Goal: Information Seeking & Learning: Learn about a topic

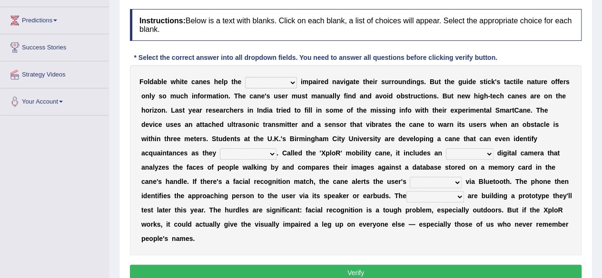
scroll to position [122, 0]
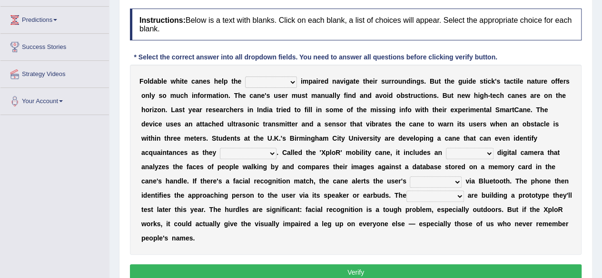
click at [288, 79] on select "felicity insensitivity visually malleability" at bounding box center [271, 82] width 52 height 11
click at [309, 68] on div "F o l d a b l e w h i t e c a n e s h e l p t h e felicity insensitivity visual…" at bounding box center [355, 160] width 451 height 190
click at [291, 83] on select "felicity insensitivity visually malleability" at bounding box center [271, 82] width 52 height 11
select select "visually"
click at [245, 77] on select "felicity insensitivity visually malleability" at bounding box center [271, 82] width 52 height 11
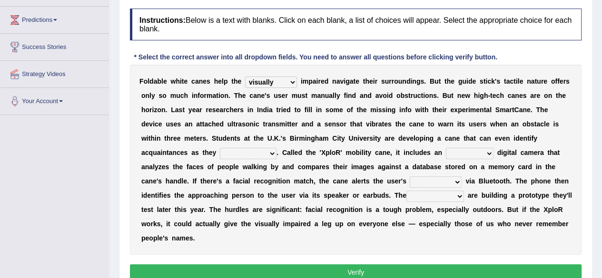
click at [221, 151] on select "likelihood throat northernmost approach" at bounding box center [248, 153] width 57 height 11
select select "approach"
click at [220, 148] on select "likelihood throat northernmost approach" at bounding box center [248, 153] width 57 height 11
click at [446, 150] on select "untested embedded deadest skinhead" at bounding box center [470, 153] width 48 height 11
select select "embedded"
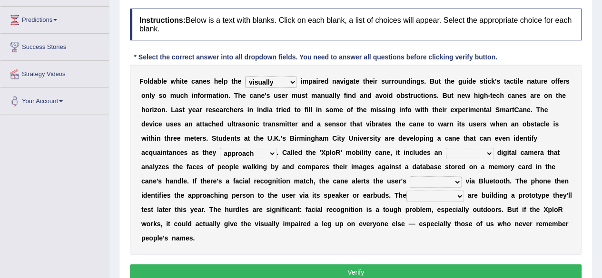
click at [446, 148] on select "untested embedded deadest skinhead" at bounding box center [470, 153] width 48 height 11
click at [409, 180] on select "waterborne alone smartphone postpone" at bounding box center [435, 181] width 52 height 11
select select "smartphone"
click at [409, 176] on select "waterborne alone smartphone postpone" at bounding box center [435, 181] width 52 height 11
click at [412, 196] on select "jurisprudence bootless students jukebox" at bounding box center [435, 196] width 58 height 11
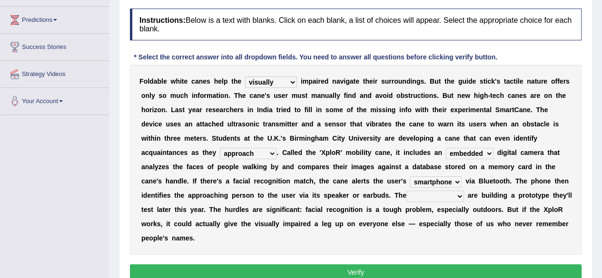
select select "students"
click at [406, 191] on select "jurisprudence bootless students jukebox" at bounding box center [435, 196] width 58 height 11
drag, startPoint x: 230, startPoint y: 242, endPoint x: 324, endPoint y: 247, distance: 94.3
click at [324, 247] on div "F o l d a b l e w h i t e c a n e s h e l p t h e felicity insensitivity visual…" at bounding box center [355, 160] width 451 height 190
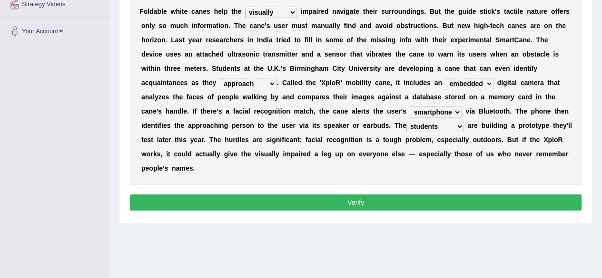
scroll to position [173, 0]
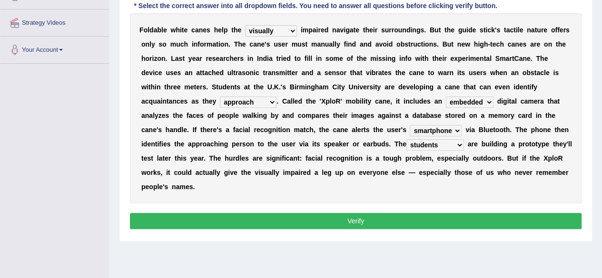
click at [366, 218] on button "Verify" at bounding box center [355, 221] width 451 height 16
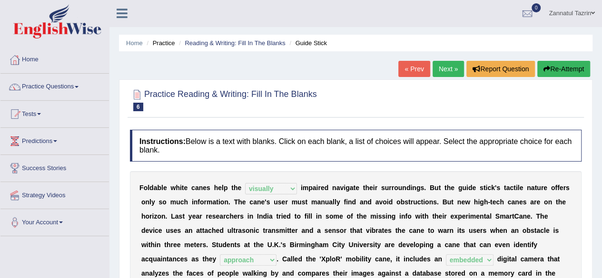
scroll to position [1, 0]
click at [83, 88] on link "Practice Questions" at bounding box center [54, 85] width 108 height 24
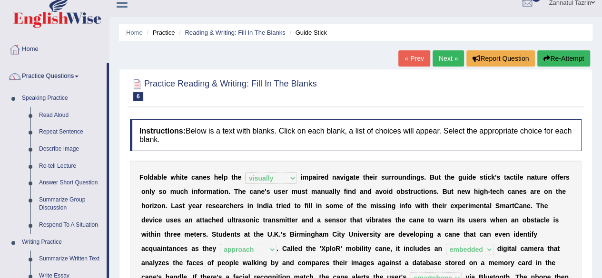
scroll to position [11, 0]
click at [48, 116] on link "Read Aloud" at bounding box center [71, 115] width 72 height 17
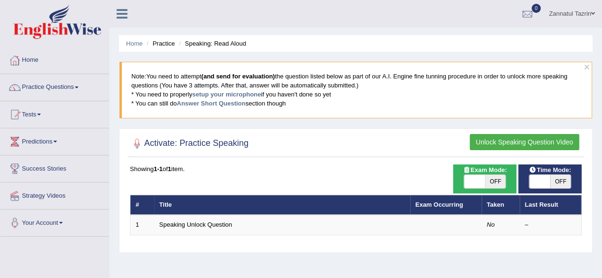
scroll to position [0, 0]
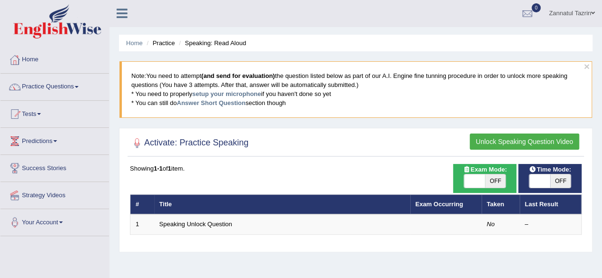
click at [347, 264] on div "Home Practice Speaking: Read Aloud × Note: You need to attempt (and send for ev…" at bounding box center [355, 238] width 492 height 476
click at [543, 178] on span at bounding box center [539, 181] width 21 height 13
checkbox input "true"
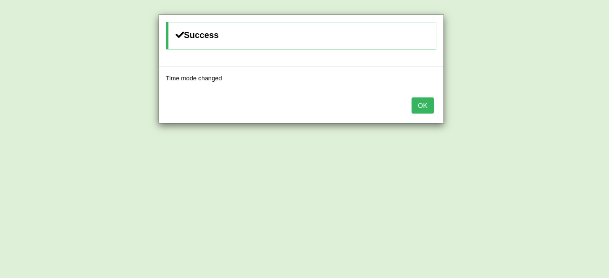
click at [425, 110] on button "OK" at bounding box center [422, 105] width 22 height 16
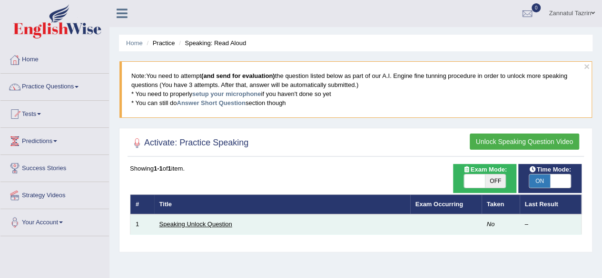
click at [202, 222] on link "Speaking Unlock Question" at bounding box center [195, 224] width 73 height 7
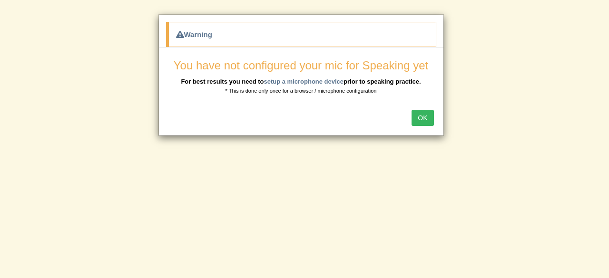
click at [424, 119] on button "OK" at bounding box center [422, 118] width 22 height 16
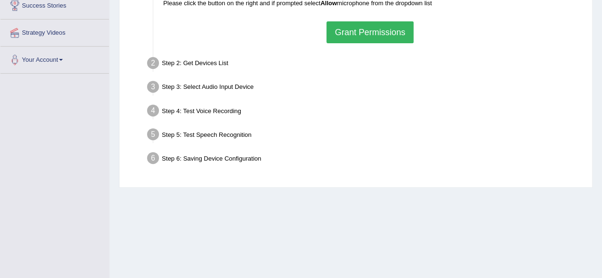
scroll to position [106, 0]
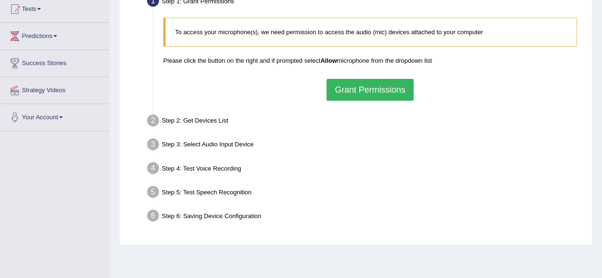
click at [377, 92] on button "Grant Permissions" at bounding box center [369, 90] width 87 height 22
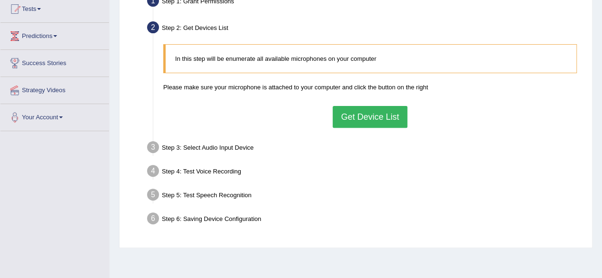
click at [383, 122] on button "Get Device List" at bounding box center [369, 117] width 74 height 22
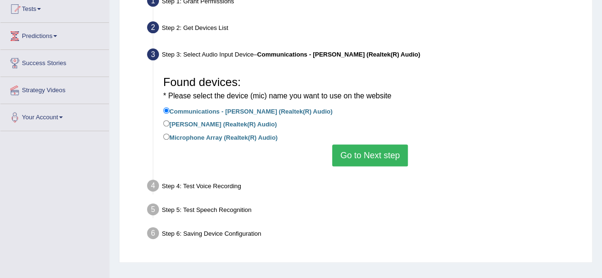
click at [383, 159] on button "Go to Next step" at bounding box center [370, 156] width 76 height 22
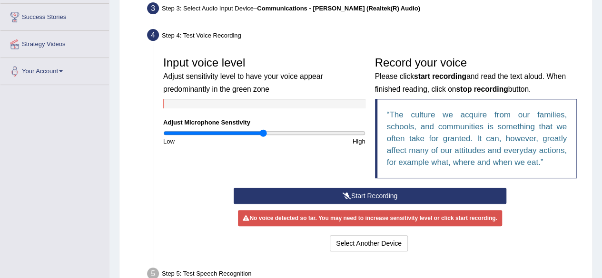
scroll to position [163, 0]
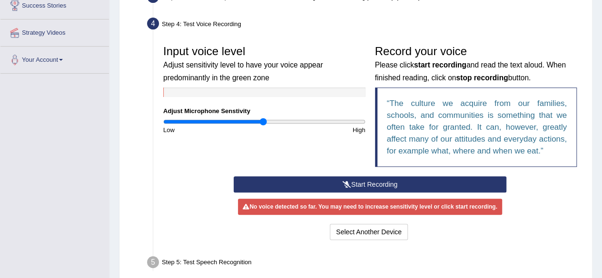
click at [386, 187] on button "Start Recording" at bounding box center [370, 184] width 273 height 16
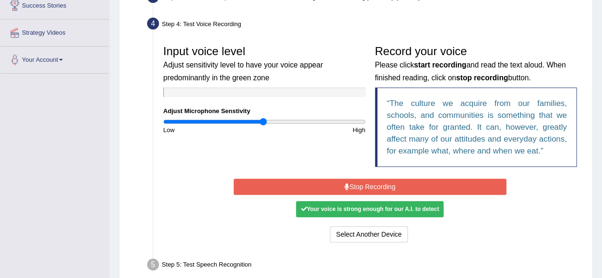
click at [382, 190] on button "Stop Recording" at bounding box center [370, 187] width 273 height 16
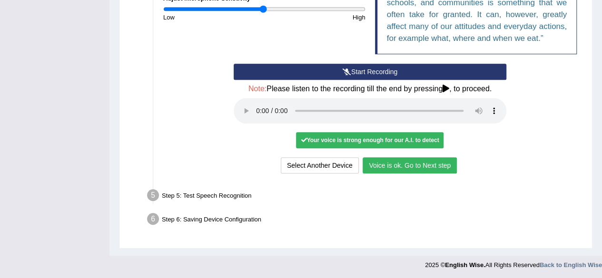
scroll to position [275, 0]
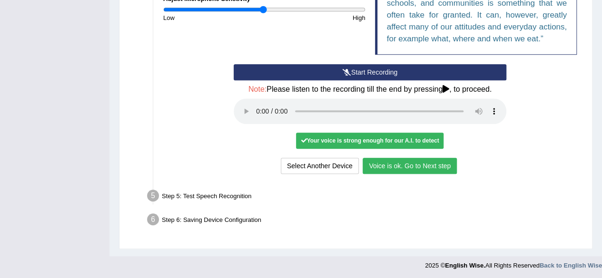
click at [415, 165] on button "Voice is ok. Go to Next step" at bounding box center [409, 166] width 94 height 16
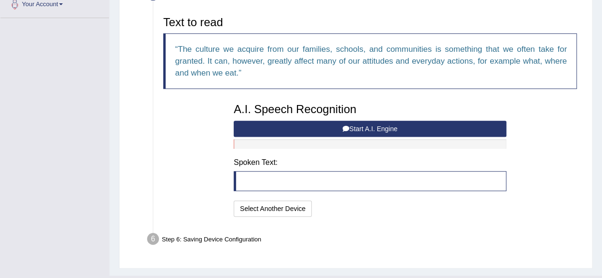
scroll to position [221, 0]
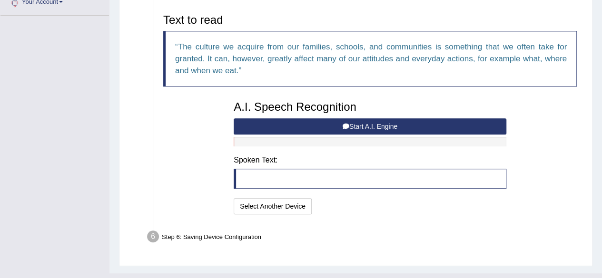
click at [364, 129] on button "Start A.I. Engine" at bounding box center [370, 126] width 273 height 16
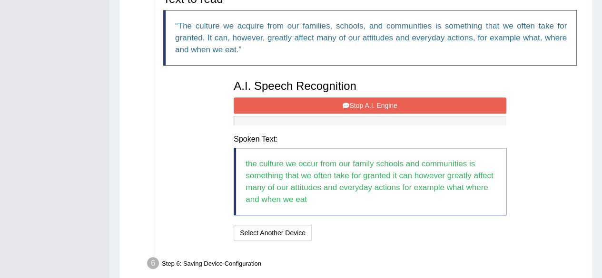
scroll to position [247, 0]
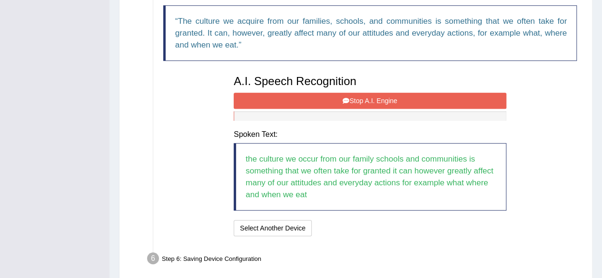
click at [378, 97] on button "Stop A.I. Engine" at bounding box center [370, 101] width 273 height 16
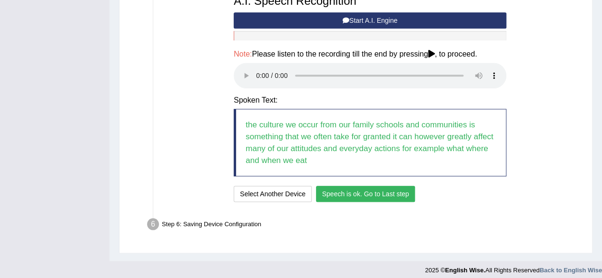
scroll to position [332, 0]
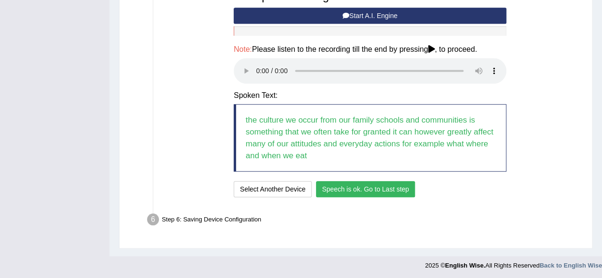
click at [370, 194] on button "Speech is ok. Go to Last step" at bounding box center [365, 189] width 99 height 16
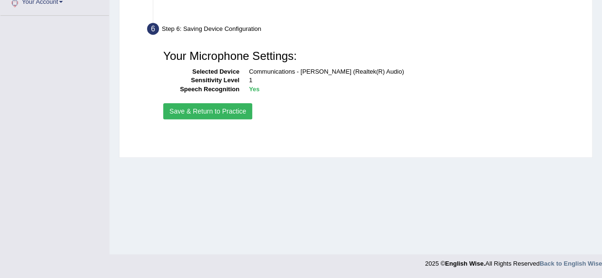
scroll to position [221, 0]
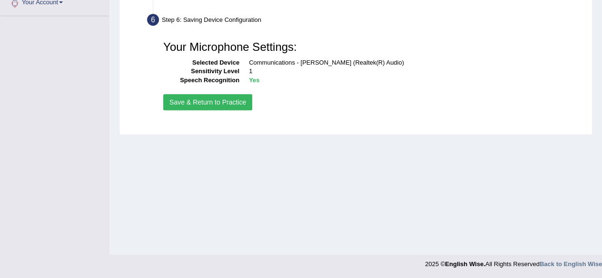
click at [210, 104] on button "Save & Return to Practice" at bounding box center [207, 102] width 89 height 16
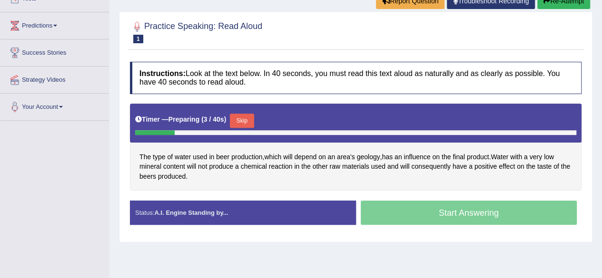
scroll to position [119, 0]
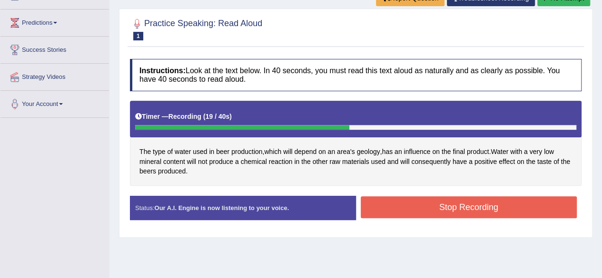
click at [469, 210] on button "Stop Recording" at bounding box center [469, 207] width 216 height 22
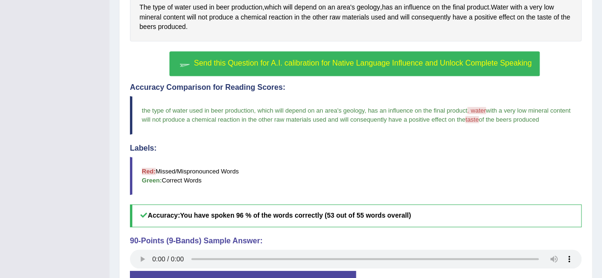
scroll to position [263, 0]
click at [355, 62] on span "Send this Question for A.I. calibration for Native Language Influence and Unloc…" at bounding box center [363, 63] width 338 height 8
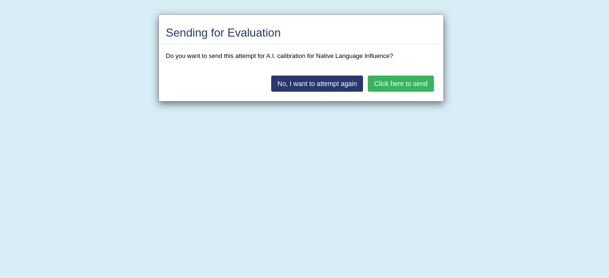
click at [419, 76] on button "Click here to send" at bounding box center [401, 84] width 66 height 16
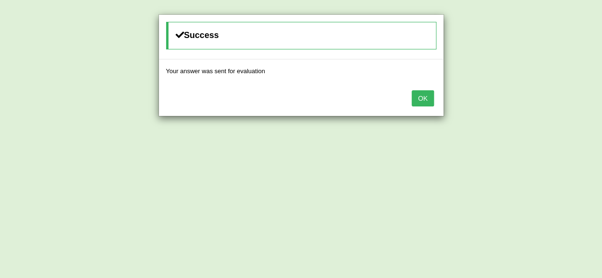
click at [425, 93] on button "OK" at bounding box center [422, 98] width 22 height 16
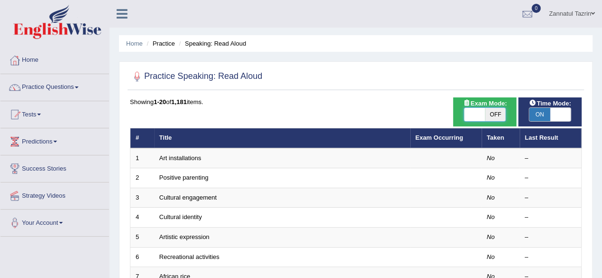
click at [477, 109] on span at bounding box center [474, 114] width 21 height 13
checkbox input "true"
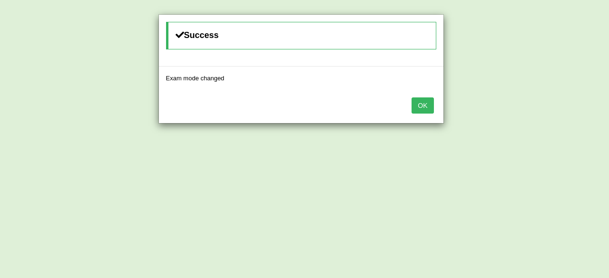
click at [426, 103] on button "OK" at bounding box center [422, 105] width 22 height 16
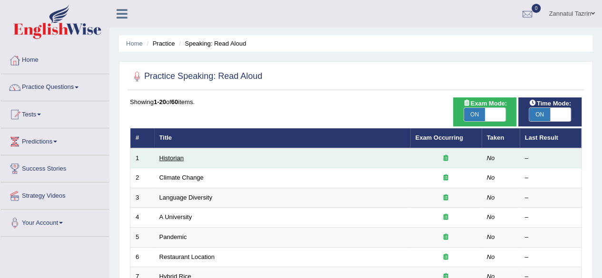
click at [170, 156] on link "Historian" at bounding box center [171, 158] width 24 height 7
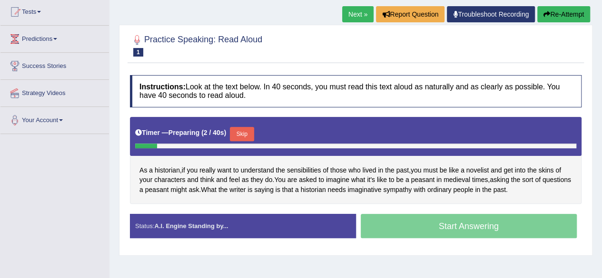
scroll to position [117, 0]
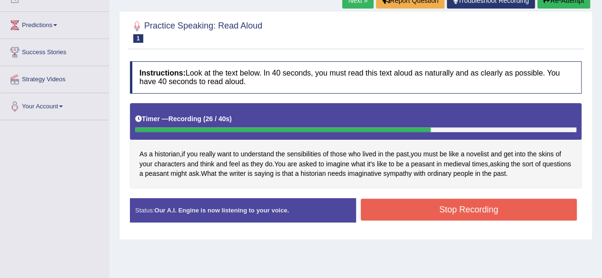
click at [476, 210] on button "Stop Recording" at bounding box center [469, 210] width 216 height 22
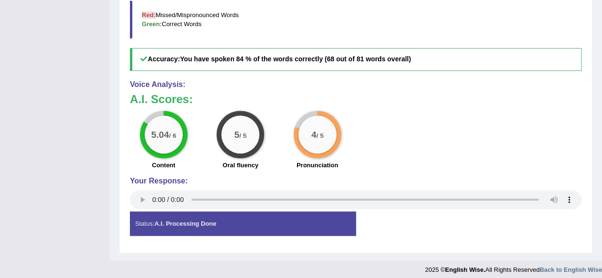
scroll to position [405, 0]
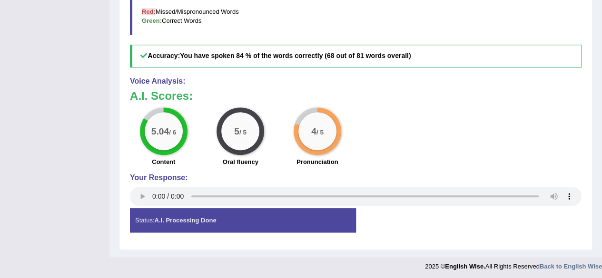
click at [188, 222] on div "Status: A.I. Processing Done" at bounding box center [243, 220] width 226 height 24
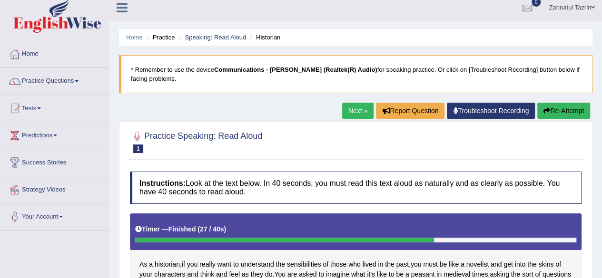
scroll to position [4, 0]
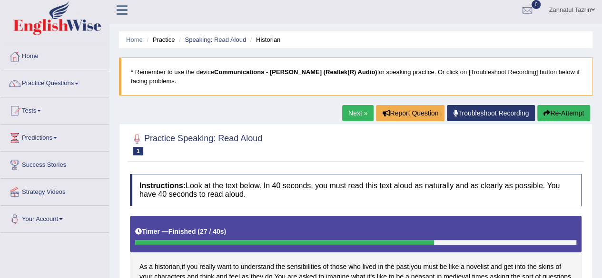
click at [351, 110] on link "Next »" at bounding box center [357, 113] width 31 height 16
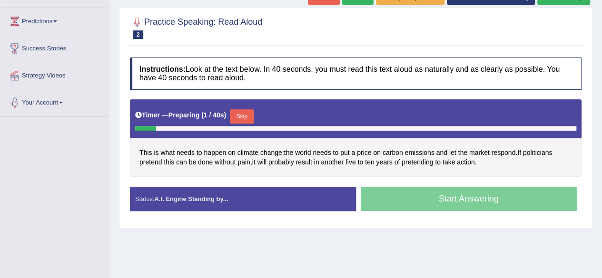
scroll to position [122, 0]
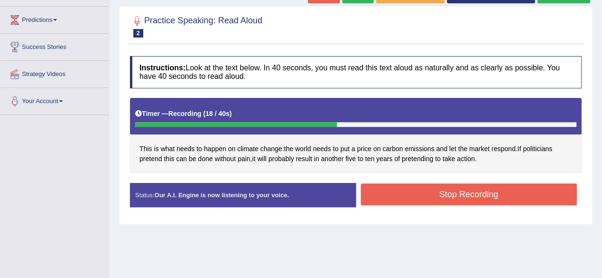
click at [466, 191] on button "Stop Recording" at bounding box center [469, 195] width 216 height 22
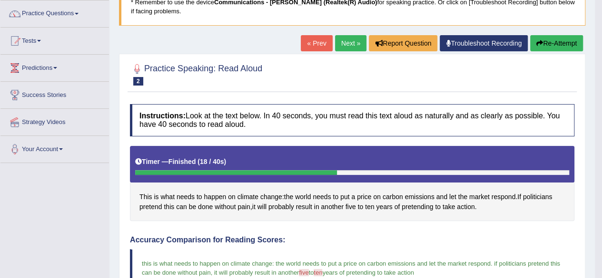
scroll to position [93, 0]
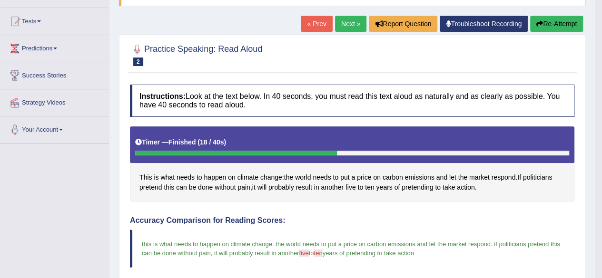
click at [560, 20] on button "Re-Attempt" at bounding box center [556, 24] width 53 height 16
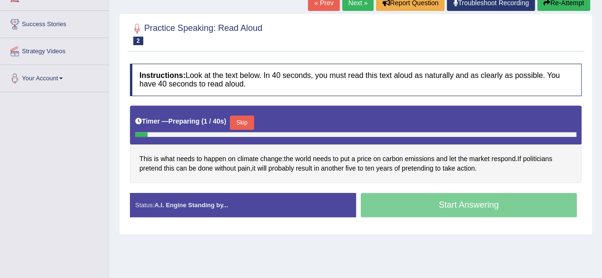
scroll to position [144, 0]
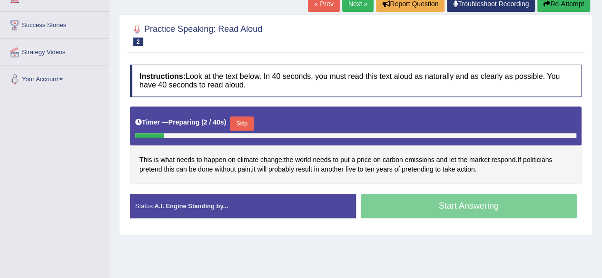
click at [479, 204] on div "Start Answering" at bounding box center [469, 207] width 226 height 27
click at [467, 208] on div "Start Answering" at bounding box center [469, 207] width 226 height 27
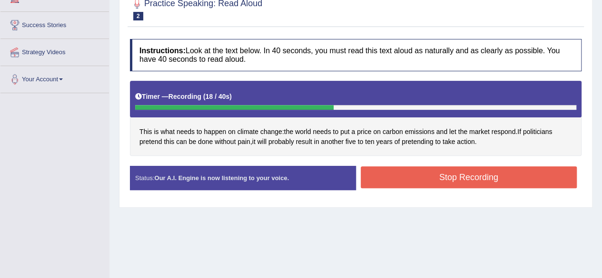
click at [501, 177] on button "Stop Recording" at bounding box center [469, 177] width 216 height 22
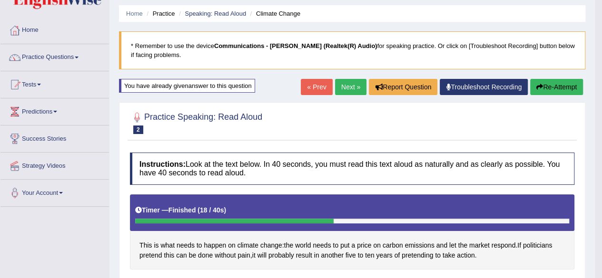
scroll to position [30, 0]
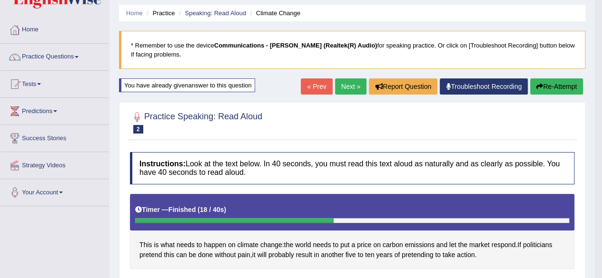
click at [355, 88] on link "Next »" at bounding box center [350, 86] width 31 height 16
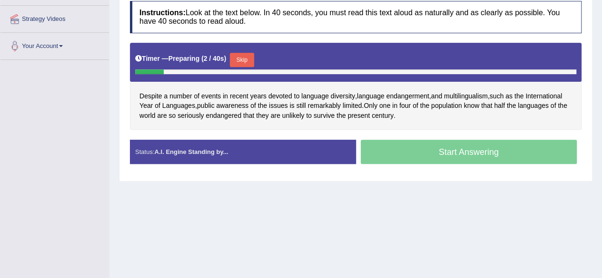
scroll to position [177, 0]
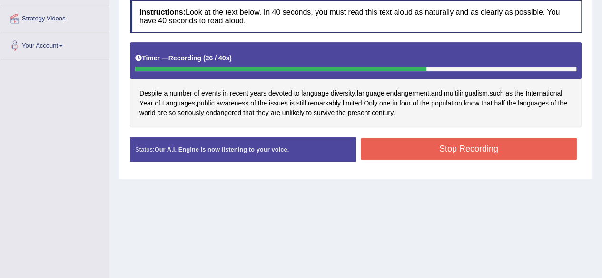
click at [451, 153] on button "Stop Recording" at bounding box center [469, 149] width 216 height 22
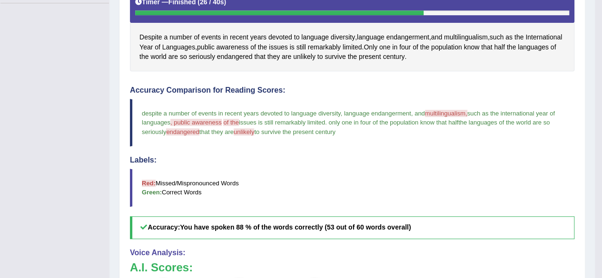
scroll to position [233, 0]
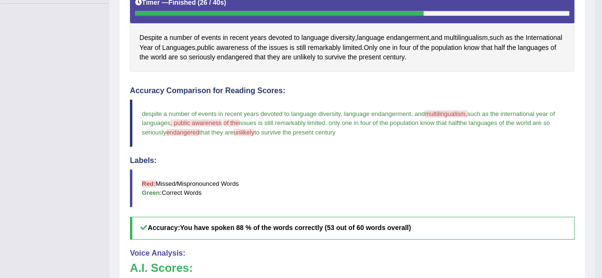
click at [458, 111] on span "multilingualism," at bounding box center [446, 113] width 42 height 7
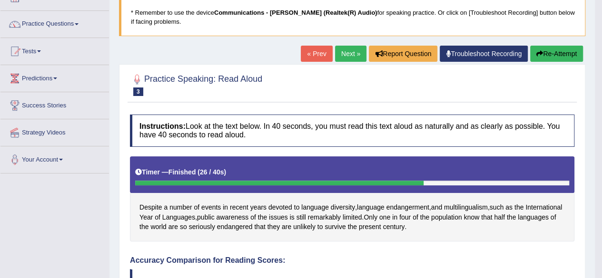
scroll to position [0, 0]
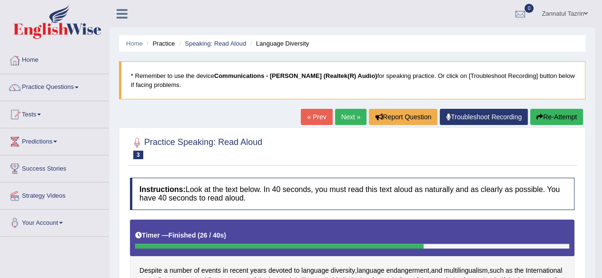
drag, startPoint x: 292, startPoint y: 140, endPoint x: 114, endPoint y: 59, distance: 195.4
click at [65, 87] on link "Practice Questions" at bounding box center [54, 86] width 108 height 24
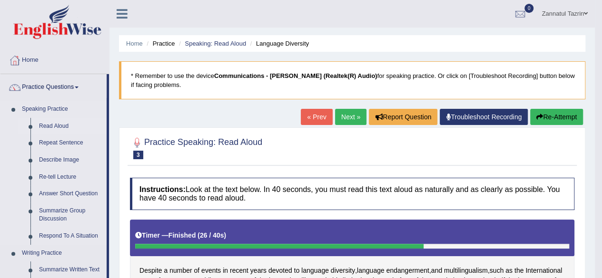
click at [58, 124] on link "Read Aloud" at bounding box center [71, 126] width 72 height 17
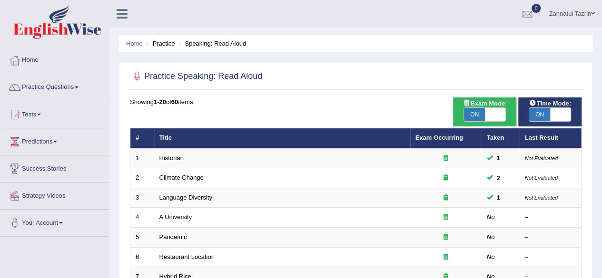
click at [497, 117] on span at bounding box center [495, 114] width 21 height 13
checkbox input "false"
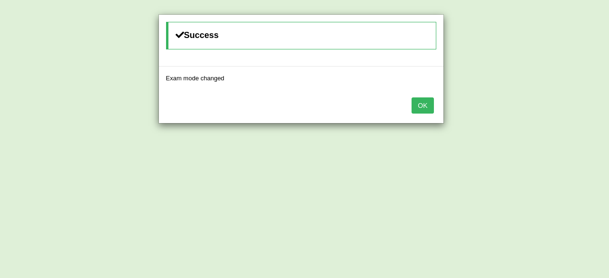
click at [414, 96] on div "OK" at bounding box center [301, 106] width 284 height 33
click at [419, 100] on button "OK" at bounding box center [422, 105] width 22 height 16
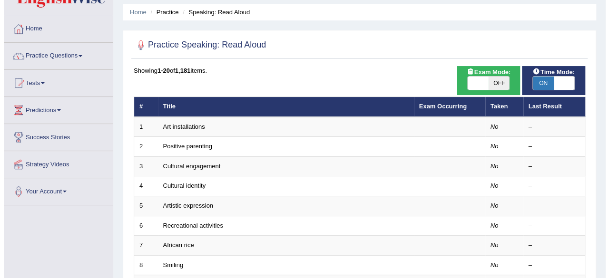
scroll to position [40, 0]
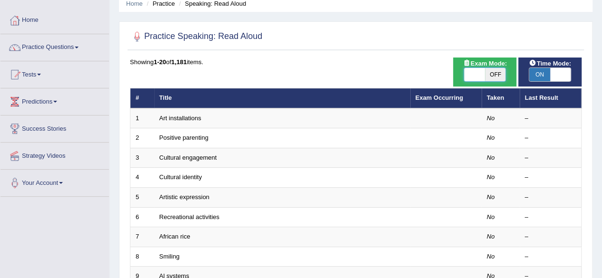
click at [471, 71] on span at bounding box center [474, 74] width 21 height 13
checkbox input "true"
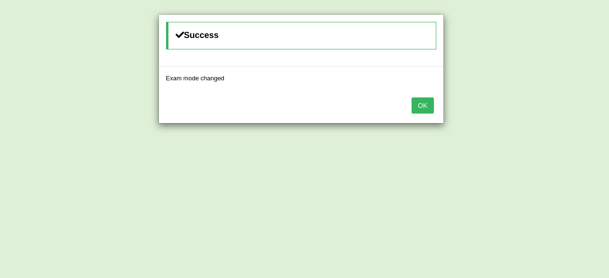
click at [423, 106] on button "OK" at bounding box center [422, 105] width 22 height 16
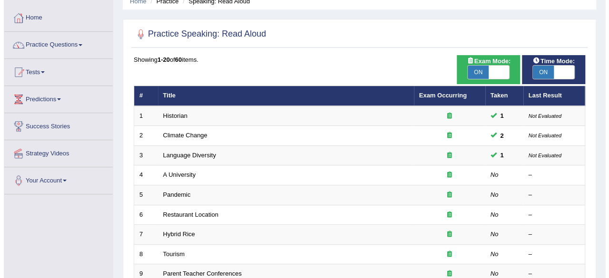
scroll to position [43, 0]
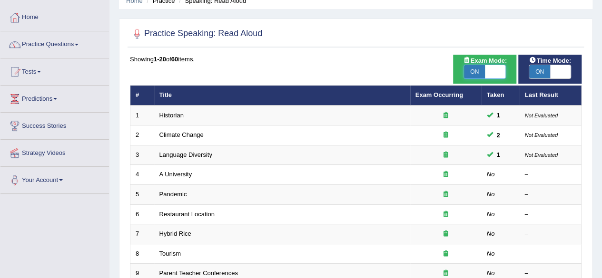
click at [497, 72] on span at bounding box center [495, 71] width 21 height 13
checkbox input "false"
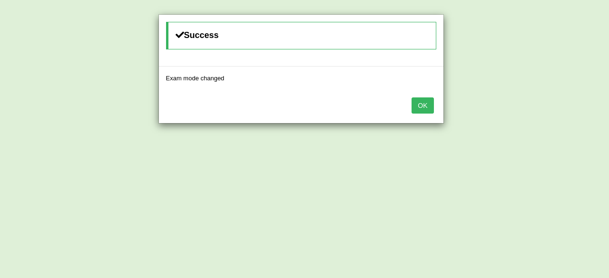
click at [424, 108] on button "OK" at bounding box center [422, 105] width 22 height 16
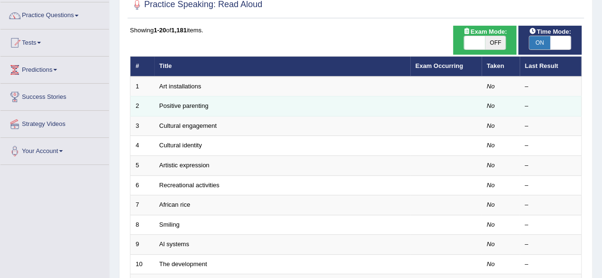
scroll to position [80, 0]
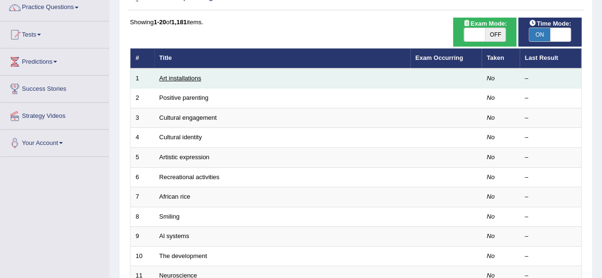
click at [184, 79] on link "Art installations" at bounding box center [180, 78] width 42 height 7
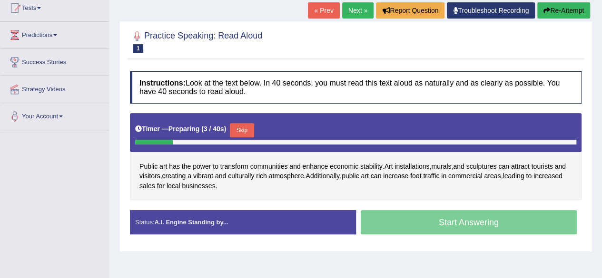
scroll to position [106, 0]
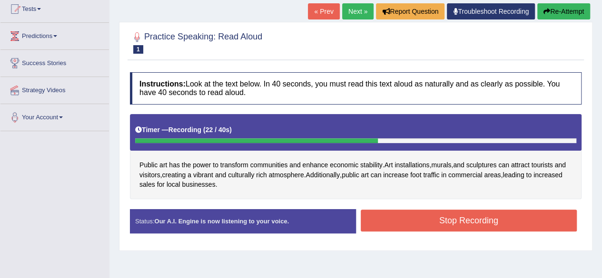
click at [438, 217] on button "Stop Recording" at bounding box center [469, 221] width 216 height 22
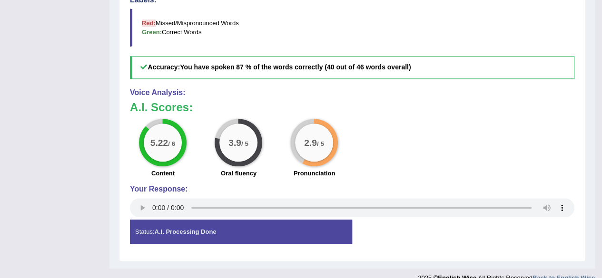
scroll to position [405, 0]
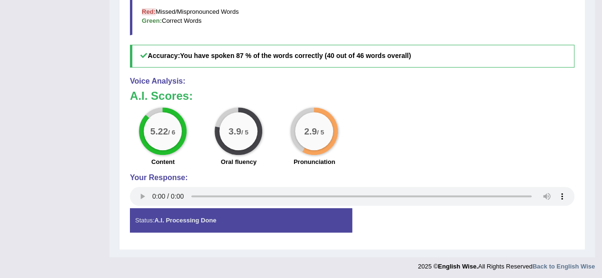
click at [249, 219] on div "Status: A.I. Processing Done" at bounding box center [241, 220] width 222 height 24
click at [529, 151] on div "5.22 / 6 Content 3.9 / 5 Oral fluency 2.9 / 5 Pronunciation" at bounding box center [352, 137] width 454 height 61
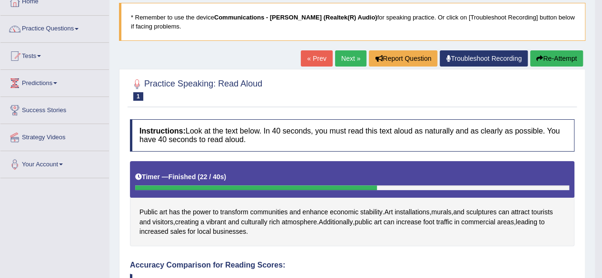
scroll to position [58, 0]
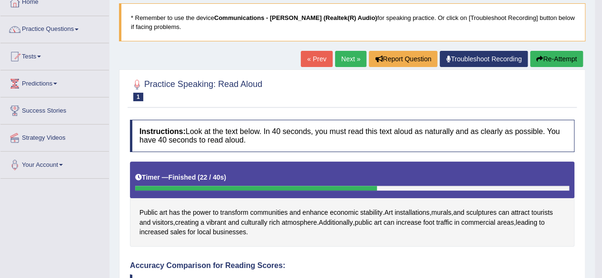
click at [555, 57] on button "Re-Attempt" at bounding box center [556, 59] width 53 height 16
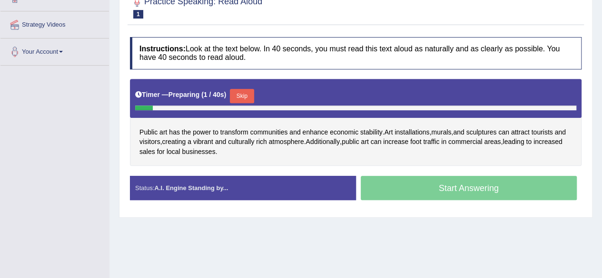
scroll to position [172, 0]
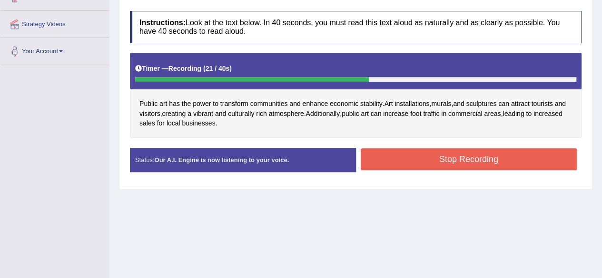
click at [462, 158] on button "Stop Recording" at bounding box center [469, 159] width 216 height 22
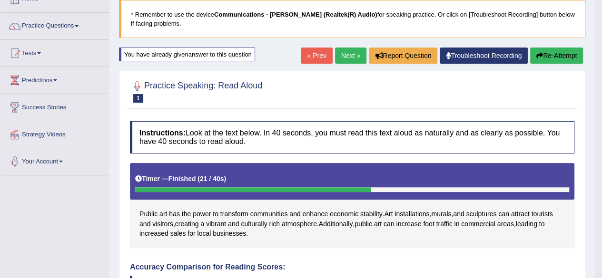
scroll to position [62, 0]
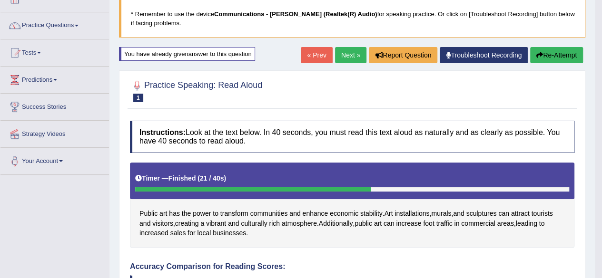
click at [555, 52] on button "Re-Attempt" at bounding box center [556, 55] width 53 height 16
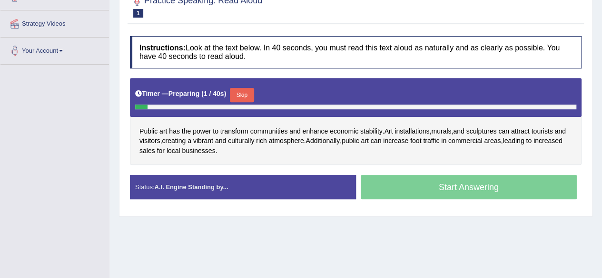
scroll to position [188, 0]
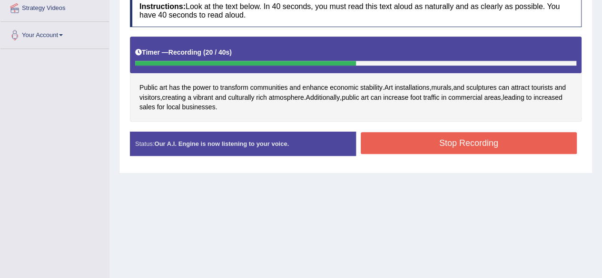
click at [499, 148] on button "Stop Recording" at bounding box center [469, 143] width 216 height 22
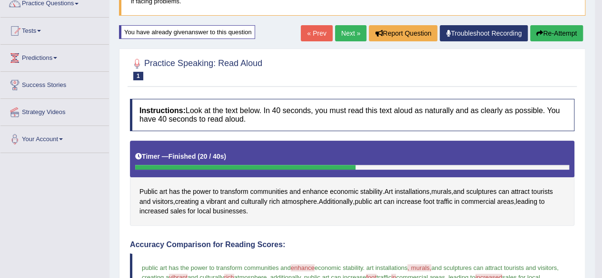
scroll to position [84, 0]
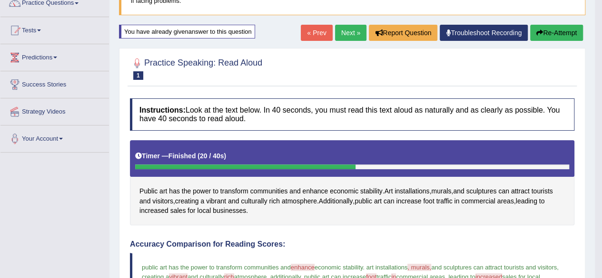
click at [557, 31] on button "Re-Attempt" at bounding box center [556, 33] width 53 height 16
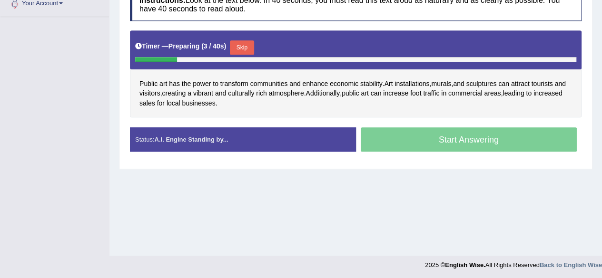
click at [248, 45] on button "Skip" at bounding box center [242, 47] width 24 height 14
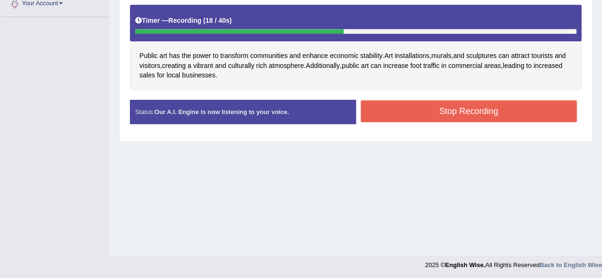
click at [438, 113] on button "Stop Recording" at bounding box center [469, 111] width 216 height 22
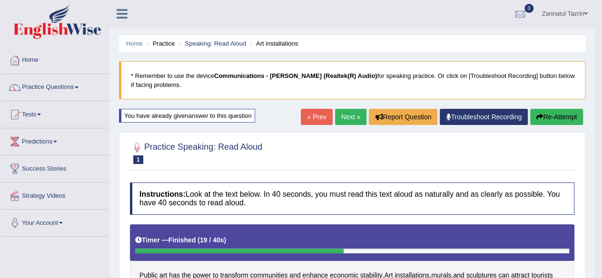
click at [351, 115] on link "Next »" at bounding box center [350, 117] width 31 height 16
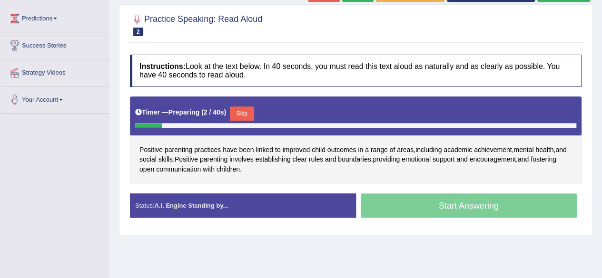
scroll to position [124, 0]
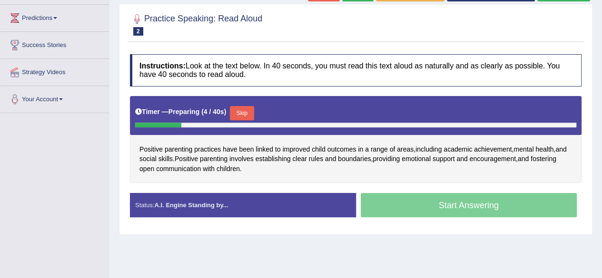
click at [249, 115] on button "Skip" at bounding box center [242, 113] width 24 height 14
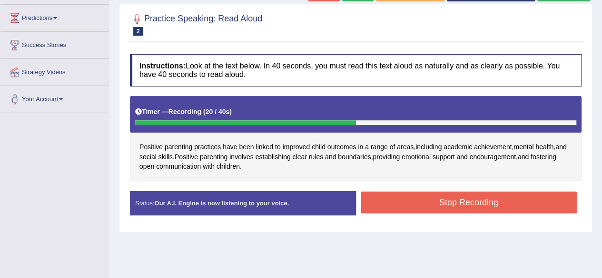
click at [440, 201] on button "Stop Recording" at bounding box center [469, 203] width 216 height 22
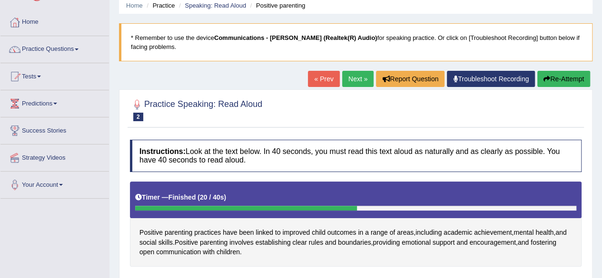
scroll to position [35, 0]
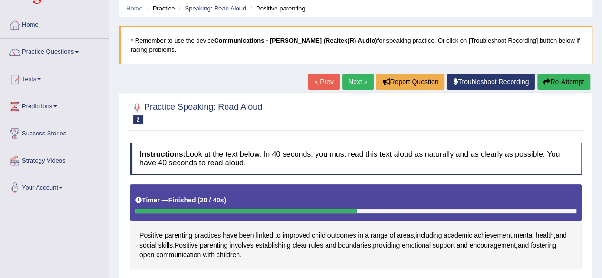
click at [563, 80] on button "Re-Attempt" at bounding box center [563, 82] width 53 height 16
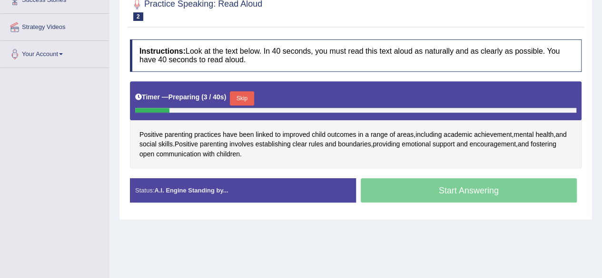
click at [245, 91] on button "Skip" at bounding box center [242, 98] width 24 height 14
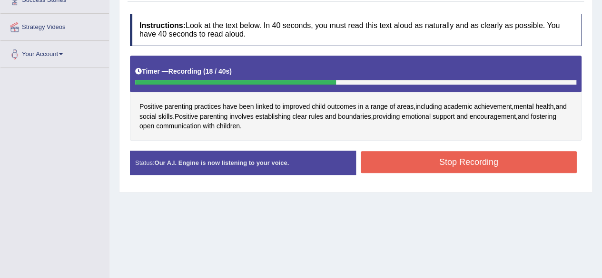
click at [451, 156] on button "Stop Recording" at bounding box center [469, 162] width 216 height 22
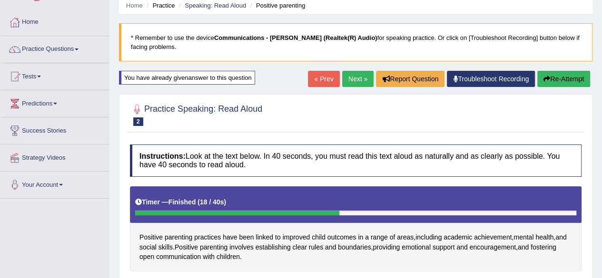
scroll to position [37, 0]
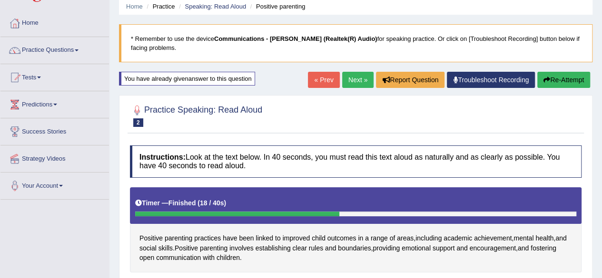
click at [357, 78] on link "Next »" at bounding box center [357, 80] width 31 height 16
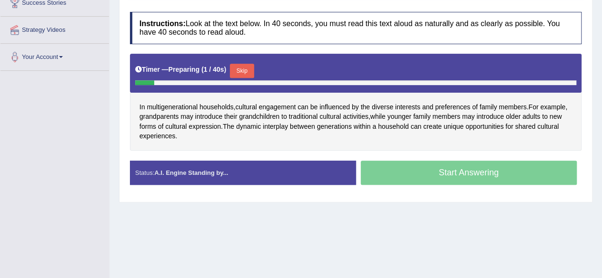
scroll to position [166, 0]
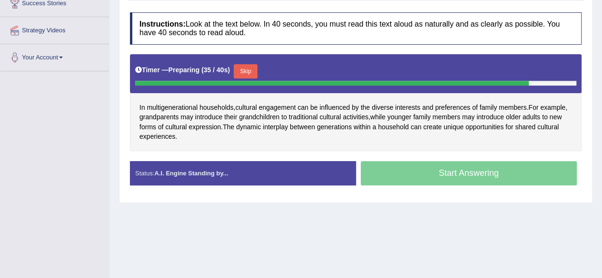
click at [252, 72] on button "Skip" at bounding box center [246, 71] width 24 height 14
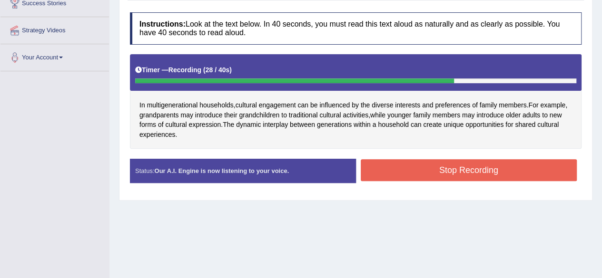
click at [442, 168] on button "Stop Recording" at bounding box center [469, 170] width 216 height 22
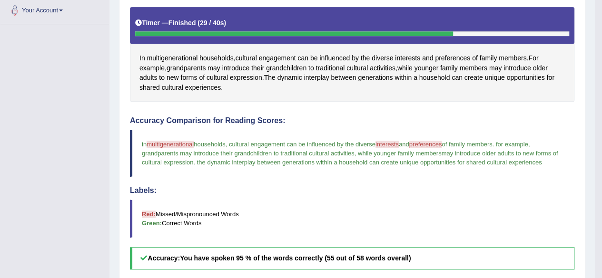
scroll to position [28, 0]
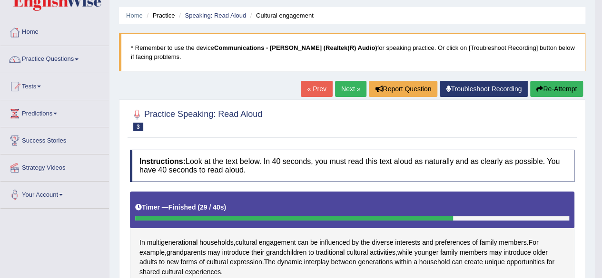
click at [556, 88] on button "Re-Attempt" at bounding box center [556, 89] width 53 height 16
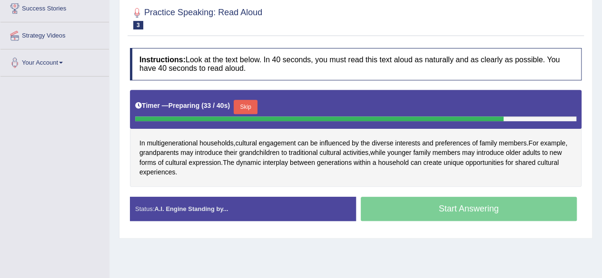
click at [253, 106] on button "Skip" at bounding box center [246, 107] width 24 height 14
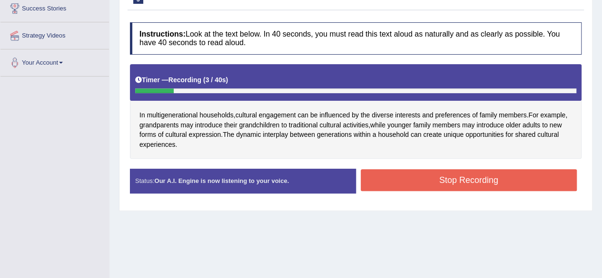
click at [438, 180] on button "Stop Recording" at bounding box center [469, 180] width 216 height 22
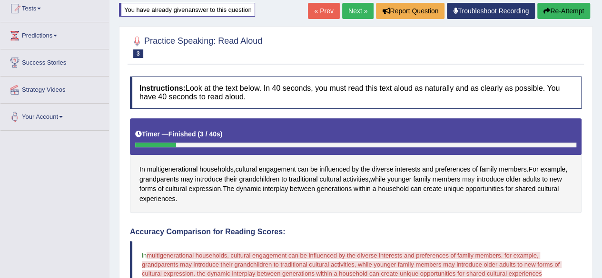
scroll to position [105, 0]
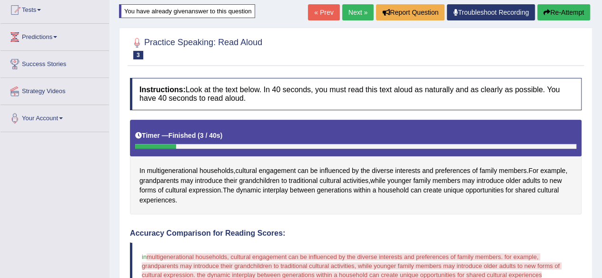
click at [579, 11] on button "Re-Attempt" at bounding box center [563, 12] width 53 height 16
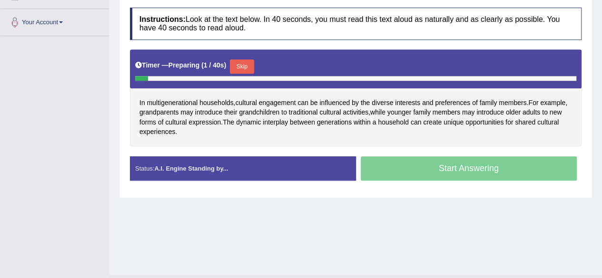
scroll to position [201, 0]
click at [248, 64] on button "Skip" at bounding box center [242, 66] width 24 height 14
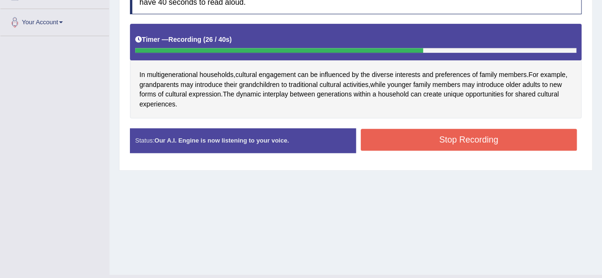
click at [435, 140] on button "Stop Recording" at bounding box center [469, 140] width 216 height 22
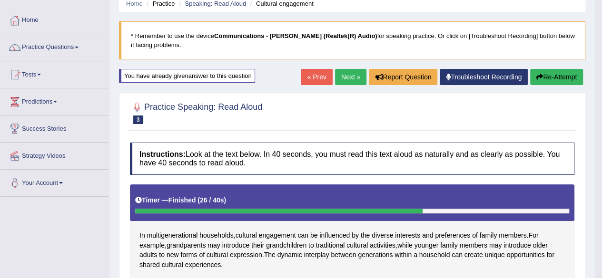
scroll to position [40, 0]
click at [346, 79] on link "Next »" at bounding box center [350, 77] width 31 height 16
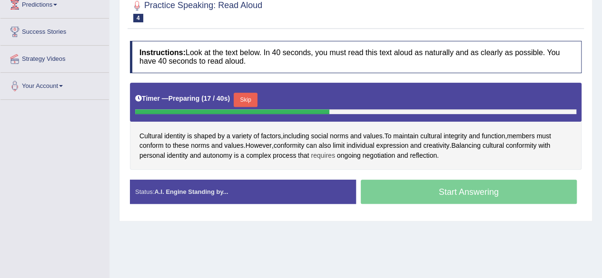
click at [333, 156] on span "requires" at bounding box center [323, 156] width 24 height 10
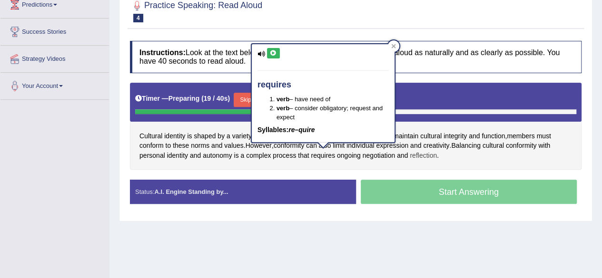
click at [429, 151] on span "reflection" at bounding box center [422, 156] width 27 height 10
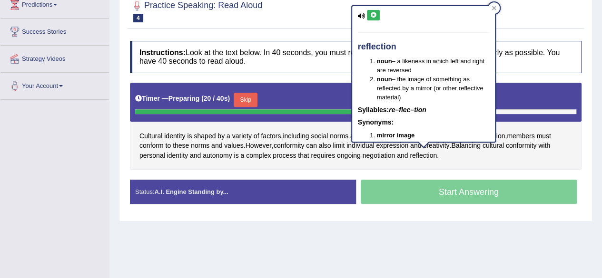
click at [455, 159] on div "Cultural identity is shaped by a variety of factors , including social norms an…" at bounding box center [355, 127] width 451 height 88
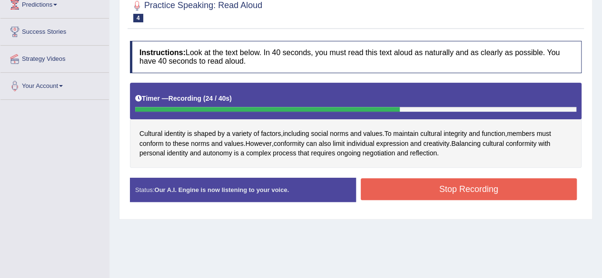
click at [469, 185] on button "Stop Recording" at bounding box center [469, 189] width 216 height 22
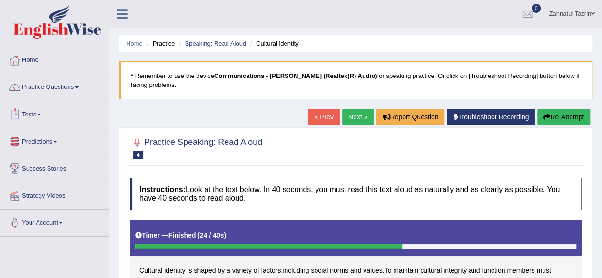
click at [39, 111] on link "Tests" at bounding box center [54, 113] width 108 height 24
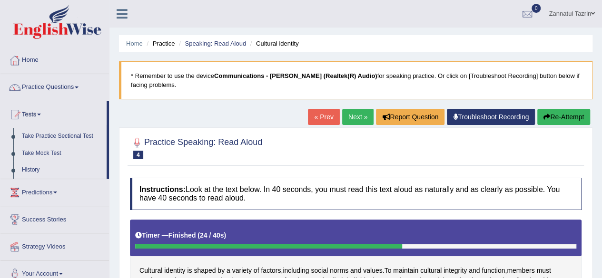
click at [54, 192] on link "Predictions" at bounding box center [54, 191] width 108 height 24
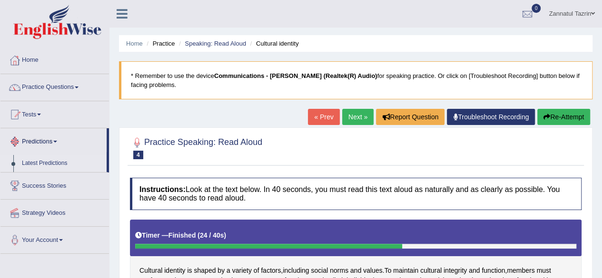
click at [54, 163] on link "Latest Predictions" at bounding box center [62, 163] width 89 height 17
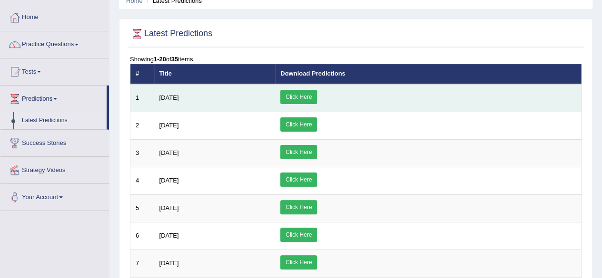
scroll to position [24, 0]
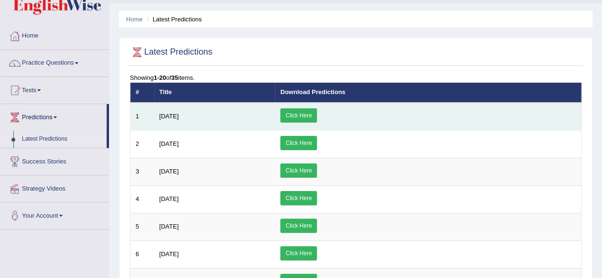
click at [317, 112] on link "Click Here" at bounding box center [298, 115] width 37 height 14
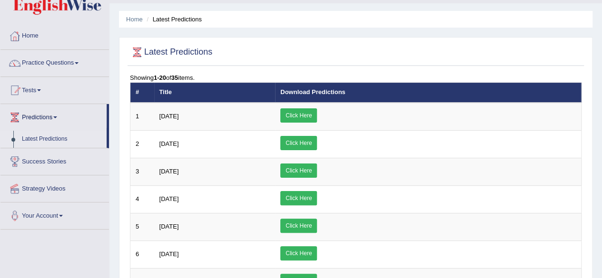
click at [48, 64] on link "Practice Questions" at bounding box center [54, 62] width 108 height 24
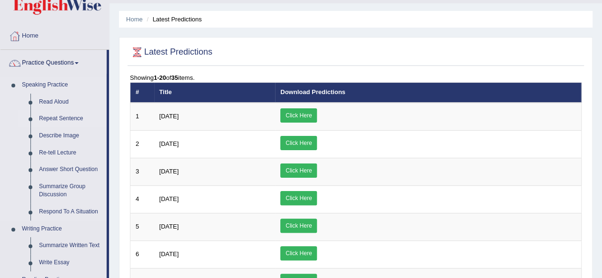
click at [69, 118] on link "Repeat Sentence" at bounding box center [71, 118] width 72 height 17
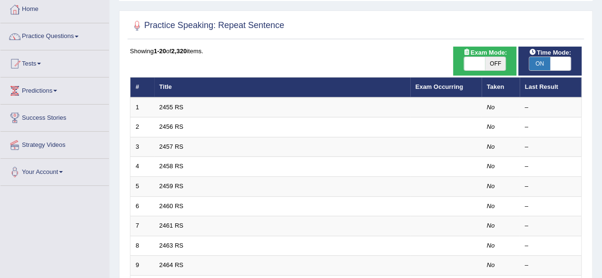
scroll to position [59, 0]
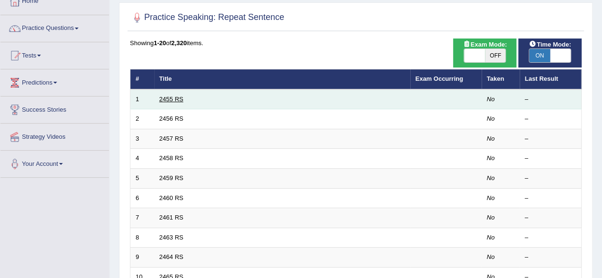
click at [168, 101] on link "2455 RS" at bounding box center [171, 99] width 24 height 7
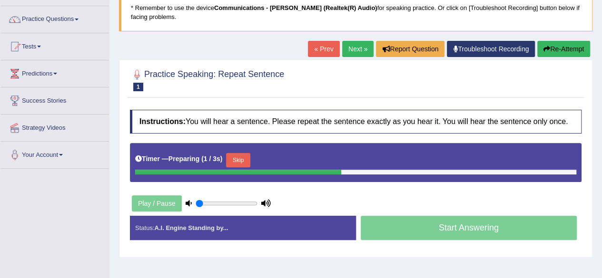
scroll to position [69, 0]
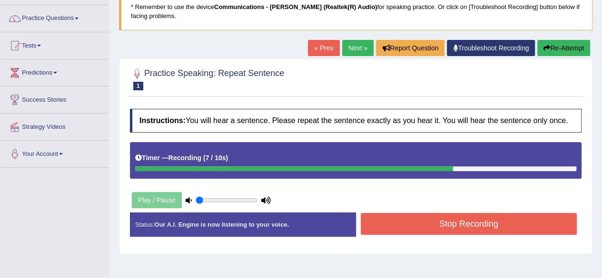
click at [431, 214] on button "Stop Recording" at bounding box center [469, 224] width 216 height 22
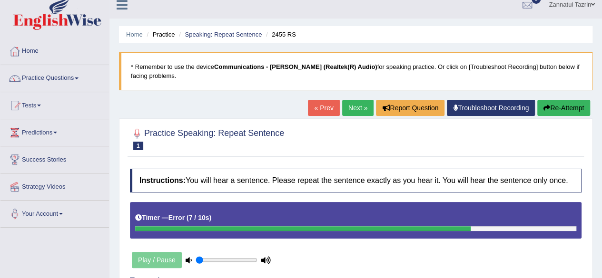
scroll to position [8, 0]
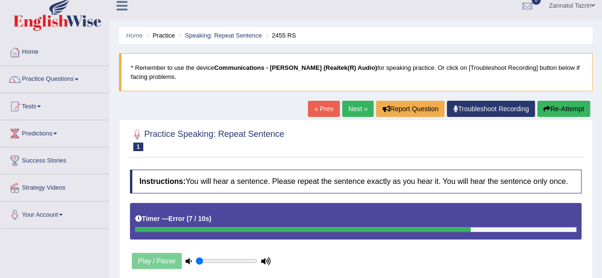
click at [567, 104] on button "Re-Attempt" at bounding box center [563, 109] width 53 height 16
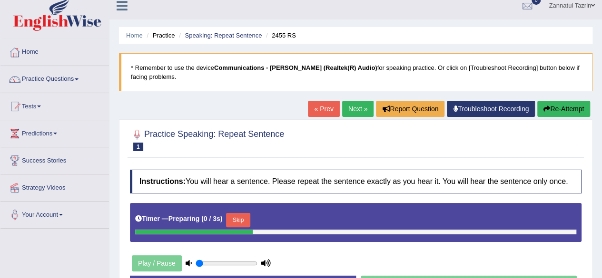
scroll to position [115, 0]
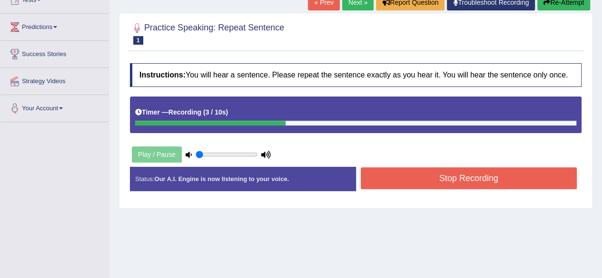
click at [493, 185] on button "Stop Recording" at bounding box center [469, 178] width 216 height 22
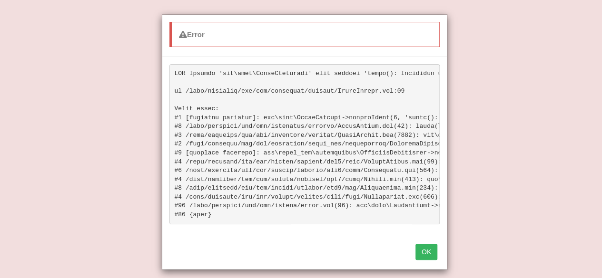
click at [427, 258] on button "OK" at bounding box center [426, 252] width 22 height 16
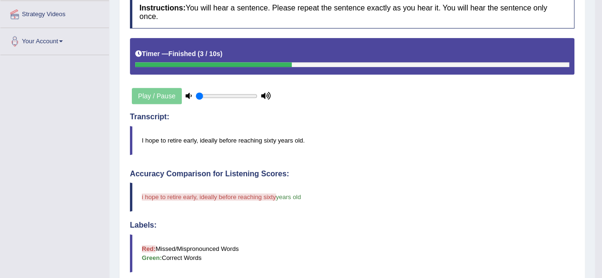
scroll to position [181, 0]
click at [149, 94] on div "Play / Pause" at bounding box center [201, 97] width 143 height 24
click at [268, 97] on icon at bounding box center [266, 96] width 10 height 6
click at [266, 96] on icon at bounding box center [266, 96] width 10 height 6
click at [170, 96] on div "Play / Pause" at bounding box center [201, 97] width 143 height 24
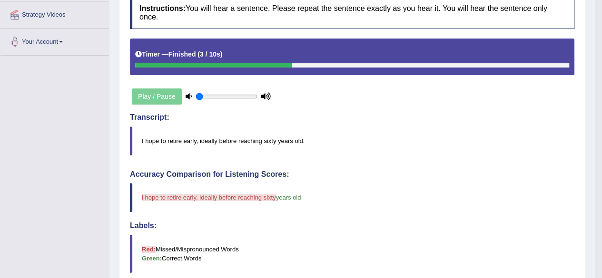
click at [210, 93] on input "range" at bounding box center [226, 97] width 62 height 8
click at [266, 93] on icon at bounding box center [266, 96] width 10 height 6
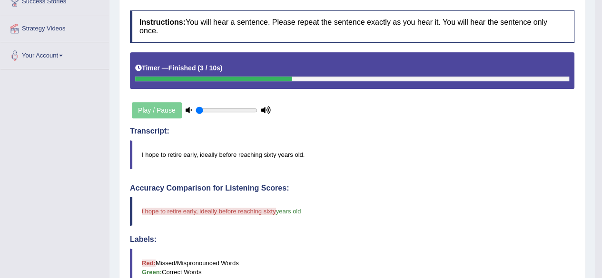
scroll to position [168, 0]
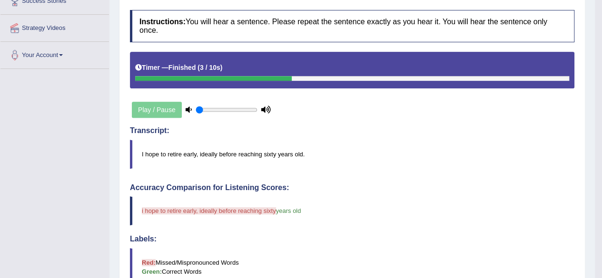
click at [140, 108] on div "Play / Pause" at bounding box center [201, 110] width 143 height 24
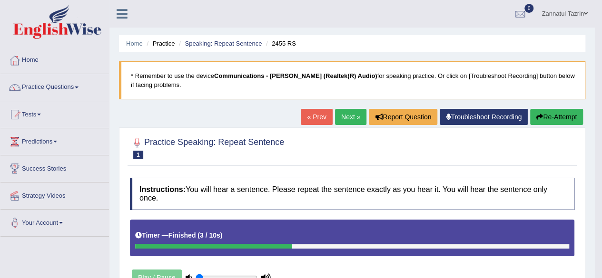
scroll to position [1, 0]
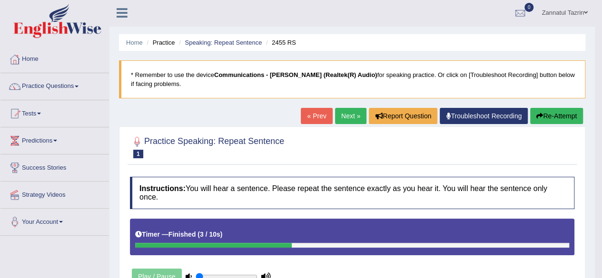
click at [358, 115] on link "Next »" at bounding box center [350, 116] width 31 height 16
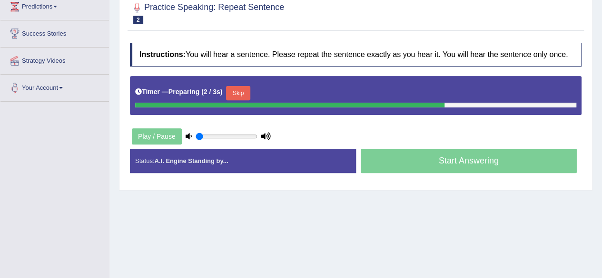
scroll to position [133, 0]
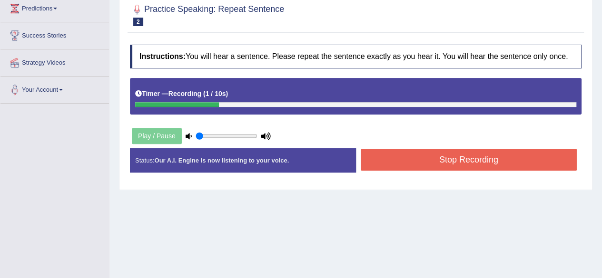
click at [458, 157] on button "Stop Recording" at bounding box center [469, 160] width 216 height 22
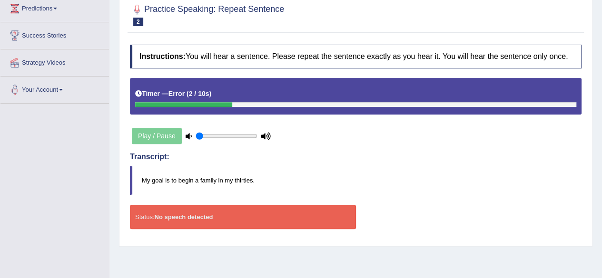
click at [166, 138] on div "Play / Pause" at bounding box center [201, 136] width 143 height 24
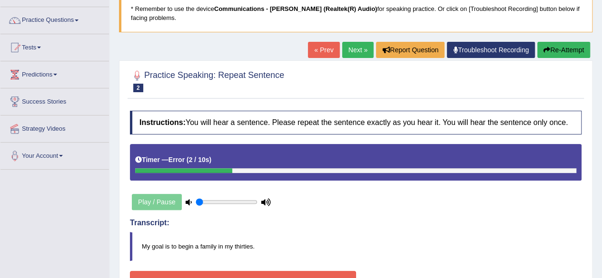
scroll to position [67, 0]
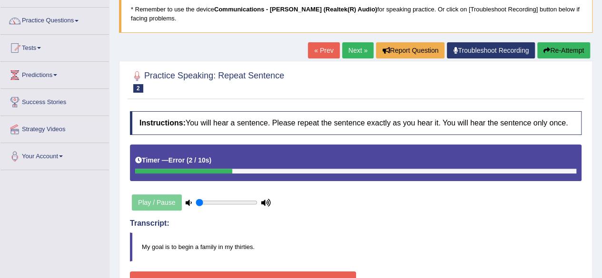
click at [559, 49] on button "Re-Attempt" at bounding box center [563, 50] width 53 height 16
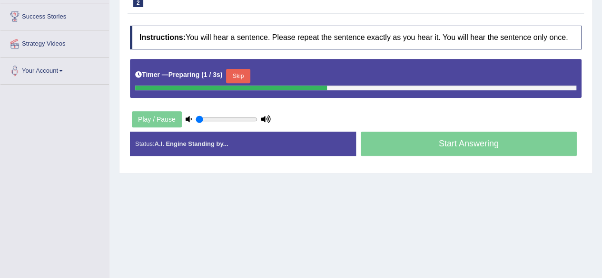
scroll to position [154, 0]
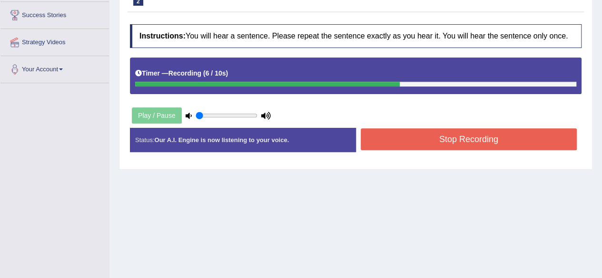
click at [450, 146] on button "Stop Recording" at bounding box center [469, 139] width 216 height 22
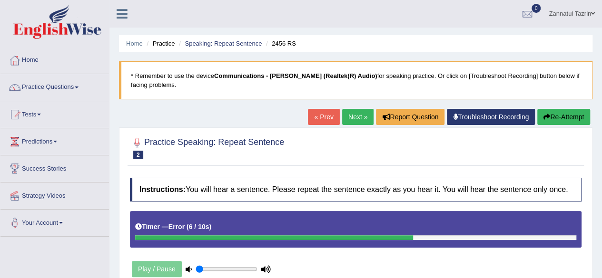
scroll to position [0, 0]
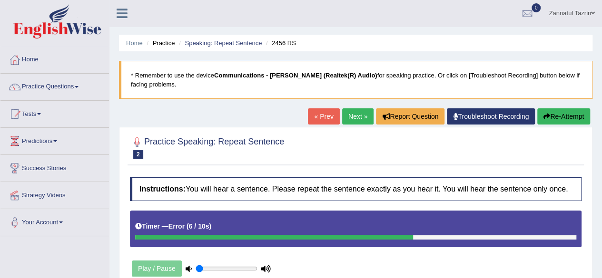
click at [350, 117] on link "Next »" at bounding box center [357, 116] width 31 height 16
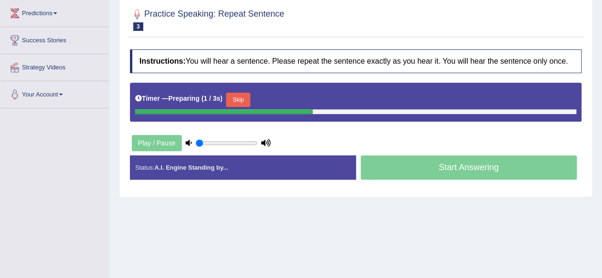
scroll to position [134, 0]
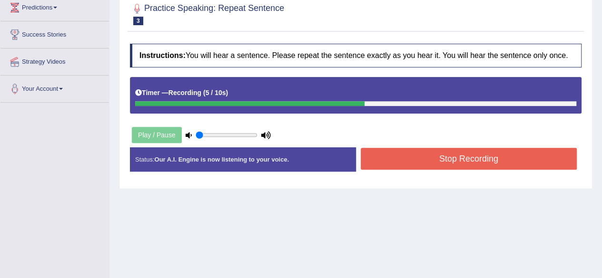
click at [440, 155] on button "Stop Recording" at bounding box center [469, 159] width 216 height 22
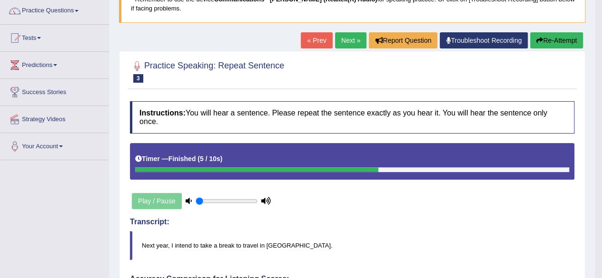
scroll to position [0, 0]
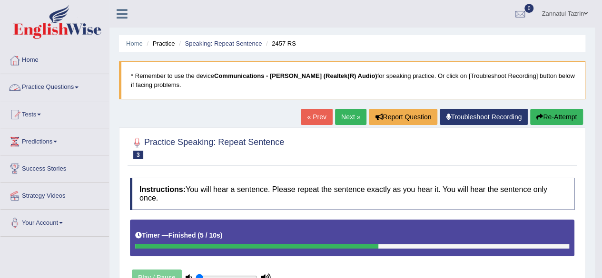
click at [78, 87] on span at bounding box center [77, 88] width 4 height 2
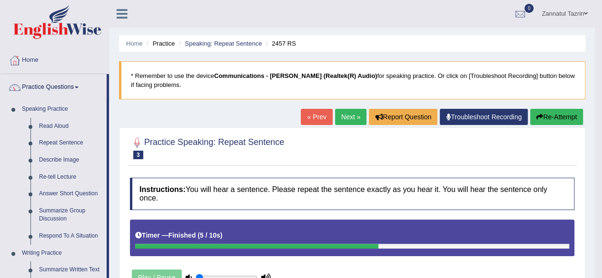
click at [60, 88] on link "Practice Questions" at bounding box center [53, 86] width 106 height 24
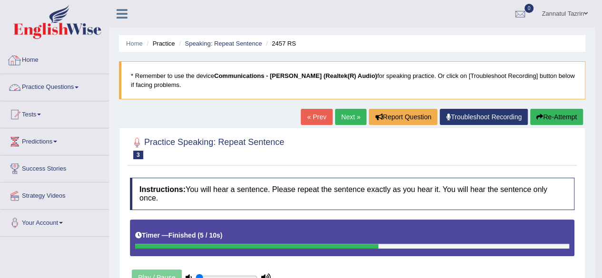
click at [26, 57] on link "Home" at bounding box center [54, 59] width 108 height 24
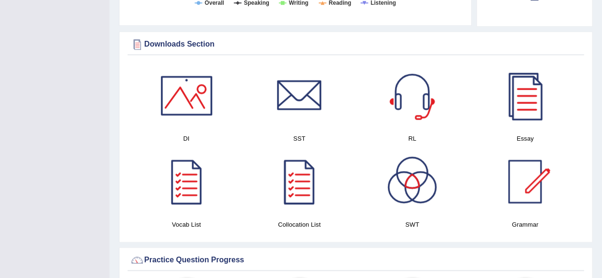
scroll to position [449, 0]
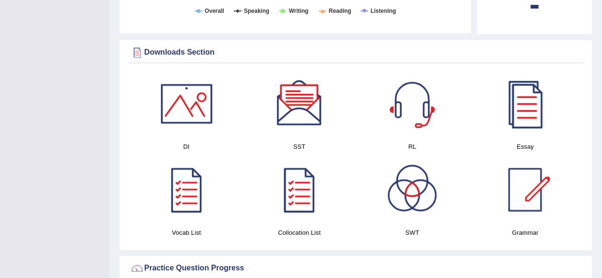
click at [530, 109] on div at bounding box center [524, 103] width 67 height 67
click at [186, 108] on div at bounding box center [186, 103] width 67 height 67
click at [302, 100] on div at bounding box center [299, 103] width 67 height 67
click at [417, 101] on div at bounding box center [412, 103] width 67 height 67
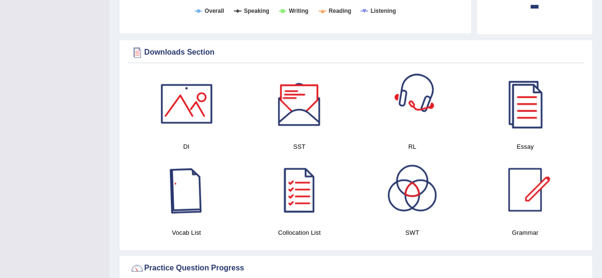
click at [192, 185] on div at bounding box center [186, 189] width 67 height 67
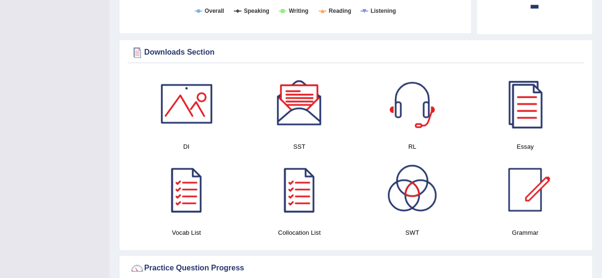
click at [317, 228] on h4 "Collocation List" at bounding box center [298, 233] width 103 height 10
click at [300, 194] on div at bounding box center [299, 189] width 67 height 67
click at [417, 203] on div at bounding box center [412, 189] width 67 height 67
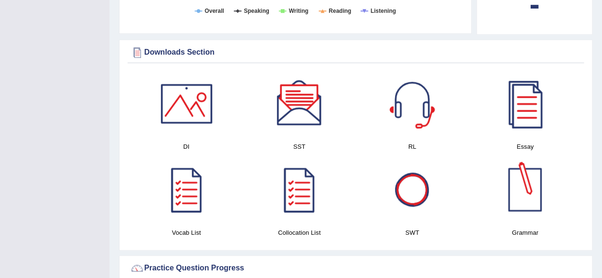
click at [531, 195] on div at bounding box center [524, 189] width 67 height 67
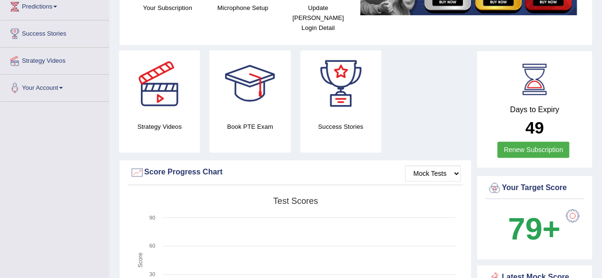
scroll to position [0, 0]
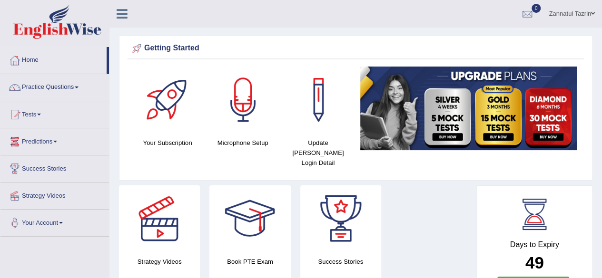
click at [66, 91] on link "Practice Questions" at bounding box center [54, 86] width 108 height 24
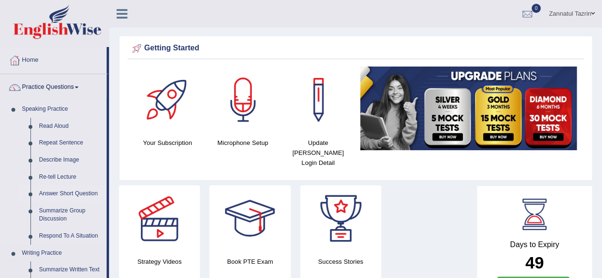
click at [63, 195] on link "Answer Short Question" at bounding box center [71, 193] width 72 height 17
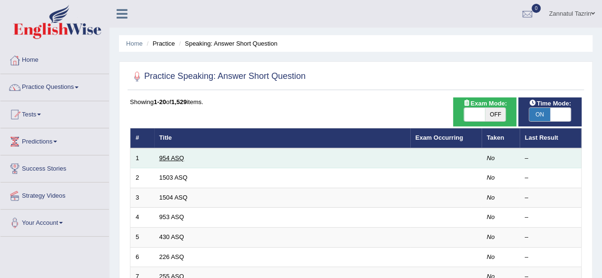
click at [170, 156] on link "954 ASQ" at bounding box center [171, 158] width 25 height 7
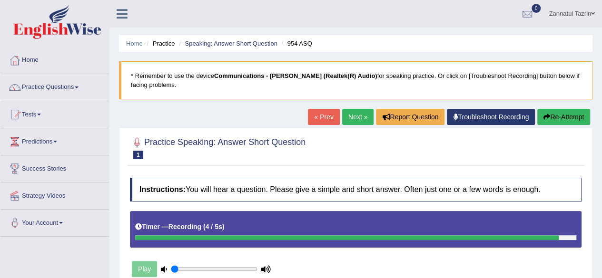
click at [547, 119] on icon "button" at bounding box center [546, 117] width 7 height 7
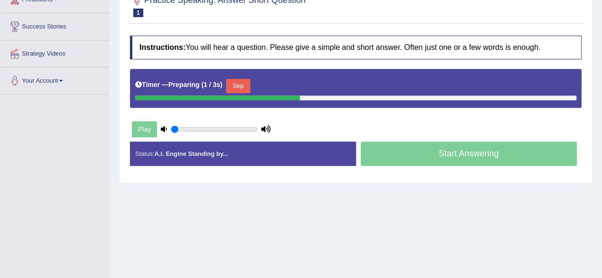
scroll to position [142, 0]
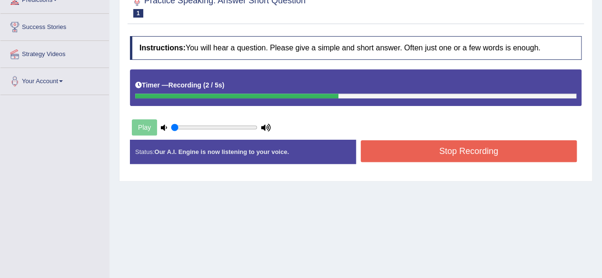
click at [477, 158] on button "Stop Recording" at bounding box center [469, 151] width 216 height 22
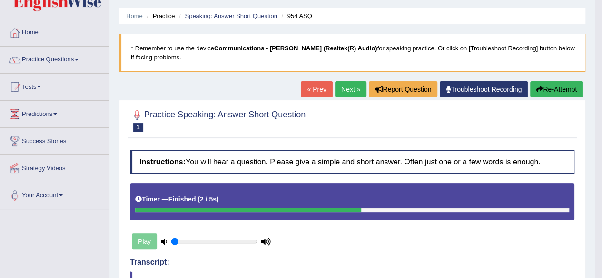
scroll to position [27, 0]
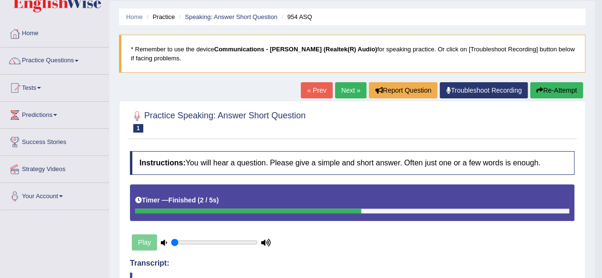
click at [351, 87] on link "Next »" at bounding box center [350, 90] width 31 height 16
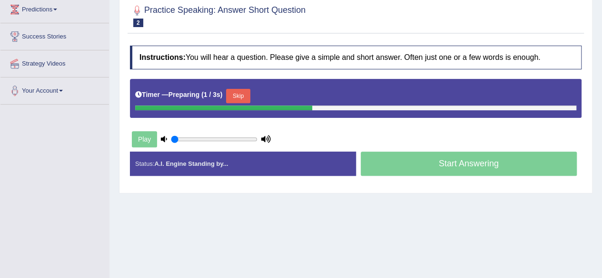
scroll to position [131, 0]
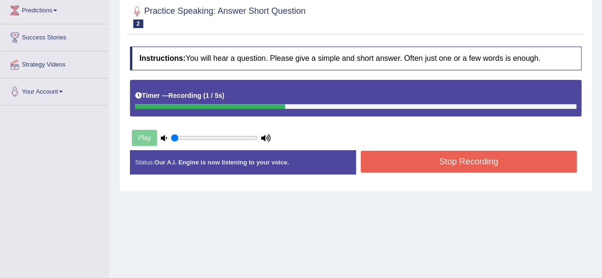
click at [470, 161] on button "Stop Recording" at bounding box center [469, 162] width 216 height 22
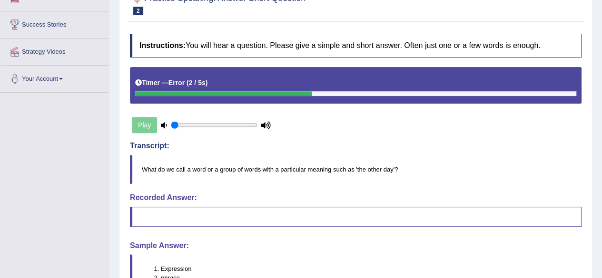
scroll to position [50, 0]
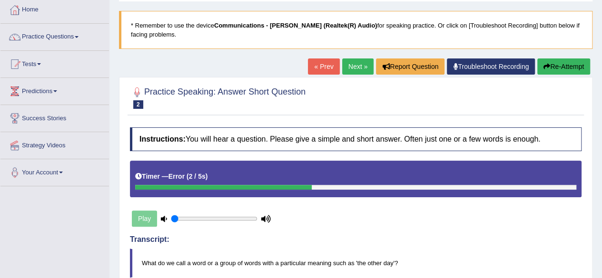
click at [555, 65] on button "Re-Attempt" at bounding box center [563, 66] width 53 height 16
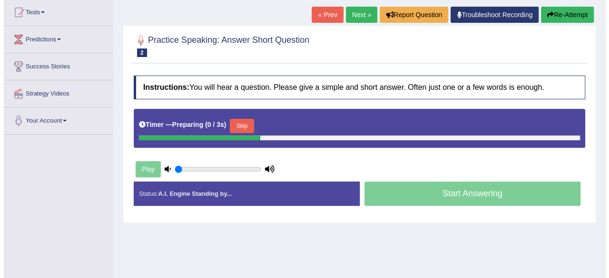
scroll to position [103, 0]
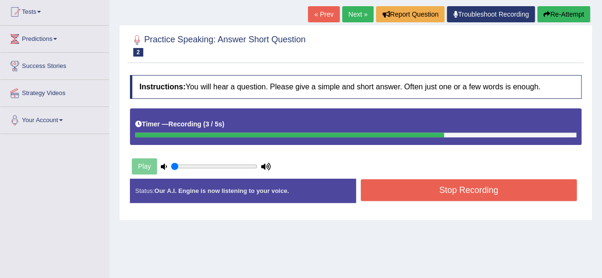
click at [477, 195] on button "Stop Recording" at bounding box center [469, 190] width 216 height 22
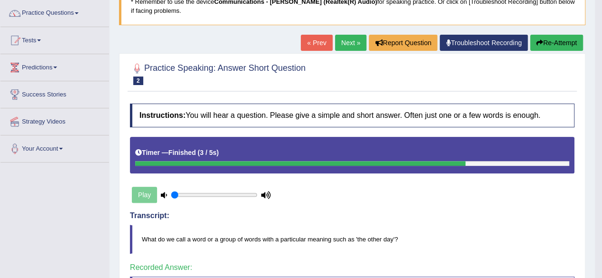
scroll to position [74, 0]
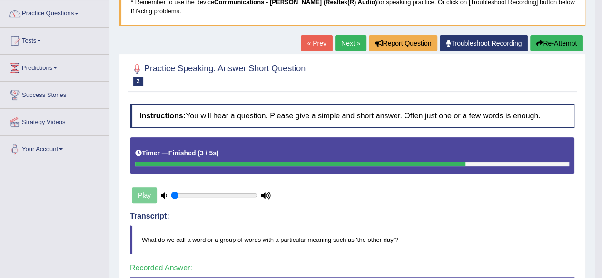
click at [353, 45] on link "Next »" at bounding box center [350, 43] width 31 height 16
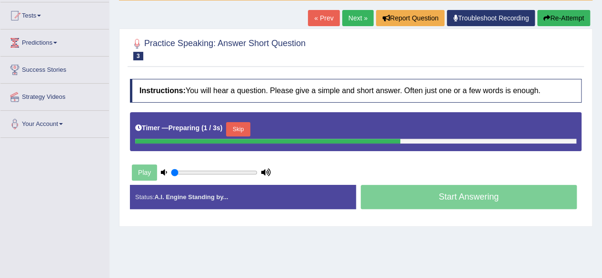
scroll to position [100, 0]
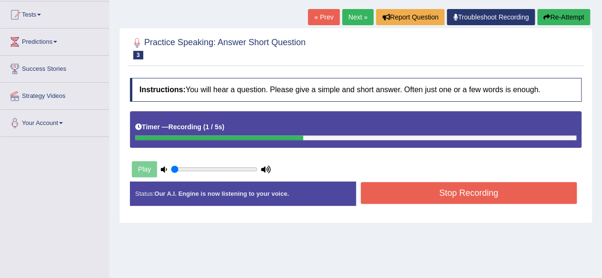
click at [464, 189] on button "Stop Recording" at bounding box center [469, 193] width 216 height 22
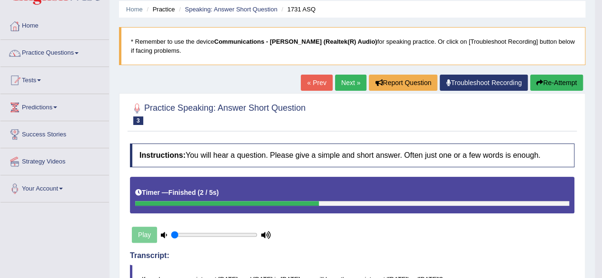
scroll to position [34, 0]
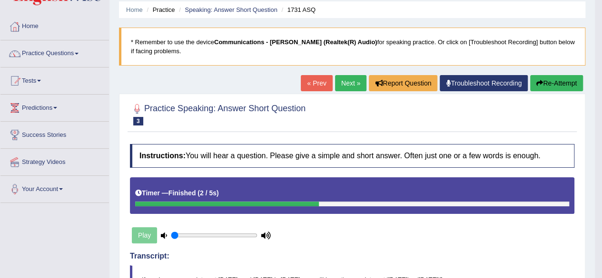
click at [349, 83] on link "Next »" at bounding box center [350, 83] width 31 height 16
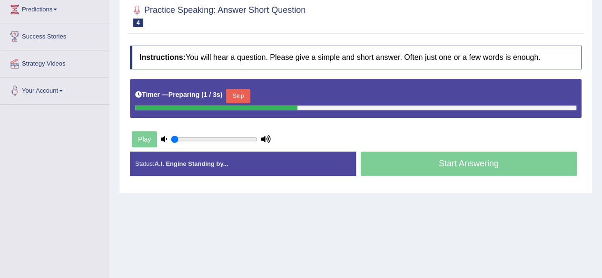
scroll to position [132, 0]
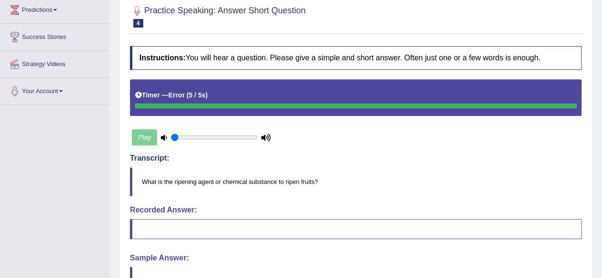
click at [465, 164] on div "Transcript: What is the ripening agent or chemical substance to ripen fruits?" at bounding box center [355, 175] width 451 height 42
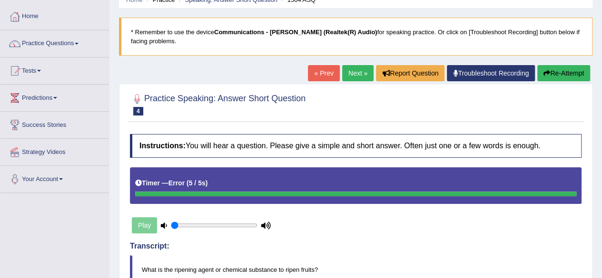
scroll to position [0, 0]
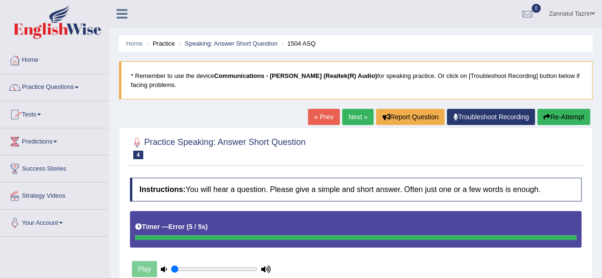
click at [38, 65] on link "Home" at bounding box center [54, 59] width 108 height 24
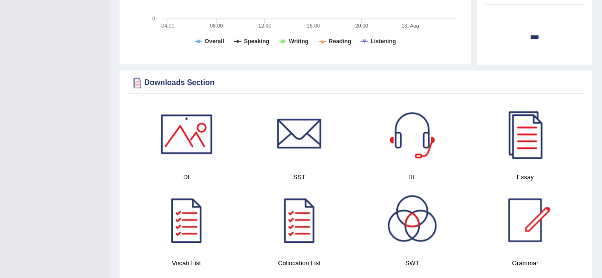
scroll to position [457, 0]
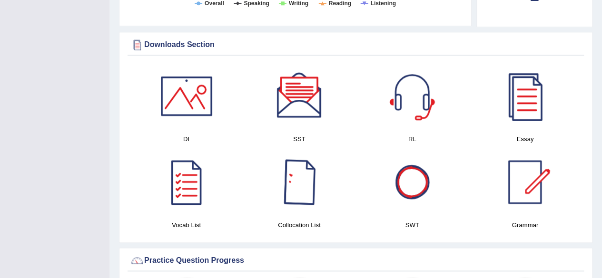
click at [414, 198] on div at bounding box center [412, 182] width 67 height 67
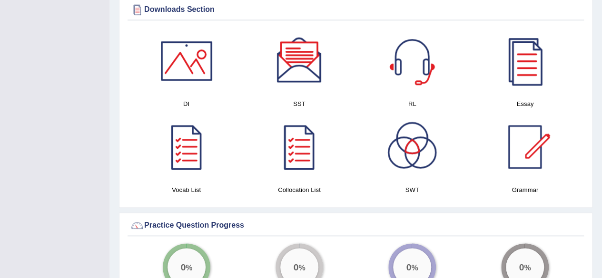
scroll to position [491, 0]
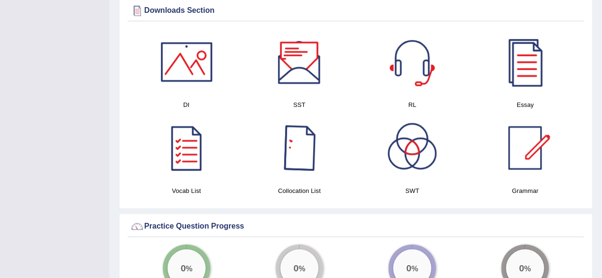
click at [302, 52] on div at bounding box center [299, 62] width 67 height 67
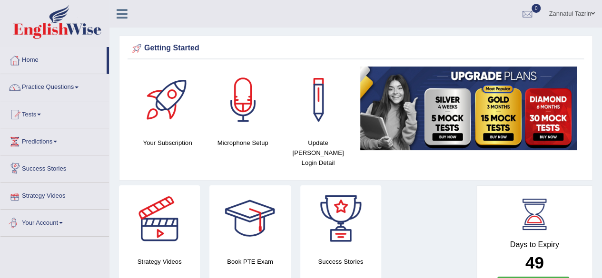
scroll to position [0, 0]
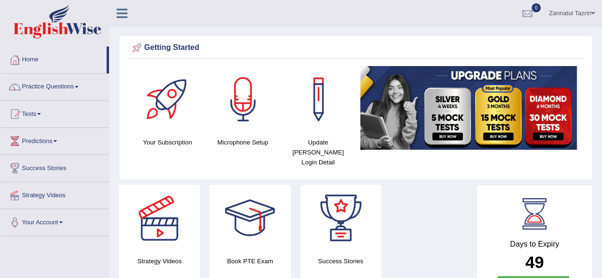
click at [70, 86] on link "Practice Questions" at bounding box center [54, 86] width 108 height 24
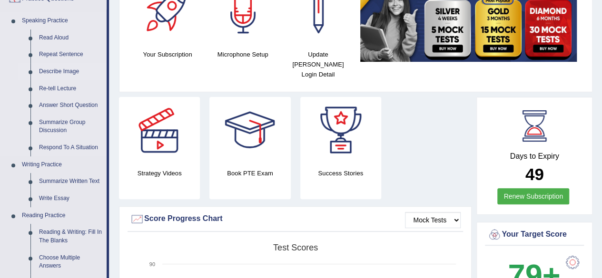
scroll to position [103, 0]
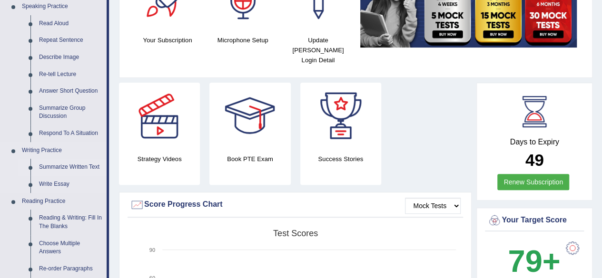
click at [70, 166] on link "Summarize Written Text" at bounding box center [71, 167] width 72 height 17
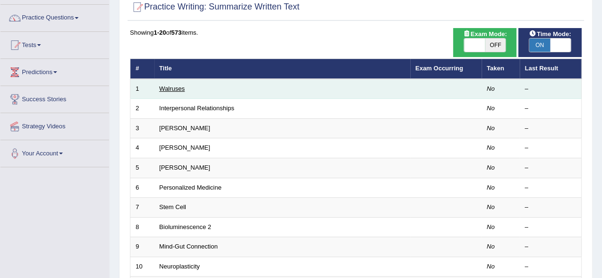
click at [170, 89] on link "Walruses" at bounding box center [172, 88] width 26 height 7
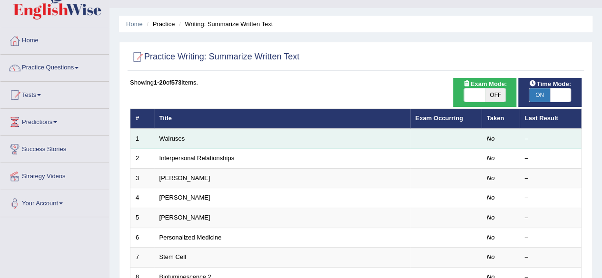
scroll to position [28, 0]
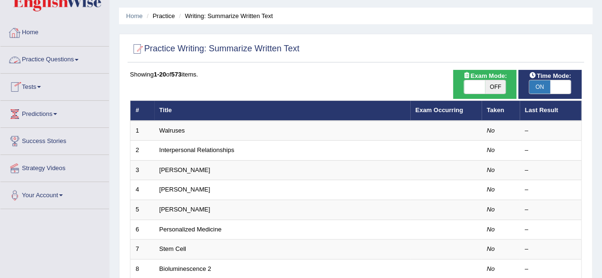
click at [27, 29] on link "Home" at bounding box center [54, 31] width 108 height 24
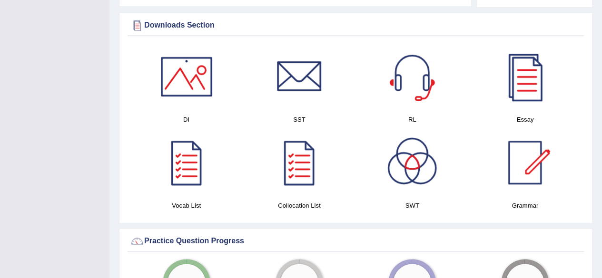
scroll to position [477, 0]
click at [414, 200] on h4 "SWT" at bounding box center [412, 205] width 103 height 10
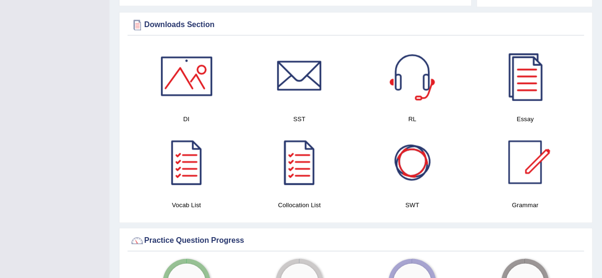
click at [412, 159] on div at bounding box center [412, 162] width 67 height 67
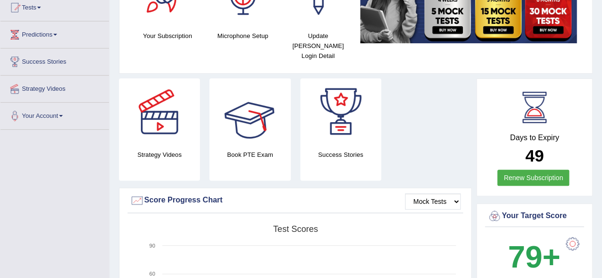
scroll to position [0, 0]
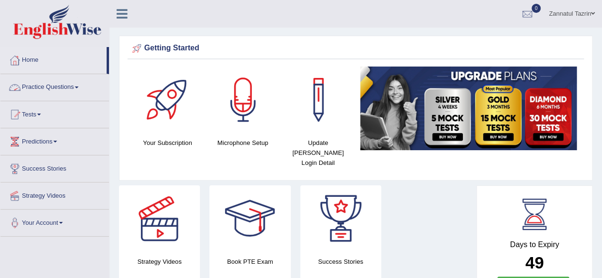
click at [53, 87] on link "Practice Questions" at bounding box center [54, 86] width 108 height 24
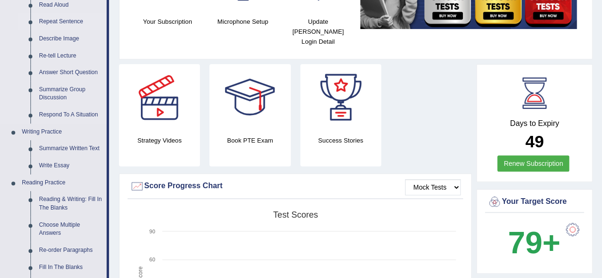
scroll to position [122, 0]
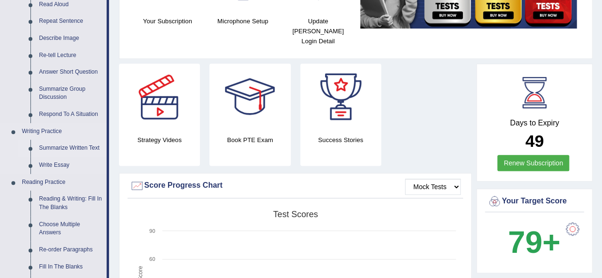
click at [66, 150] on link "Summarize Written Text" at bounding box center [71, 148] width 72 height 17
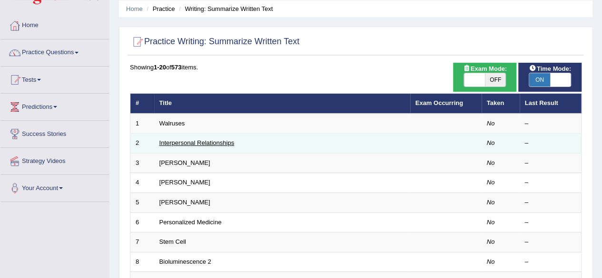
scroll to position [35, 0]
click at [195, 144] on link "Interpersonal Relationships" at bounding box center [196, 142] width 75 height 7
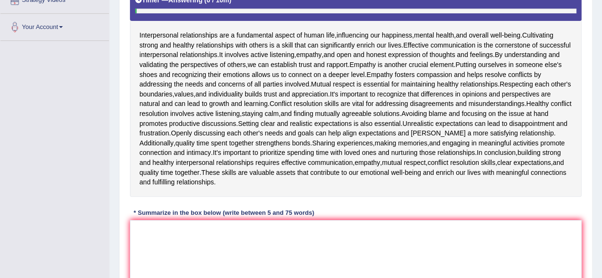
scroll to position [198, 0]
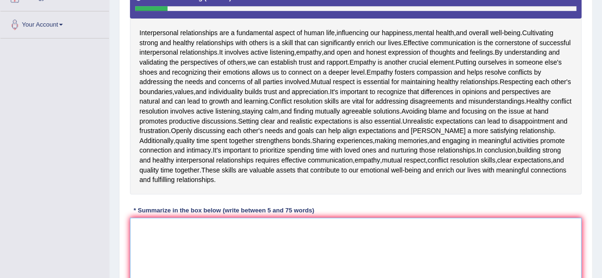
click at [166, 229] on textarea at bounding box center [355, 264] width 451 height 92
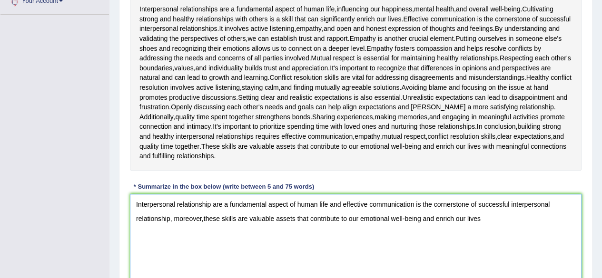
scroll to position [222, 0]
click at [203, 220] on textarea "Interpersonal relationship are a fundamental aspect of human life and effective…" at bounding box center [355, 241] width 451 height 92
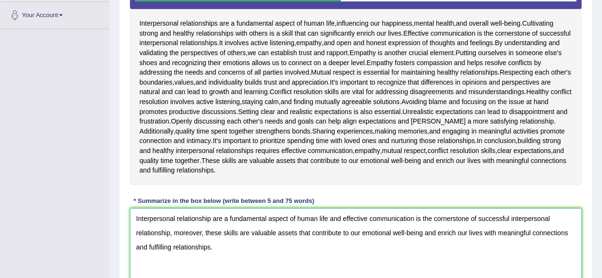
scroll to position [217, 0]
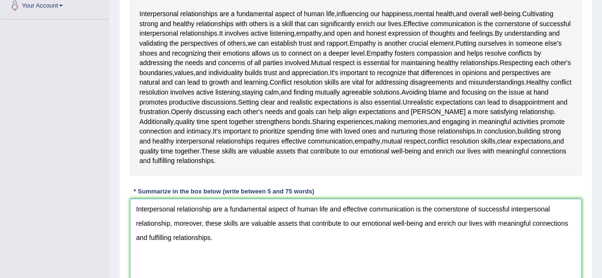
click at [209, 207] on textarea "Interpersonal relationship are a fundamental aspect of human life and effective…" at bounding box center [355, 245] width 451 height 92
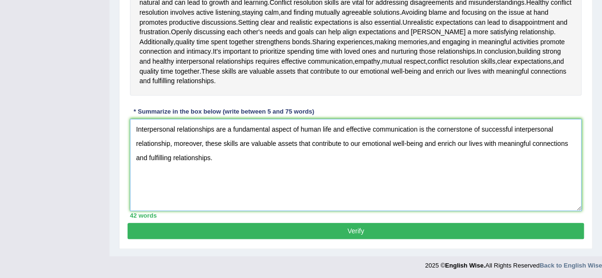
type textarea "Interpersonal relationships are a fundamental aspect of human life and effectiv…"
click at [361, 233] on button "Verify" at bounding box center [355, 231] width 456 height 16
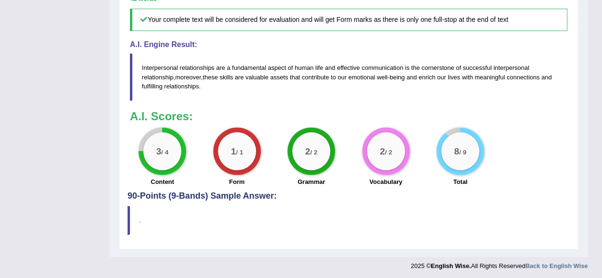
scroll to position [462, 0]
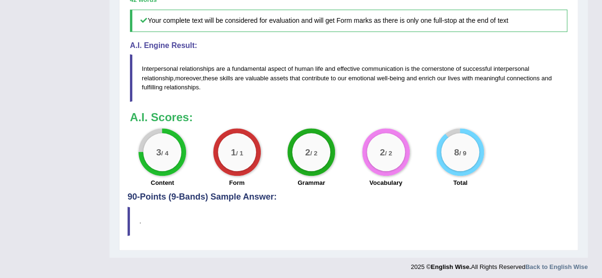
click at [128, 220] on blockquote "." at bounding box center [348, 221] width 442 height 29
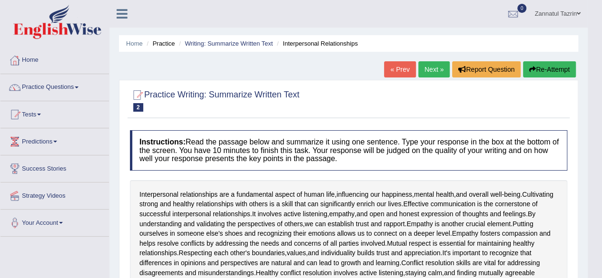
scroll to position [0, 0]
click at [60, 87] on link "Practice Questions" at bounding box center [54, 86] width 108 height 24
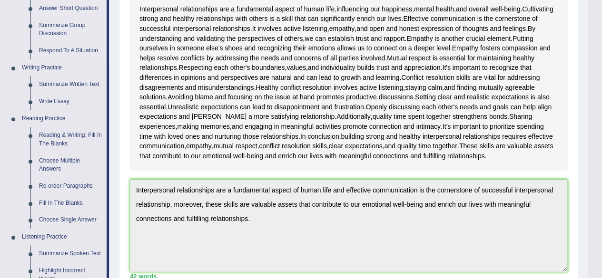
scroll to position [223, 0]
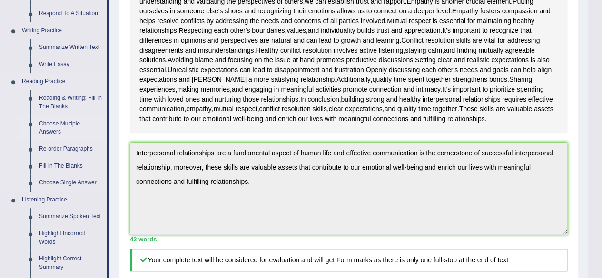
click at [49, 130] on link "Choose Multiple Answers" at bounding box center [71, 128] width 72 height 25
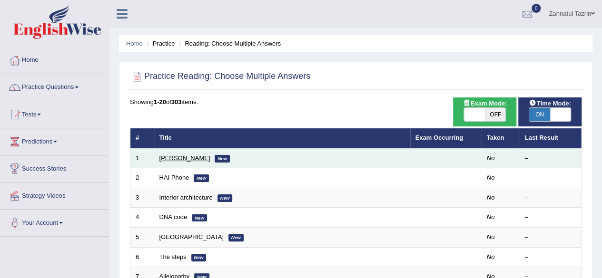
click at [176, 157] on link "[PERSON_NAME]" at bounding box center [184, 158] width 51 height 7
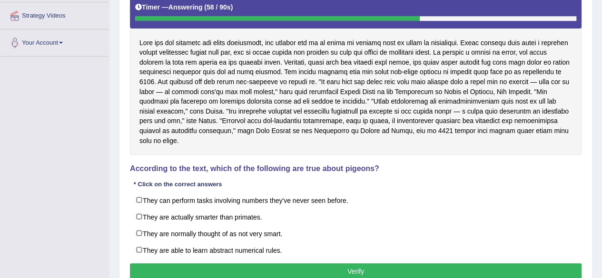
scroll to position [181, 0]
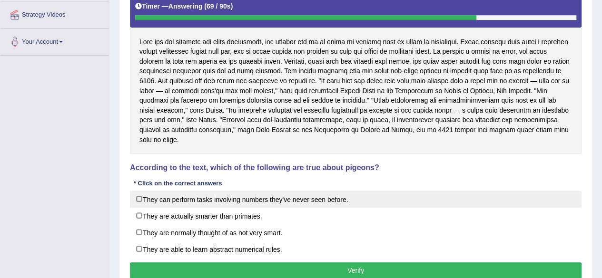
click at [136, 191] on label "They can perform tasks involving numbers they've never seen before." at bounding box center [355, 199] width 451 height 17
checkbox input "true"
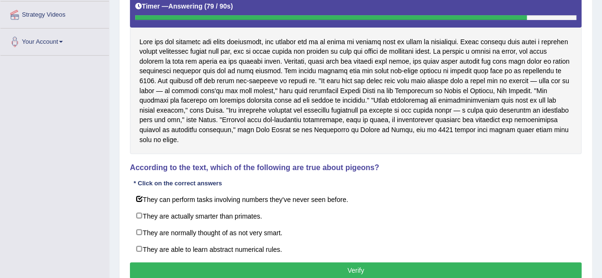
click at [361, 263] on button "Verify" at bounding box center [355, 271] width 451 height 16
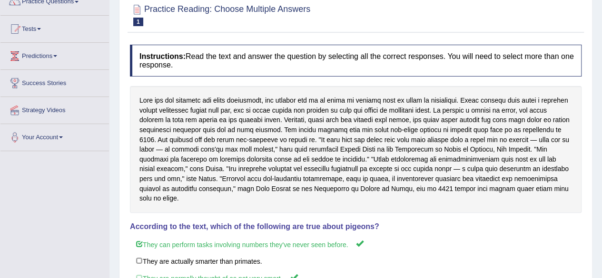
scroll to position [67, 0]
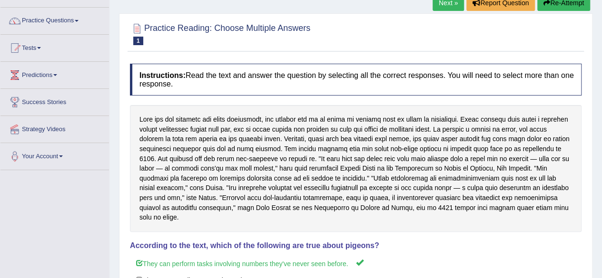
click at [567, 3] on button "Re-Attempt" at bounding box center [563, 3] width 53 height 16
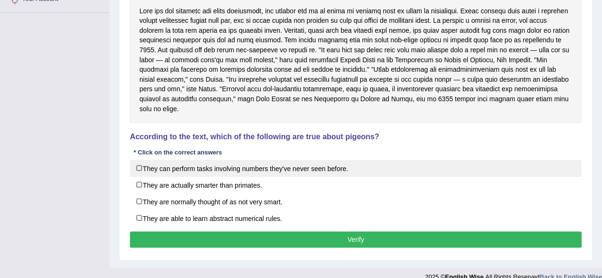
click at [139, 160] on label "They can perform tasks involving numbers they've never seen before." at bounding box center [355, 168] width 451 height 17
checkbox input "true"
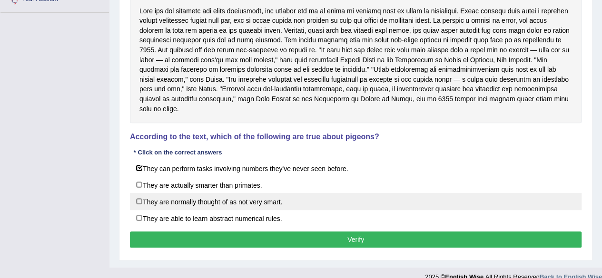
click at [138, 193] on label "They are normally thought of as not very smart." at bounding box center [355, 201] width 451 height 17
checkbox input "true"
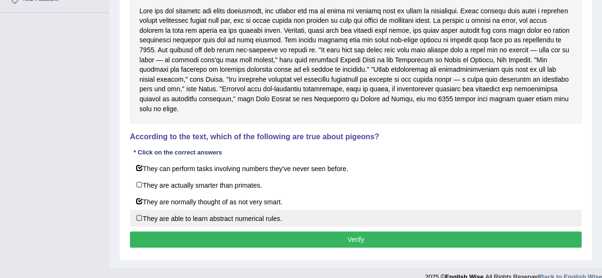
click at [138, 210] on label "They are able to learn abstract numerical rules." at bounding box center [355, 218] width 451 height 17
checkbox input "true"
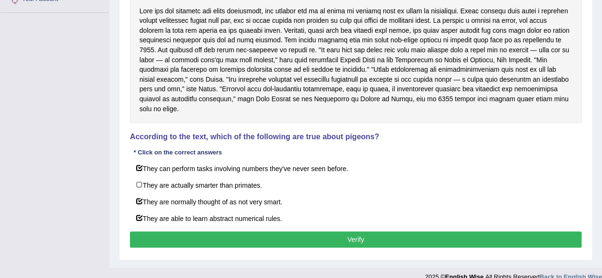
click at [317, 232] on button "Verify" at bounding box center [355, 240] width 451 height 16
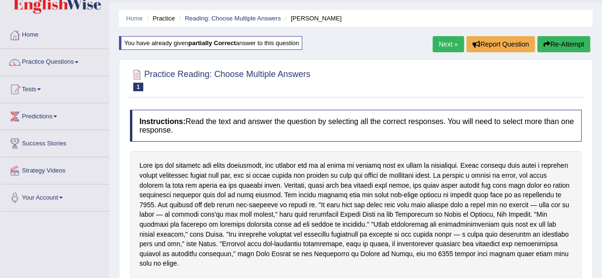
scroll to position [18, 0]
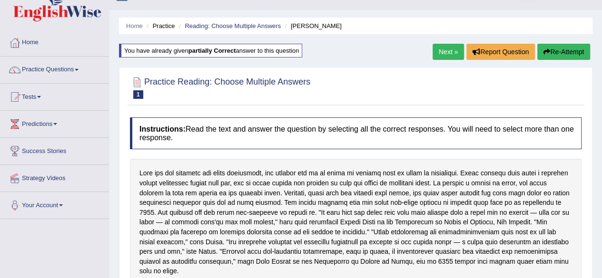
click at [446, 49] on link "Next »" at bounding box center [447, 52] width 31 height 16
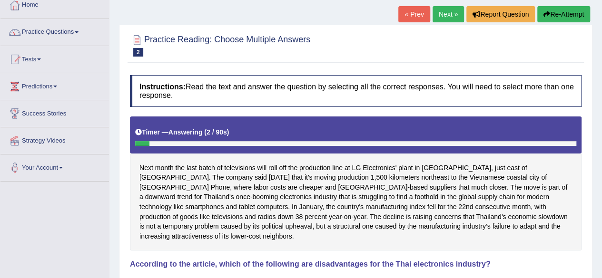
scroll to position [157, 0]
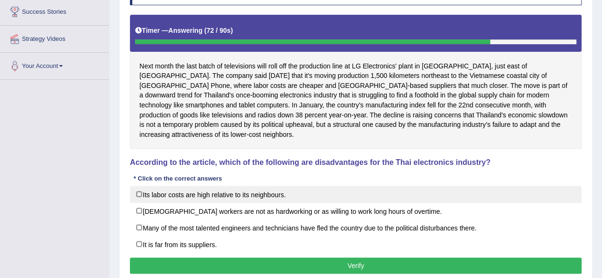
click at [141, 186] on label "Its labor costs are high relative to its neighbours." at bounding box center [355, 194] width 451 height 17
checkbox input "true"
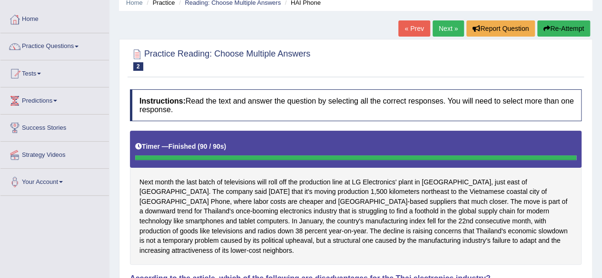
scroll to position [39, 0]
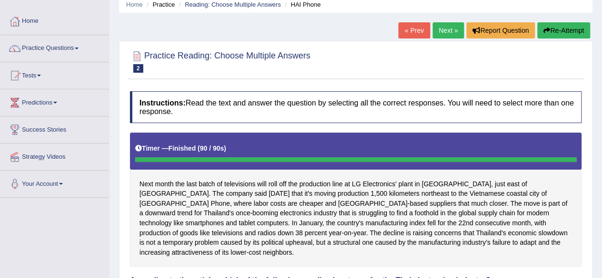
click at [446, 31] on link "Next »" at bounding box center [447, 30] width 31 height 16
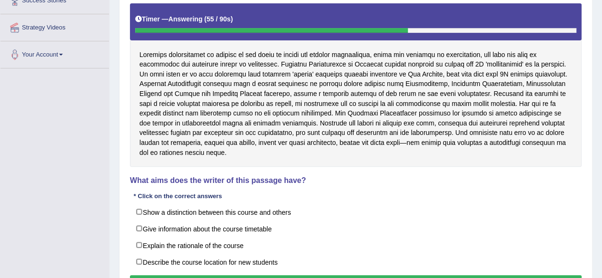
scroll to position [169, 0]
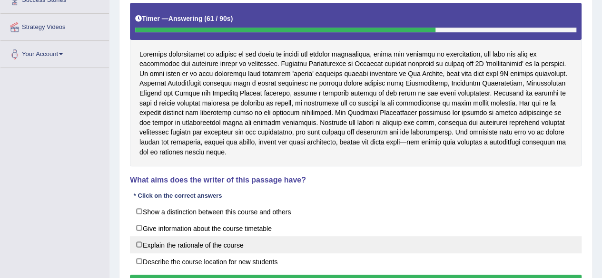
click at [140, 236] on label "Explain the rationale of the course" at bounding box center [355, 244] width 451 height 17
checkbox input "true"
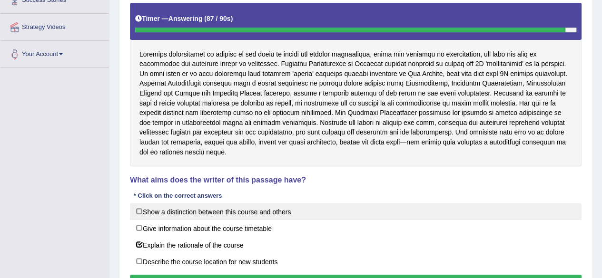
click at [136, 203] on label "Show a distinction between this course and others" at bounding box center [355, 211] width 451 height 17
checkbox input "true"
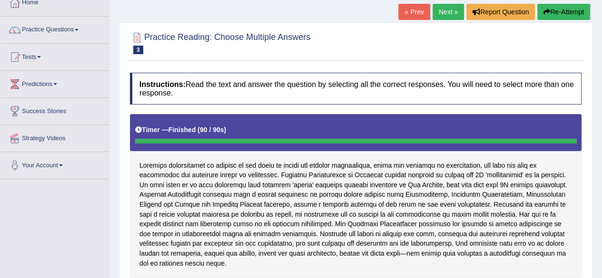
scroll to position [49, 0]
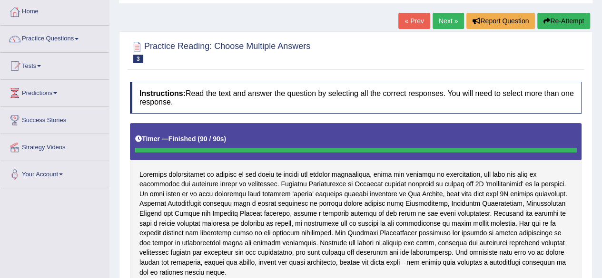
click at [452, 20] on link "Next »" at bounding box center [447, 21] width 31 height 16
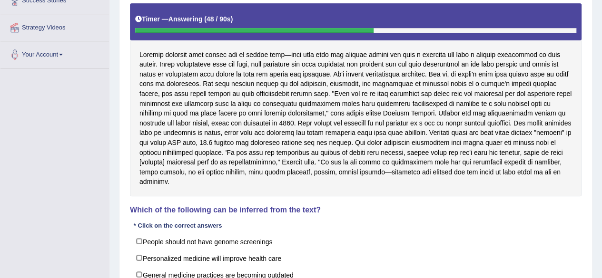
scroll to position [206, 0]
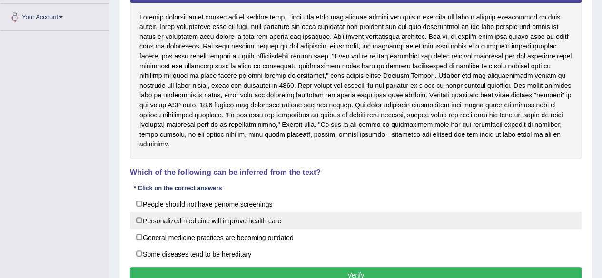
click at [138, 219] on label "Personalized medicine will improve health care" at bounding box center [355, 220] width 451 height 17
checkbox input "true"
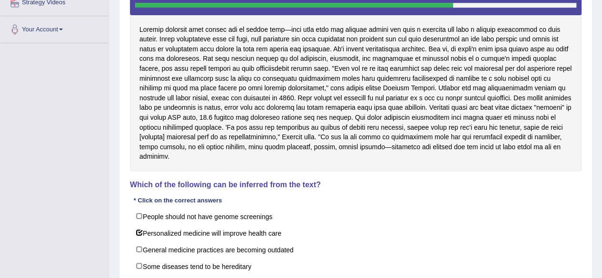
scroll to position [193, 0]
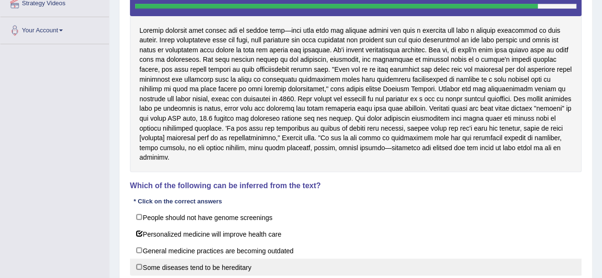
click at [138, 263] on label "Some diseases tend to be hereditary" at bounding box center [355, 267] width 451 height 17
checkbox input "true"
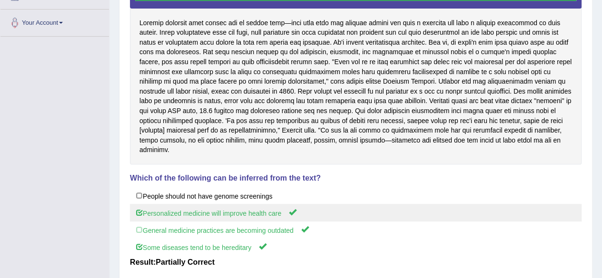
scroll to position [191, 0]
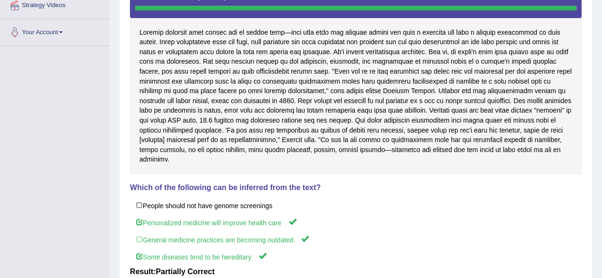
drag, startPoint x: 409, startPoint y: 192, endPoint x: 361, endPoint y: 154, distance: 61.7
click at [361, 154] on div "Instructions: Read the text and answer the question by selecting all the correc…" at bounding box center [355, 136] width 456 height 403
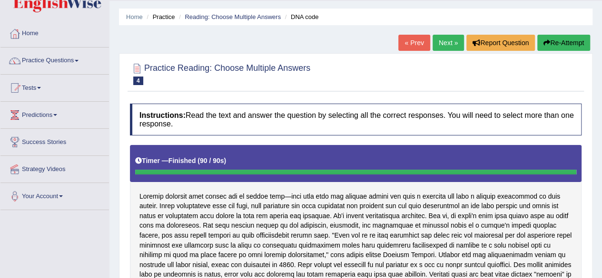
scroll to position [0, 0]
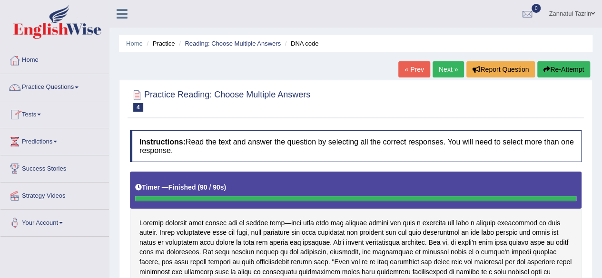
click at [81, 84] on link "Practice Questions" at bounding box center [54, 86] width 108 height 24
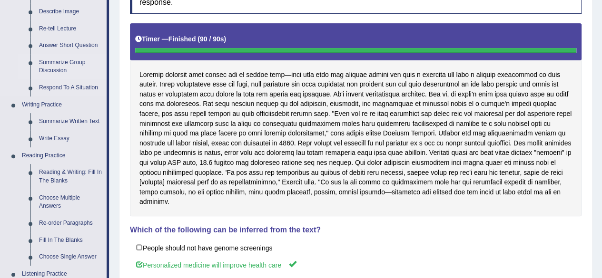
scroll to position [190, 0]
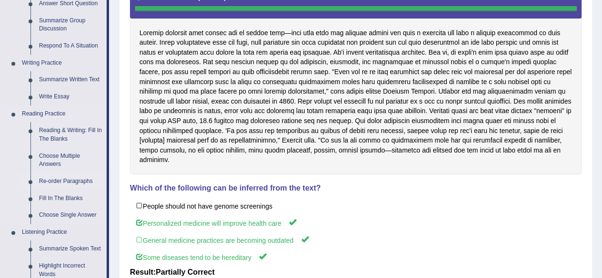
click at [79, 182] on link "Re-order Paragraphs" at bounding box center [71, 181] width 72 height 17
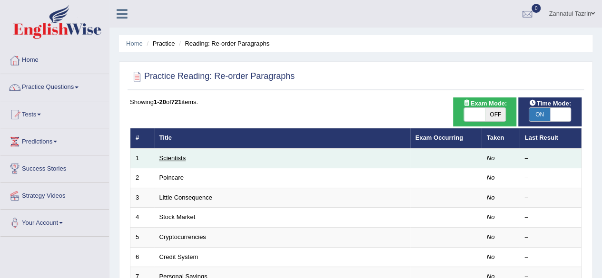
click at [175, 156] on link "Scientists" at bounding box center [172, 158] width 27 height 7
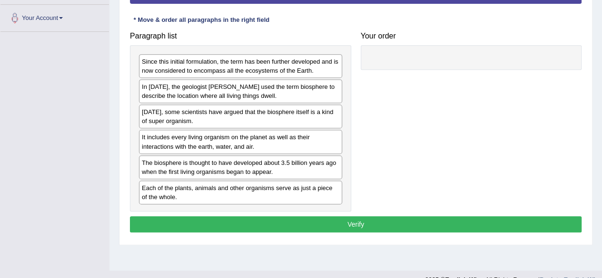
scroll to position [203, 0]
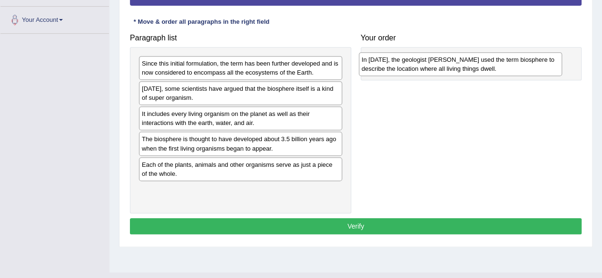
drag, startPoint x: 273, startPoint y: 97, endPoint x: 493, endPoint y: 68, distance: 221.5
click at [493, 68] on div "In [DATE], the geologist [PERSON_NAME] used the term biosphere to describe the …" at bounding box center [460, 64] width 203 height 24
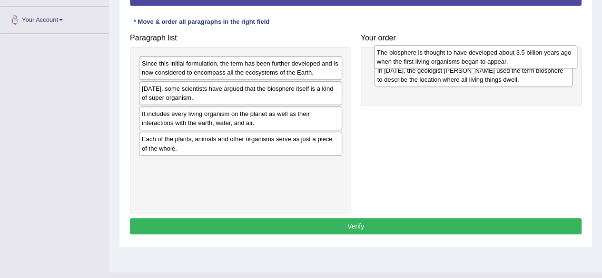
drag, startPoint x: 227, startPoint y: 143, endPoint x: 461, endPoint y: 56, distance: 249.9
click at [461, 56] on div "The biosphere is thought to have developed about 3.5 billion years ago when the…" at bounding box center [475, 57] width 203 height 24
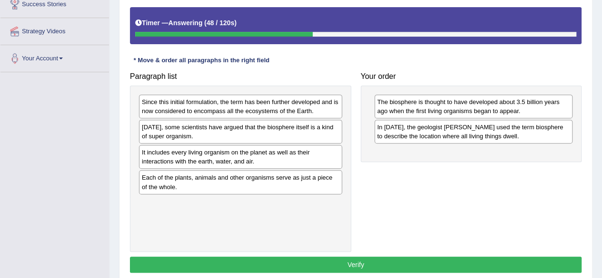
scroll to position [164, 0]
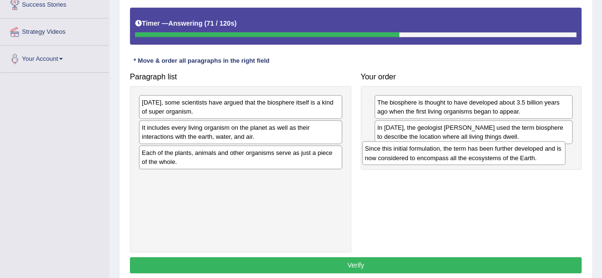
drag, startPoint x: 240, startPoint y: 108, endPoint x: 465, endPoint y: 156, distance: 229.4
click at [465, 156] on div "Since this initial formulation, the term has been further developed and is now …" at bounding box center [463, 153] width 203 height 24
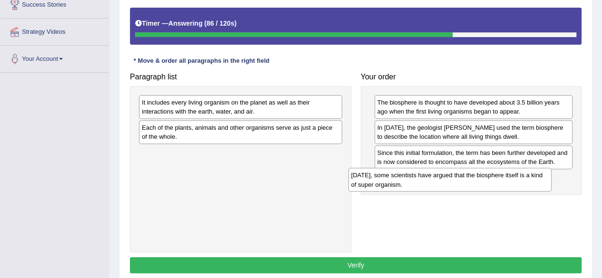
drag, startPoint x: 266, startPoint y: 105, endPoint x: 499, endPoint y: 175, distance: 243.6
click at [499, 175] on div "[DATE], some scientists have argued that the biosphere itself is a kind of supe…" at bounding box center [449, 180] width 203 height 24
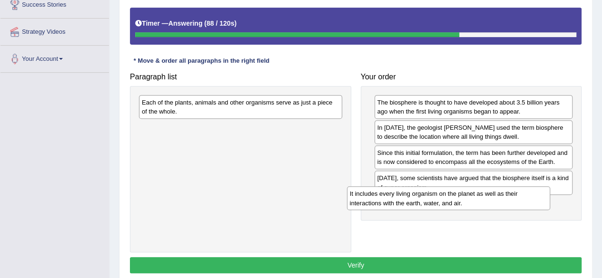
drag, startPoint x: 283, startPoint y: 102, endPoint x: 516, endPoint y: 194, distance: 250.9
click at [516, 194] on div "It includes every living organism on the planet as well as their interactions w…" at bounding box center [448, 198] width 203 height 24
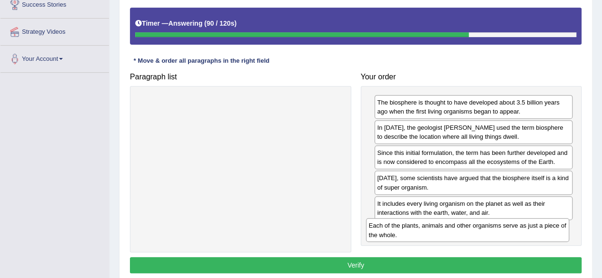
drag, startPoint x: 283, startPoint y: 107, endPoint x: 511, endPoint y: 231, distance: 259.6
click at [511, 231] on div "Each of the plants, animals and other organisms serve as just a piece of the wh…" at bounding box center [467, 230] width 203 height 24
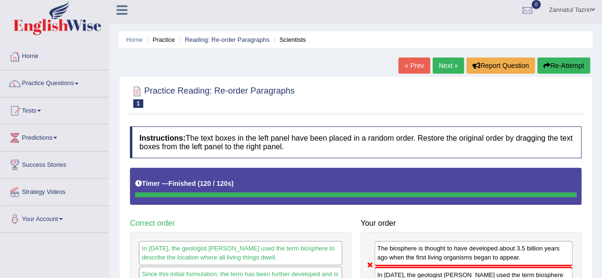
scroll to position [4, 0]
click at [450, 67] on link "Next »" at bounding box center [447, 66] width 31 height 16
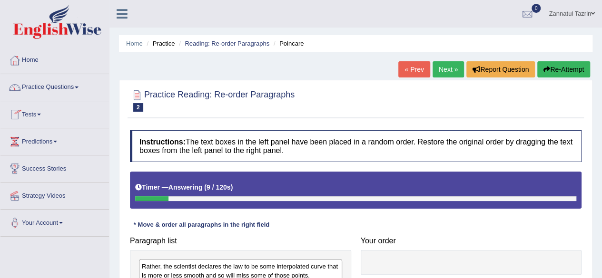
click at [64, 88] on link "Practice Questions" at bounding box center [54, 86] width 108 height 24
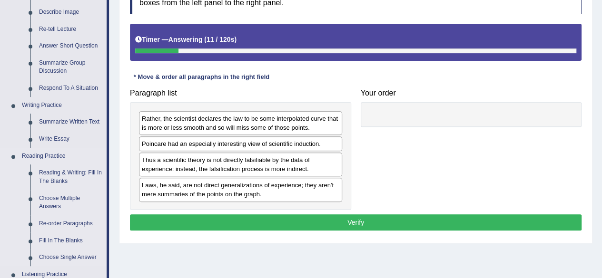
scroll to position [148, 0]
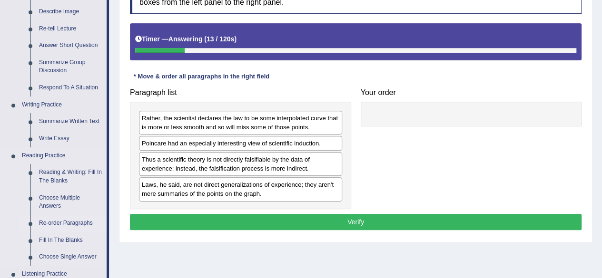
click at [65, 224] on link "Re-order Paragraphs" at bounding box center [71, 223] width 72 height 17
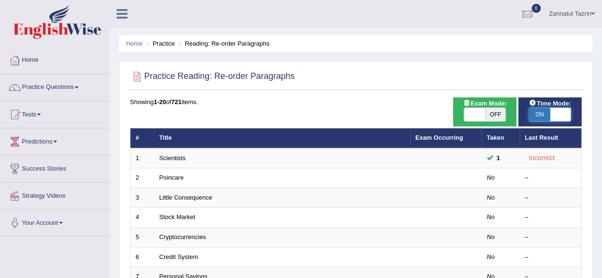
click at [561, 110] on span at bounding box center [560, 114] width 21 height 13
checkbox input "false"
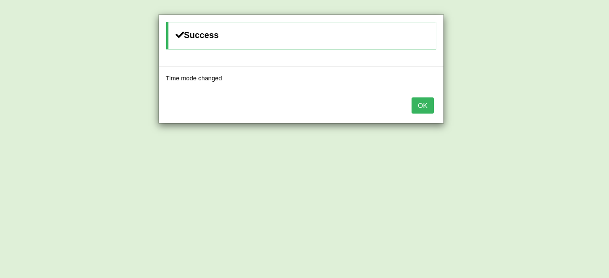
click at [425, 105] on button "OK" at bounding box center [422, 105] width 22 height 16
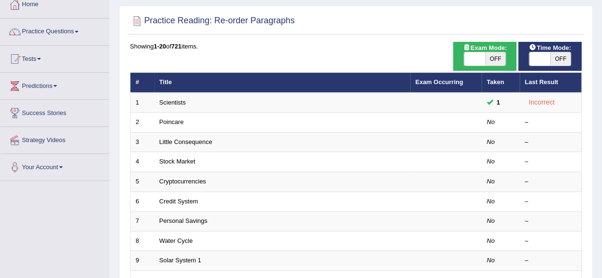
scroll to position [66, 0]
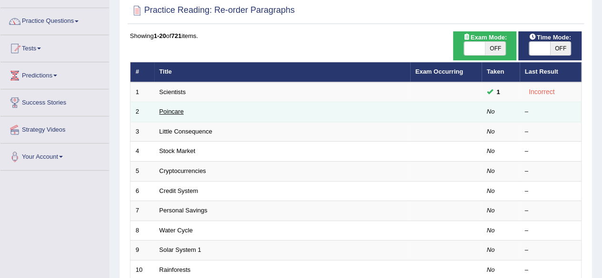
click at [172, 113] on link "Poincare" at bounding box center [171, 111] width 24 height 7
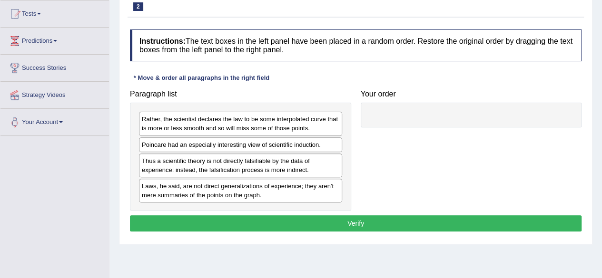
scroll to position [100, 0]
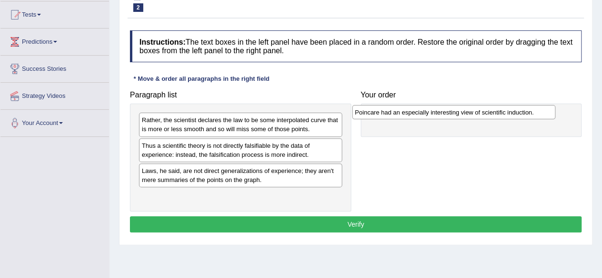
drag, startPoint x: 253, startPoint y: 149, endPoint x: 466, endPoint y: 116, distance: 215.6
click at [466, 116] on div "Poincare had an especially interesting view of scientific induction." at bounding box center [453, 112] width 203 height 14
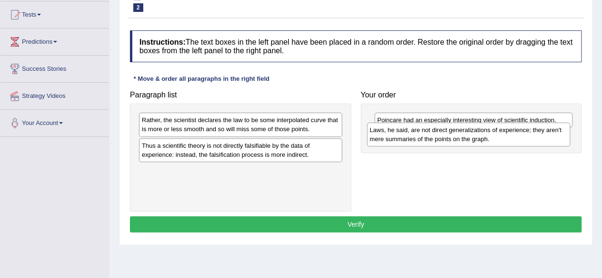
drag, startPoint x: 267, startPoint y: 173, endPoint x: 495, endPoint y: 133, distance: 231.3
click at [495, 133] on div "Laws, he said, are not direct generalizations of experience; they aren't mere s…" at bounding box center [468, 135] width 203 height 24
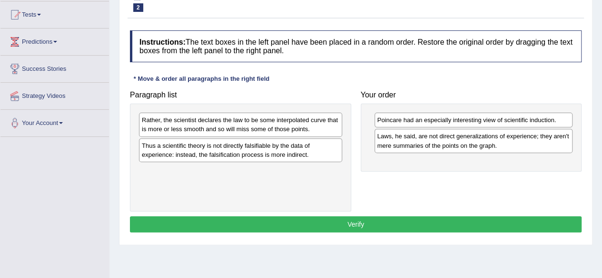
click at [262, 119] on div "Rather, the scientist declares the law to be some interpolated curve that is mo…" at bounding box center [240, 125] width 203 height 24
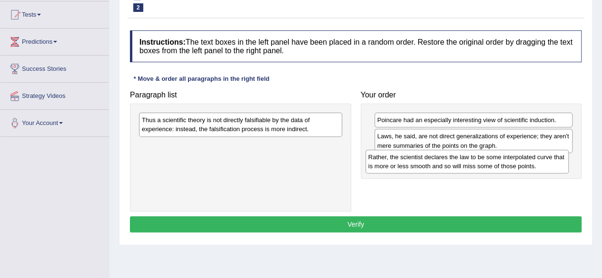
drag, startPoint x: 275, startPoint y: 118, endPoint x: 501, endPoint y: 156, distance: 229.4
click at [501, 156] on div "Rather, the scientist declares the law to be some interpolated curve that is mo…" at bounding box center [466, 162] width 203 height 24
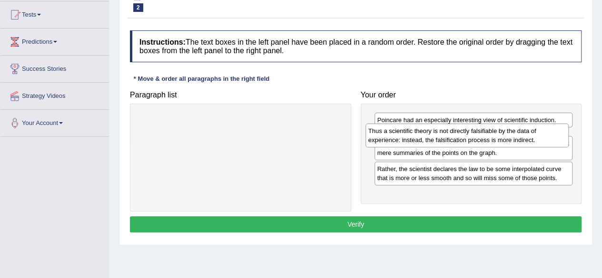
drag, startPoint x: 300, startPoint y: 127, endPoint x: 526, endPoint y: 137, distance: 226.6
click at [526, 137] on div "Thus a scientific theory is not directly falsifiable by the data of experience:…" at bounding box center [466, 136] width 203 height 24
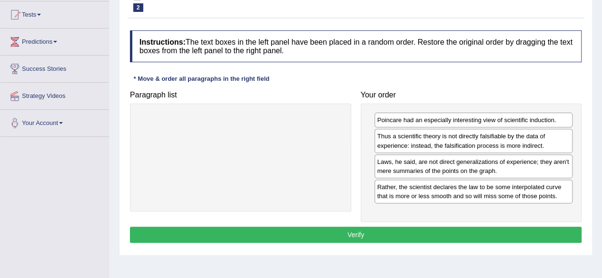
click at [389, 230] on button "Verify" at bounding box center [355, 235] width 451 height 16
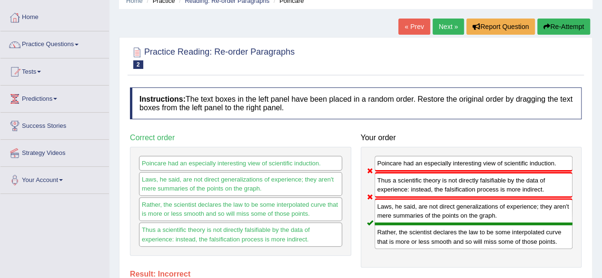
scroll to position [0, 0]
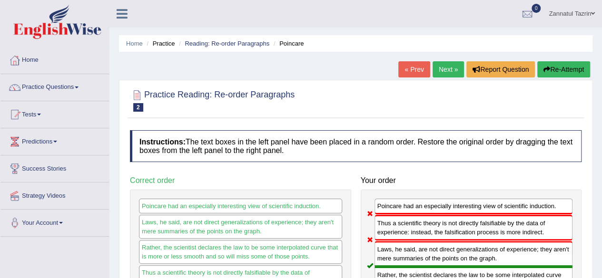
click at [455, 72] on link "Next »" at bounding box center [447, 69] width 31 height 16
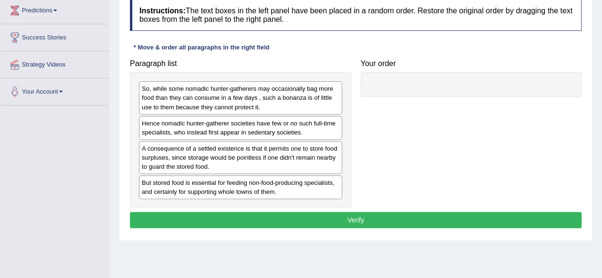
scroll to position [131, 0]
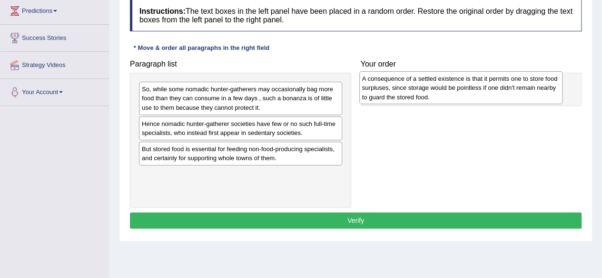
drag, startPoint x: 243, startPoint y: 157, endPoint x: 463, endPoint y: 88, distance: 230.9
click at [463, 88] on div "A consequence of a settled existence is that it permits one to store food surpl…" at bounding box center [460, 87] width 203 height 33
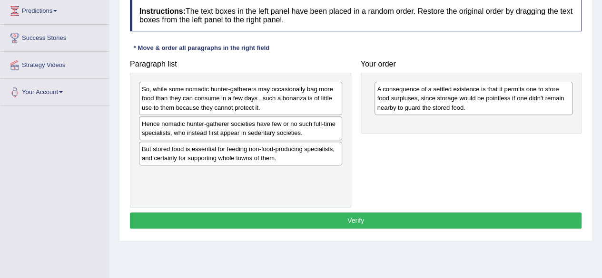
click at [230, 107] on div "So, while some nomadic hunter-gatherers may occasionally bag more food than the…" at bounding box center [240, 98] width 203 height 33
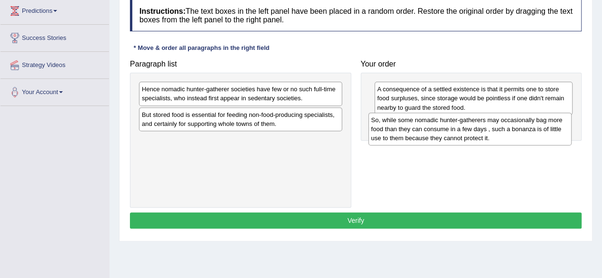
drag, startPoint x: 241, startPoint y: 100, endPoint x: 470, endPoint y: 132, distance: 231.4
click at [470, 132] on div "So, while some nomadic hunter-gatherers may occasionally bag more food than the…" at bounding box center [469, 129] width 203 height 33
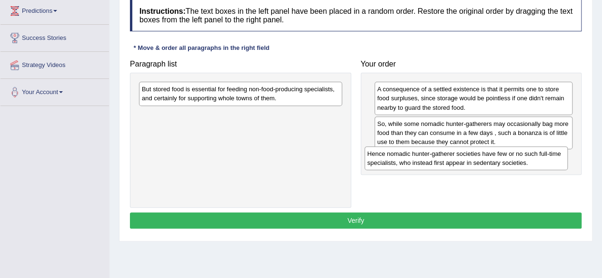
drag, startPoint x: 271, startPoint y: 90, endPoint x: 497, endPoint y: 155, distance: 235.0
click at [497, 155] on div "Hence nomadic hunter-gatherer societies have few or no such full-time specialis…" at bounding box center [465, 158] width 203 height 24
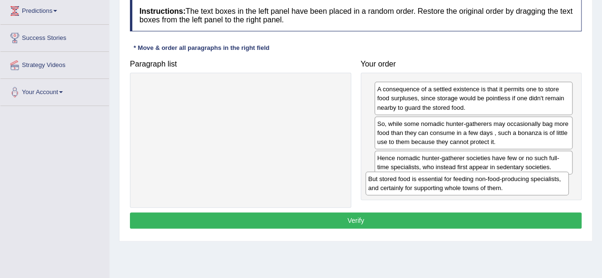
drag, startPoint x: 282, startPoint y: 90, endPoint x: 509, endPoint y: 179, distance: 244.3
click at [509, 179] on div "But stored food is essential for feeding non-food-producing specialists, and ce…" at bounding box center [466, 184] width 203 height 24
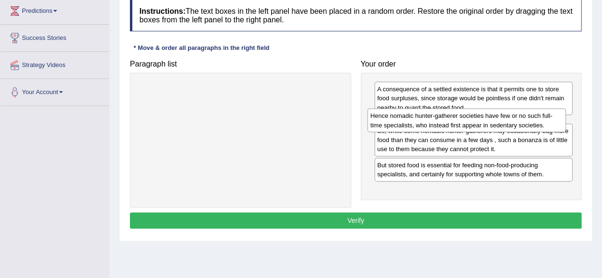
drag, startPoint x: 480, startPoint y: 165, endPoint x: 473, endPoint y: 124, distance: 41.9
click at [473, 124] on div "Hence nomadic hunter-gatherer societies have few or no such full-time specialis…" at bounding box center [466, 120] width 198 height 24
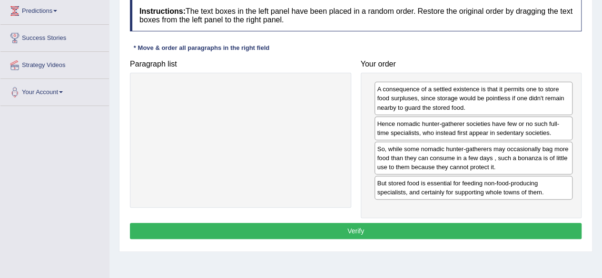
click at [344, 232] on button "Verify" at bounding box center [355, 231] width 451 height 16
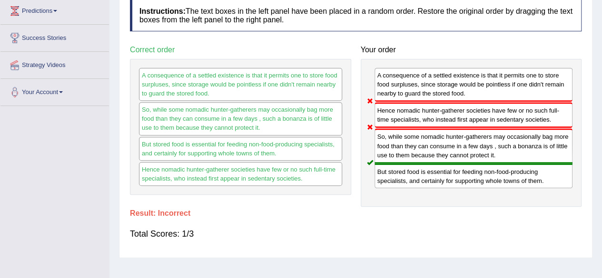
scroll to position [0, 0]
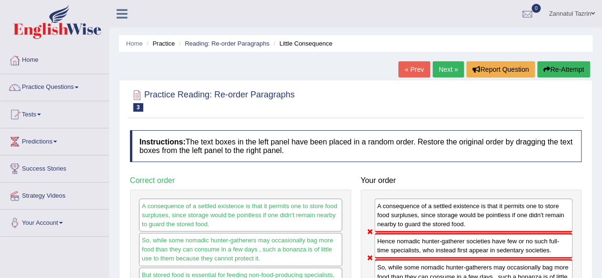
click at [439, 67] on link "Next »" at bounding box center [447, 69] width 31 height 16
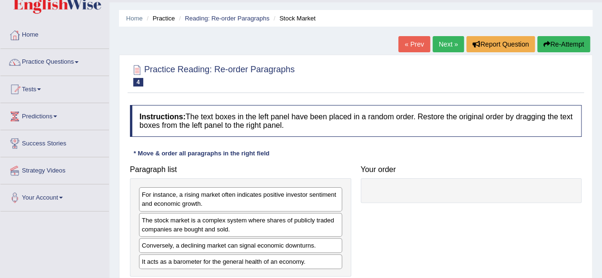
scroll to position [24, 0]
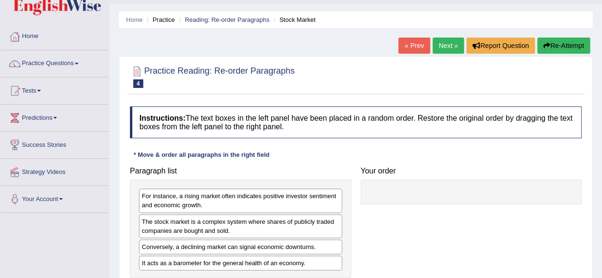
click at [417, 39] on link "« Prev" at bounding box center [413, 46] width 31 height 16
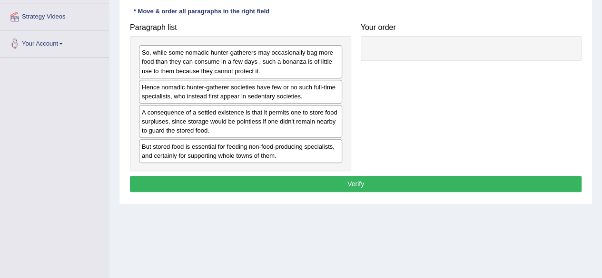
scroll to position [179, 0]
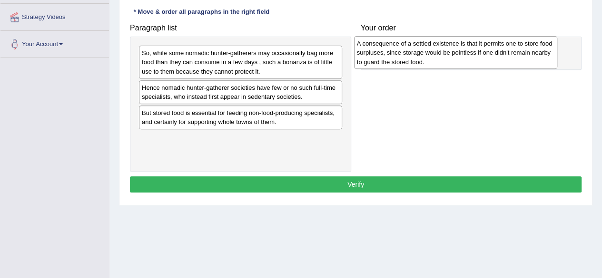
drag, startPoint x: 234, startPoint y: 121, endPoint x: 449, endPoint y: 53, distance: 225.6
click at [449, 53] on div "A consequence of a settled existence is that it permits one to store food surpl…" at bounding box center [455, 52] width 203 height 33
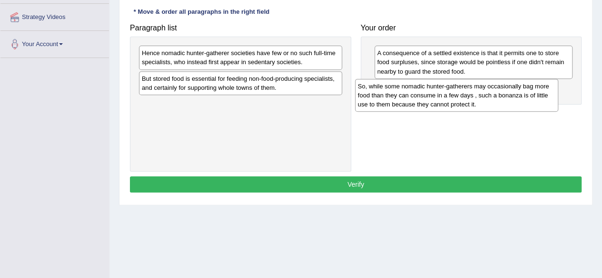
drag, startPoint x: 226, startPoint y: 60, endPoint x: 446, endPoint y: 90, distance: 221.8
click at [446, 90] on div "So, while some nomadic hunter-gatherers may occasionally bag more food than the…" at bounding box center [456, 95] width 203 height 33
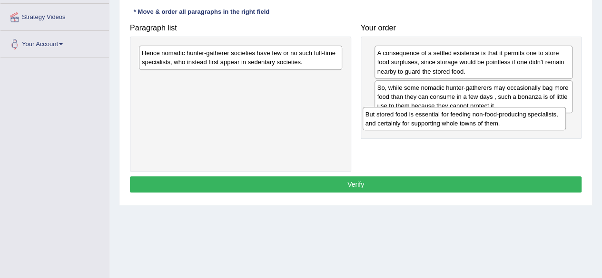
drag, startPoint x: 201, startPoint y: 81, endPoint x: 424, endPoint y: 117, distance: 226.4
click at [424, 117] on div "But stored food is essential for feeding non-food-producing specialists, and ce…" at bounding box center [463, 119] width 203 height 24
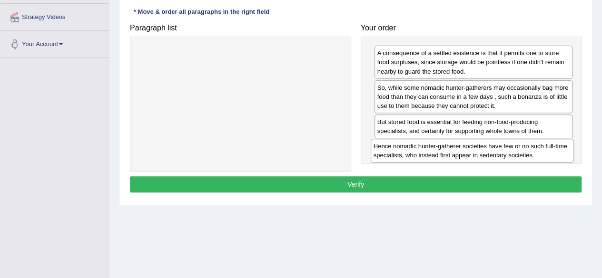
drag, startPoint x: 242, startPoint y: 58, endPoint x: 474, endPoint y: 151, distance: 249.5
click at [474, 151] on div "Hence nomadic hunter-gatherer societies have few or no such full-time specialis…" at bounding box center [471, 151] width 203 height 24
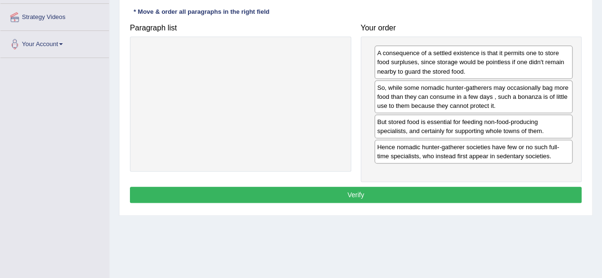
click at [391, 189] on button "Verify" at bounding box center [355, 195] width 451 height 16
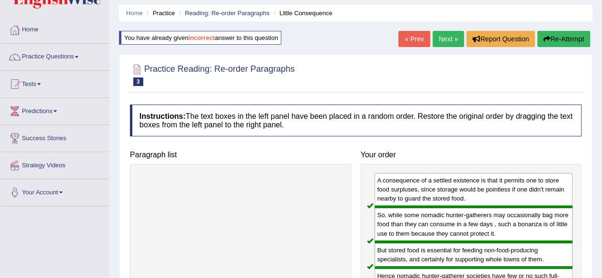
scroll to position [18, 0]
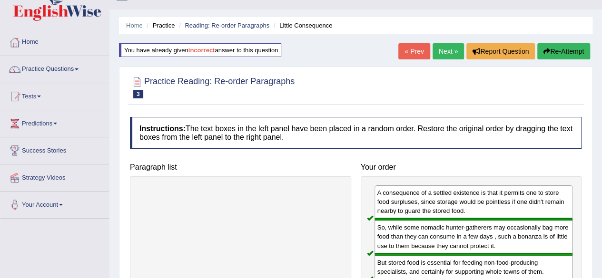
click at [446, 55] on link "Next »" at bounding box center [447, 51] width 31 height 16
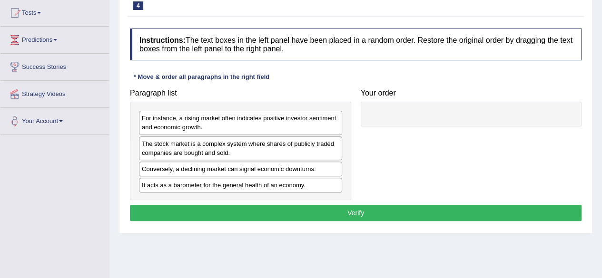
scroll to position [101, 0]
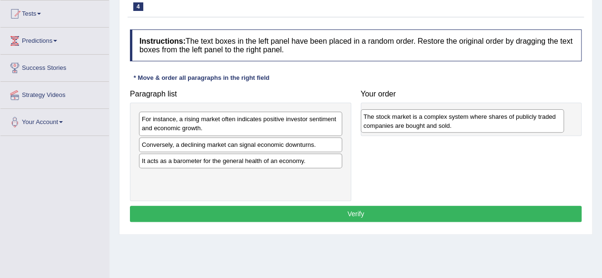
drag, startPoint x: 211, startPoint y: 156, endPoint x: 433, endPoint y: 129, distance: 223.3
click at [433, 129] on div "The stock market is a complex system where shares of publicly traded companies …" at bounding box center [462, 121] width 203 height 24
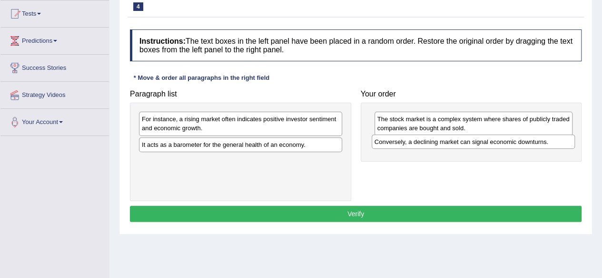
drag, startPoint x: 253, startPoint y: 148, endPoint x: 486, endPoint y: 146, distance: 232.6
click at [486, 146] on div "Conversely, a declining market can signal economic downturns." at bounding box center [472, 142] width 203 height 14
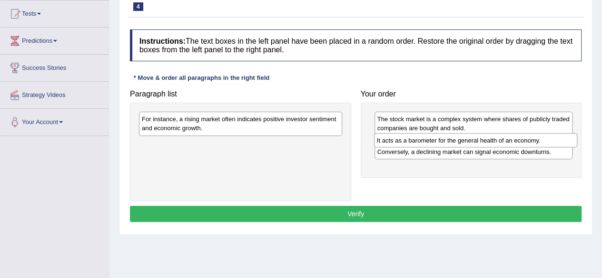
drag, startPoint x: 284, startPoint y: 148, endPoint x: 519, endPoint y: 145, distance: 235.0
click at [519, 145] on div "It acts as a barometer for the general health of an economy." at bounding box center [475, 140] width 203 height 14
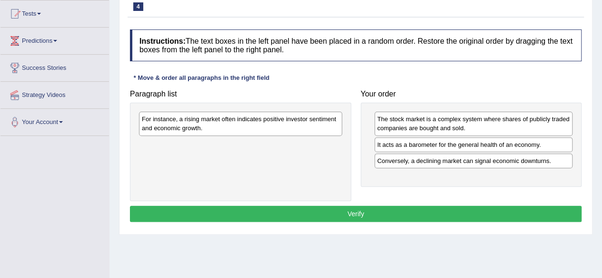
drag, startPoint x: 519, startPoint y: 145, endPoint x: 518, endPoint y: 140, distance: 4.9
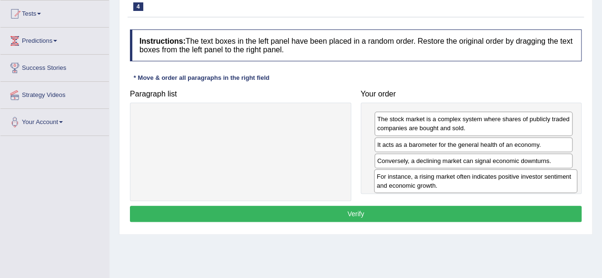
drag, startPoint x: 244, startPoint y: 121, endPoint x: 479, endPoint y: 179, distance: 241.9
click at [479, 179] on div "For instance, a rising market often indicates positive investor sentiment and e…" at bounding box center [475, 181] width 203 height 24
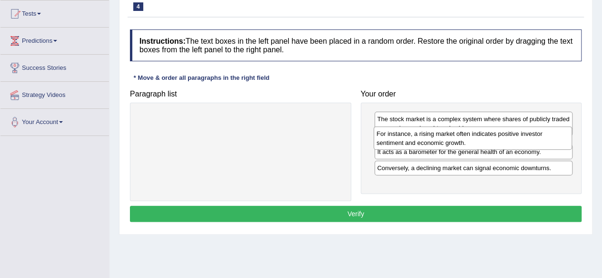
drag, startPoint x: 474, startPoint y: 185, endPoint x: 473, endPoint y: 142, distance: 42.3
click at [473, 142] on div "For instance, a rising market often indicates positive investor sentiment and e…" at bounding box center [472, 139] width 198 height 24
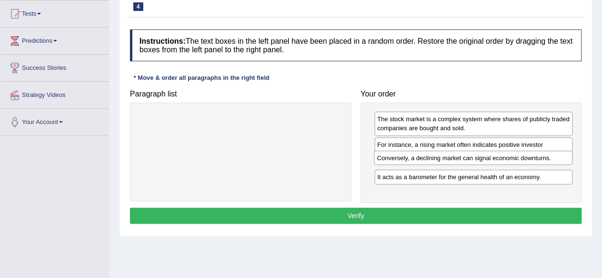
drag, startPoint x: 459, startPoint y: 183, endPoint x: 459, endPoint y: 156, distance: 27.1
click at [459, 156] on div "Conversely, a declining market can signal economic downturns." at bounding box center [473, 158] width 198 height 14
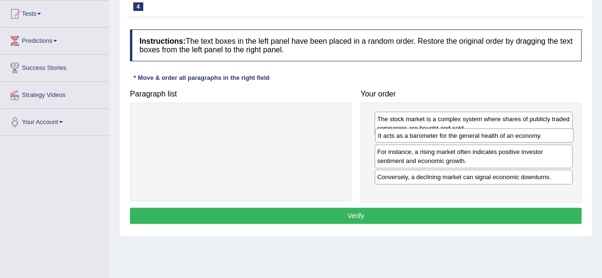
drag, startPoint x: 464, startPoint y: 189, endPoint x: 465, endPoint y: 139, distance: 49.5
click at [465, 139] on div "It acts as a barometer for the general health of an economy." at bounding box center [474, 135] width 198 height 14
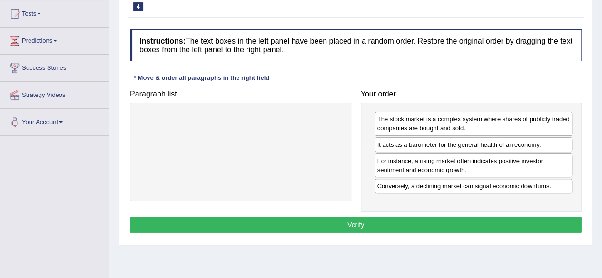
click at [386, 224] on button "Verify" at bounding box center [355, 225] width 451 height 16
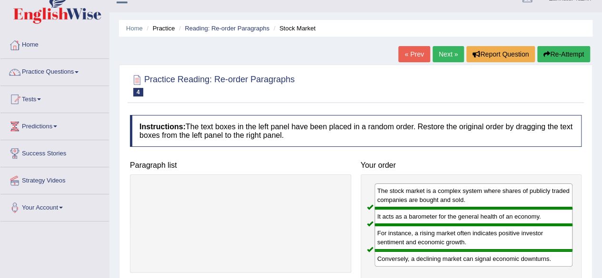
scroll to position [15, 0]
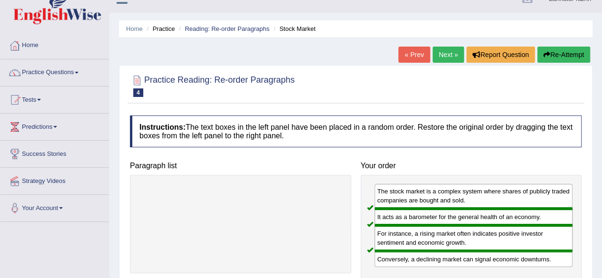
click at [451, 56] on link "Next »" at bounding box center [447, 55] width 31 height 16
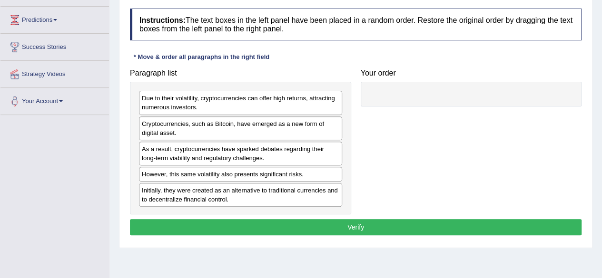
scroll to position [121, 0]
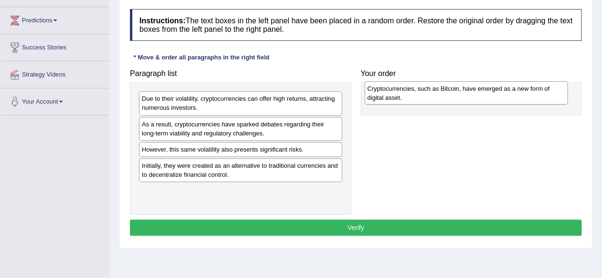
drag, startPoint x: 260, startPoint y: 132, endPoint x: 484, endPoint y: 97, distance: 227.2
click at [484, 97] on div "Cryptocurrencies, such as Bitcoin, have emerged as a new form of digital asset." at bounding box center [465, 93] width 203 height 24
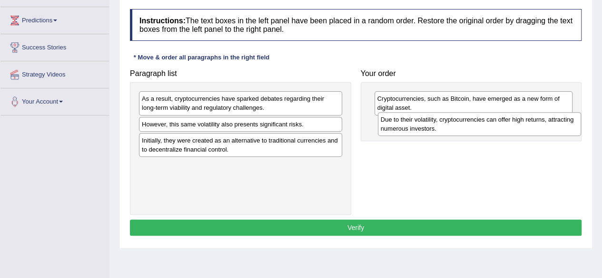
drag, startPoint x: 279, startPoint y: 102, endPoint x: 517, endPoint y: 123, distance: 239.2
click at [517, 123] on div "Due to their volatility, cryptocurrencies can offer high returns, attracting nu…" at bounding box center [479, 124] width 203 height 24
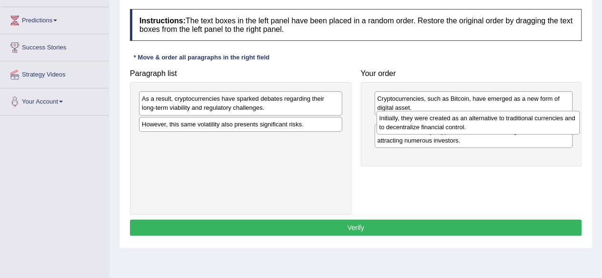
drag, startPoint x: 296, startPoint y: 146, endPoint x: 533, endPoint y: 124, distance: 238.3
click at [533, 124] on div "Initially, they were created as an alternative to traditional currencies and to…" at bounding box center [477, 123] width 203 height 24
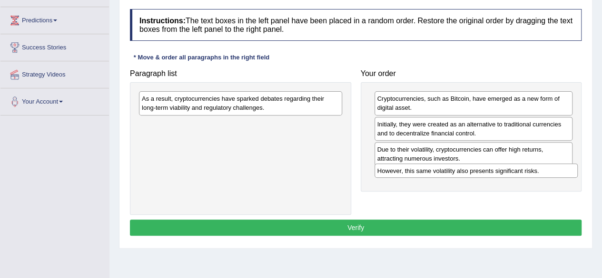
drag, startPoint x: 311, startPoint y: 123, endPoint x: 546, endPoint y: 171, distance: 240.2
click at [546, 171] on div "However, this same volatility also presents significant risks." at bounding box center [475, 171] width 203 height 14
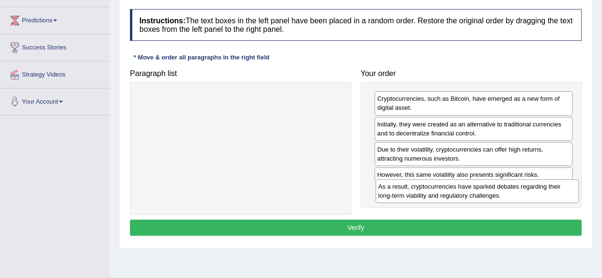
drag, startPoint x: 285, startPoint y: 107, endPoint x: 521, endPoint y: 195, distance: 252.2
click at [521, 195] on div "As a result, cryptocurrencies have sparked debates regarding their long-term vi…" at bounding box center [476, 191] width 203 height 24
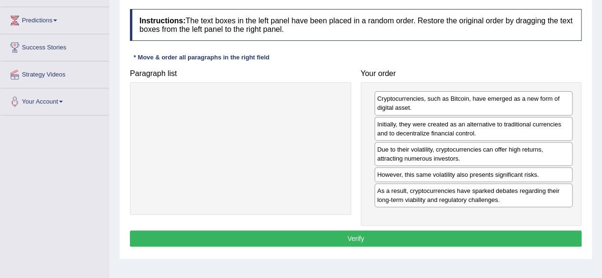
click at [371, 235] on button "Verify" at bounding box center [355, 239] width 451 height 16
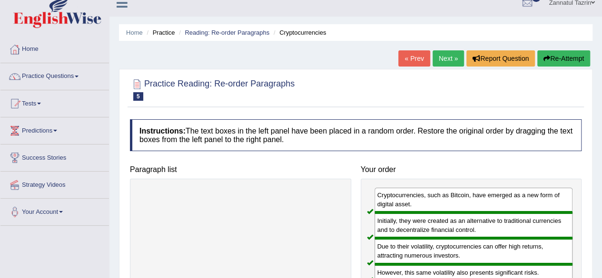
scroll to position [9, 0]
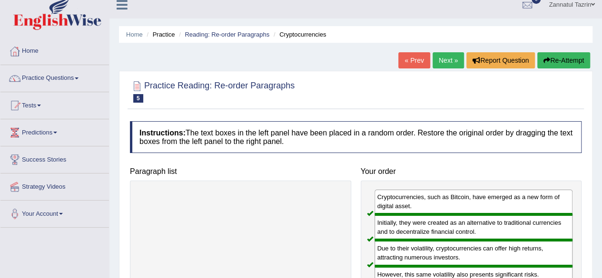
click at [453, 58] on link "Next »" at bounding box center [447, 60] width 31 height 16
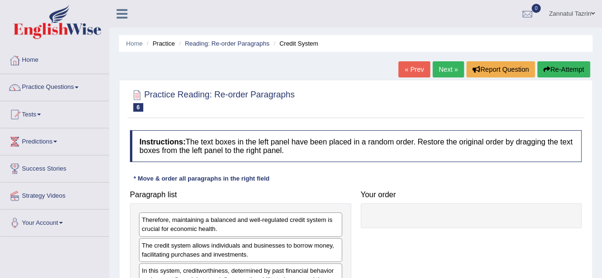
scroll to position [122, 0]
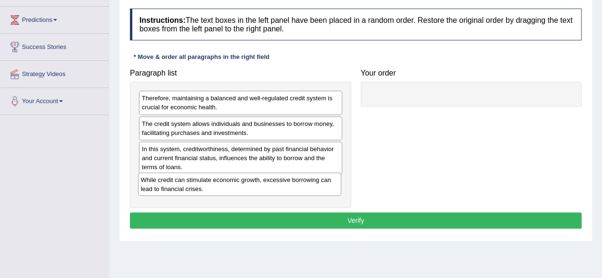
click at [223, 189] on div "While credit can stimulate economic growth, excessive borrowing can lead to fin…" at bounding box center [239, 185] width 203 height 24
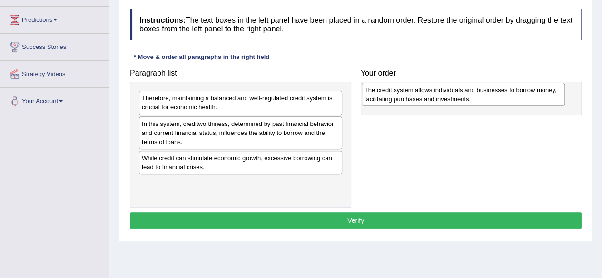
drag, startPoint x: 220, startPoint y: 128, endPoint x: 443, endPoint y: 95, distance: 225.1
click at [443, 95] on div "The credit system allows individuals and businesses to borrow money, facilitati…" at bounding box center [462, 95] width 203 height 24
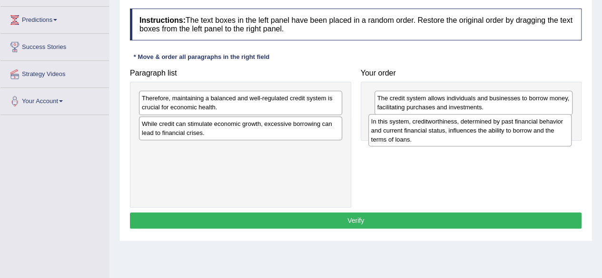
drag, startPoint x: 304, startPoint y: 126, endPoint x: 534, endPoint y: 124, distance: 229.2
click at [534, 124] on div "In this system, creditworthiness, determined by past financial behavior and cur…" at bounding box center [469, 130] width 203 height 33
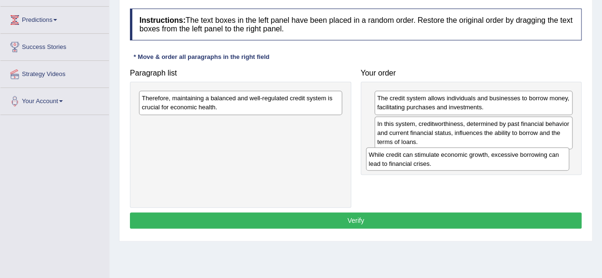
drag, startPoint x: 276, startPoint y: 131, endPoint x: 503, endPoint y: 162, distance: 229.0
click at [503, 162] on div "While credit can stimulate economic growth, excessive borrowing can lead to fin…" at bounding box center [467, 159] width 203 height 24
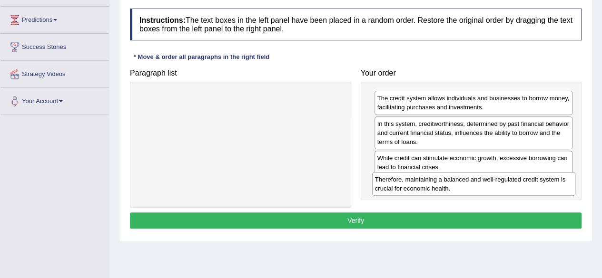
drag, startPoint x: 270, startPoint y: 105, endPoint x: 503, endPoint y: 186, distance: 246.8
click at [503, 186] on div "Therefore, maintaining a balanced and well-regulated credit system is crucial f…" at bounding box center [473, 184] width 203 height 24
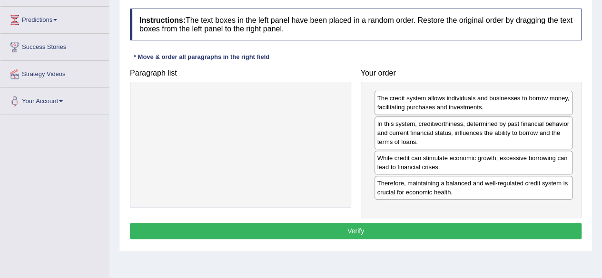
click at [413, 230] on button "Verify" at bounding box center [355, 231] width 451 height 16
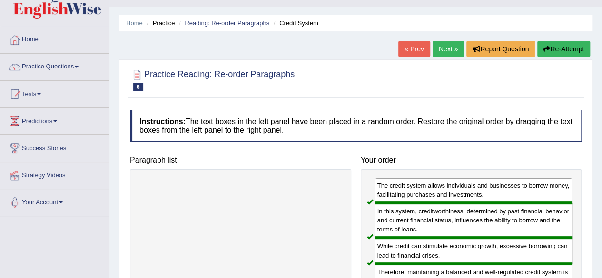
scroll to position [21, 0]
click at [443, 47] on link "Next »" at bounding box center [447, 48] width 31 height 16
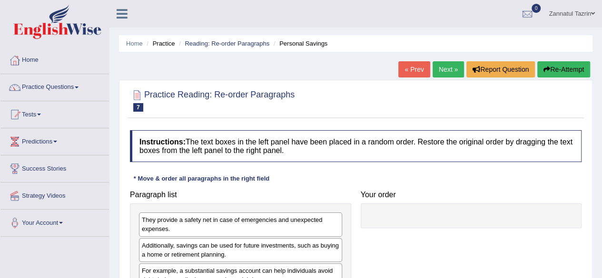
scroll to position [80, 0]
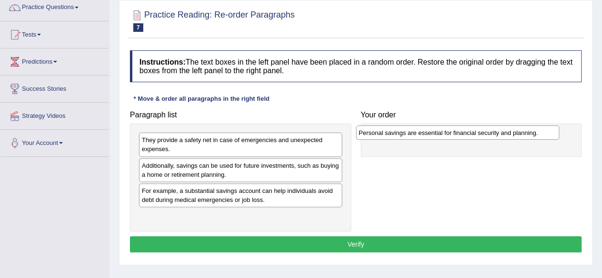
drag, startPoint x: 302, startPoint y: 215, endPoint x: 519, endPoint y: 133, distance: 232.0
click at [519, 133] on div "Personal savings are essential for financial security and planning." at bounding box center [457, 133] width 203 height 14
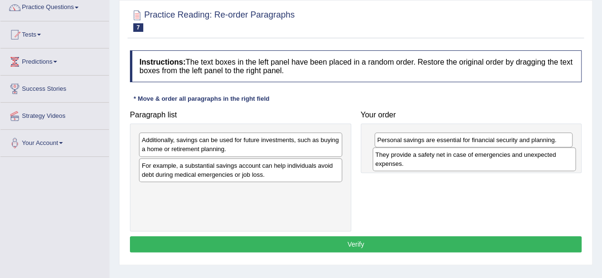
drag, startPoint x: 308, startPoint y: 139, endPoint x: 540, endPoint y: 154, distance: 232.6
click at [540, 154] on div "They provide a safety net in case of emergencies and unexpected expenses." at bounding box center [473, 159] width 203 height 24
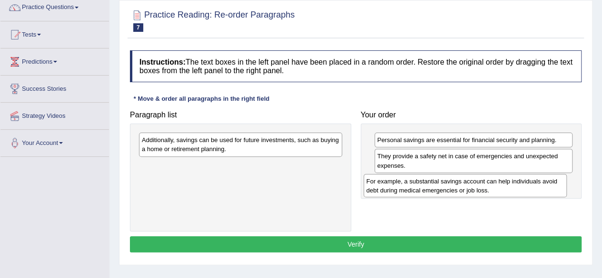
drag, startPoint x: 320, startPoint y: 164, endPoint x: 544, endPoint y: 180, distance: 225.1
click at [544, 180] on div "For example, a substantial savings account can help individuals avoid debt duri…" at bounding box center [464, 186] width 203 height 24
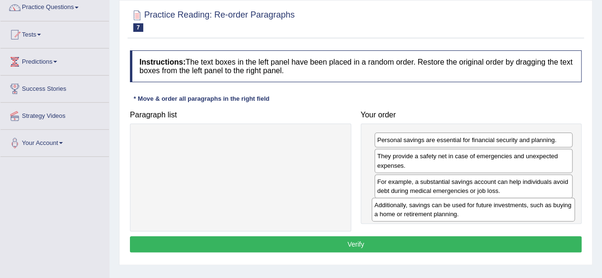
drag, startPoint x: 298, startPoint y: 149, endPoint x: 531, endPoint y: 214, distance: 242.0
click at [531, 214] on div "Additionally, savings can be used for future investments, such as buying a home…" at bounding box center [472, 210] width 203 height 24
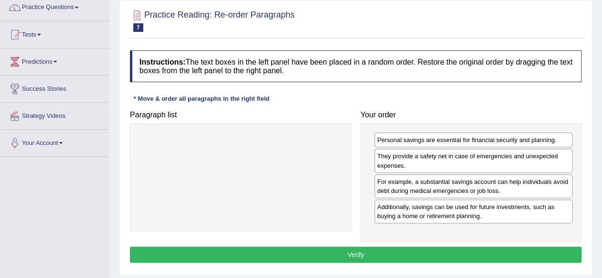
click at [484, 258] on button "Verify" at bounding box center [355, 255] width 451 height 16
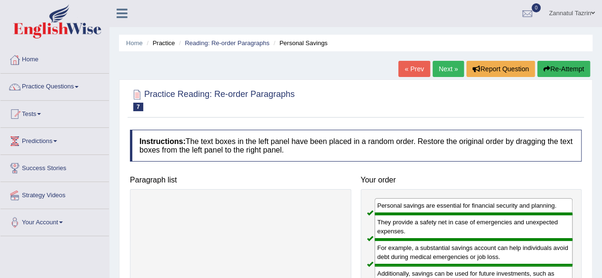
scroll to position [1, 0]
click at [454, 68] on link "Next »" at bounding box center [447, 68] width 31 height 16
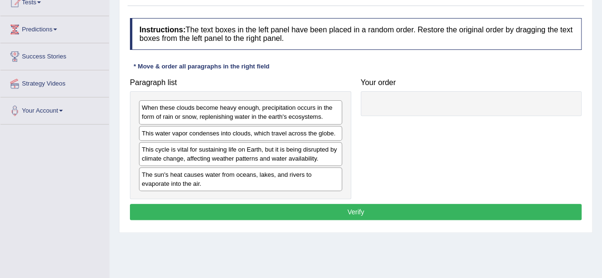
scroll to position [111, 0]
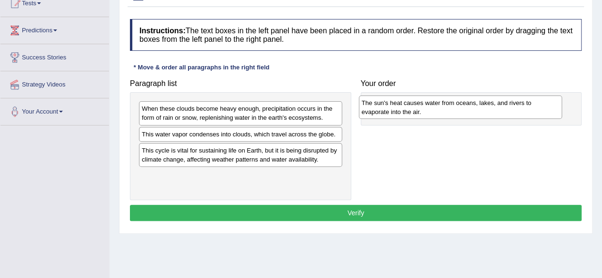
drag, startPoint x: 279, startPoint y: 185, endPoint x: 497, endPoint y: 113, distance: 230.4
click at [497, 113] on div "The sun's heat causes water from oceans, lakes, and rivers to evaporate into th…" at bounding box center [460, 108] width 203 height 24
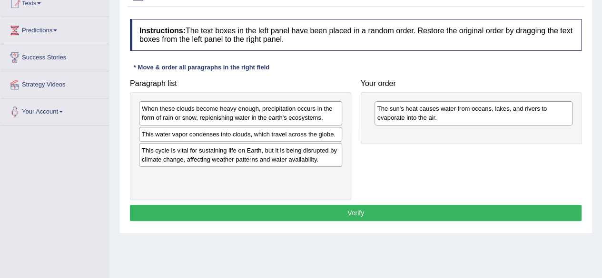
drag, startPoint x: 334, startPoint y: 136, endPoint x: 345, endPoint y: 136, distance: 10.5
click at [342, 136] on div "This water vapor condenses into clouds, which travel across the globe." at bounding box center [240, 134] width 203 height 15
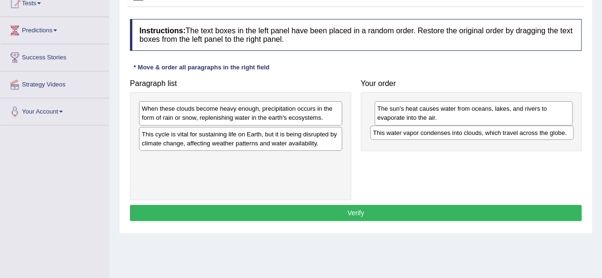
drag, startPoint x: 330, startPoint y: 133, endPoint x: 561, endPoint y: 131, distance: 231.1
click at [561, 131] on div "This water vapor condenses into clouds, which travel across the globe." at bounding box center [471, 133] width 203 height 14
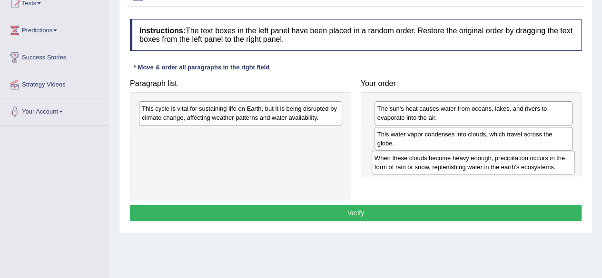
drag, startPoint x: 322, startPoint y: 113, endPoint x: 555, endPoint y: 162, distance: 238.2
click at [555, 162] on div "When these clouds become heavy enough, precipitation occurs in the form of rain…" at bounding box center [472, 163] width 203 height 24
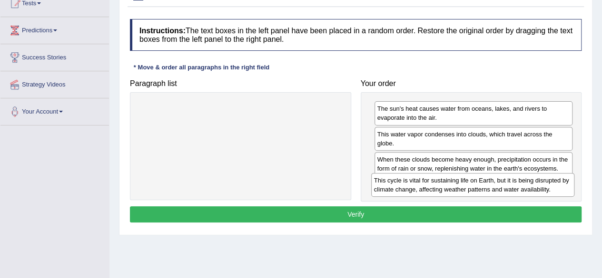
drag, startPoint x: 318, startPoint y: 114, endPoint x: 550, endPoint y: 185, distance: 242.9
click at [550, 185] on div "This cycle is vital for sustaining life on Earth, but it is being disrupted by …" at bounding box center [472, 185] width 203 height 24
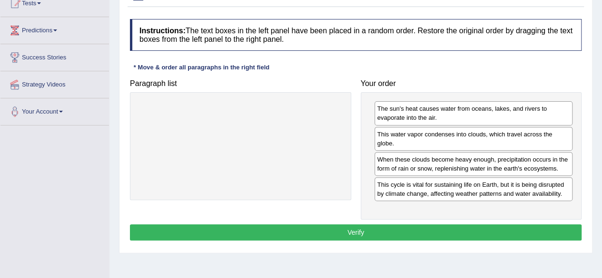
click at [427, 233] on button "Verify" at bounding box center [355, 232] width 451 height 16
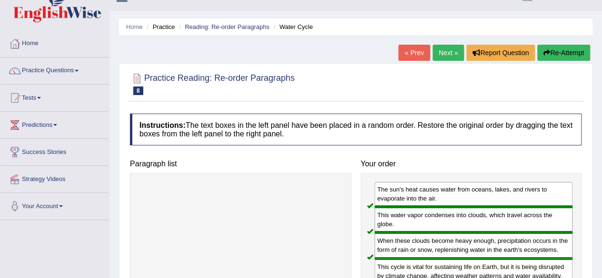
scroll to position [12, 0]
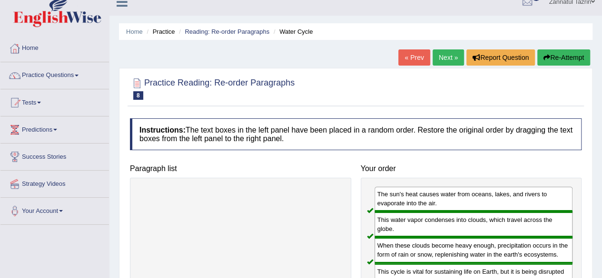
click at [440, 56] on link "Next »" at bounding box center [447, 57] width 31 height 16
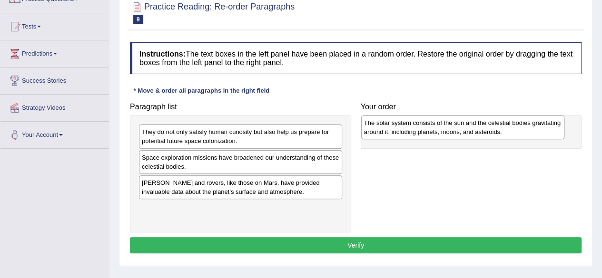
drag, startPoint x: 254, startPoint y: 180, endPoint x: 476, endPoint y: 120, distance: 229.9
click at [476, 120] on div "The solar system consists of the sun and the celestial bodies gravitating aroun…" at bounding box center [462, 128] width 203 height 24
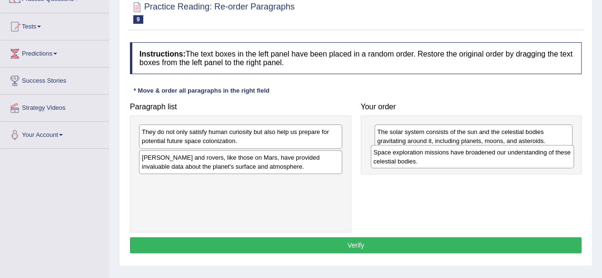
drag, startPoint x: 330, startPoint y: 156, endPoint x: 560, endPoint y: 153, distance: 230.7
click at [560, 153] on div "Space exploration missions have broadened our understanding of these celestial …" at bounding box center [471, 157] width 203 height 24
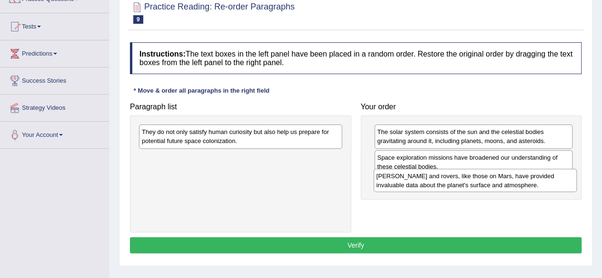
drag, startPoint x: 320, startPoint y: 167, endPoint x: 554, endPoint y: 186, distance: 235.2
click at [554, 186] on div "Landers and rovers, like those on Mars, have provided invaluable data about the…" at bounding box center [474, 181] width 203 height 24
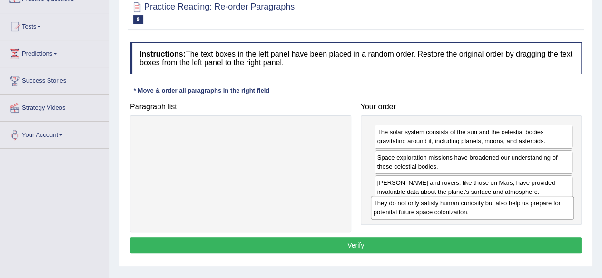
drag, startPoint x: 289, startPoint y: 143, endPoint x: 520, endPoint y: 214, distance: 241.8
click at [520, 214] on div "They do not only satisfy human curiosity but also help us prepare for potential…" at bounding box center [471, 208] width 203 height 24
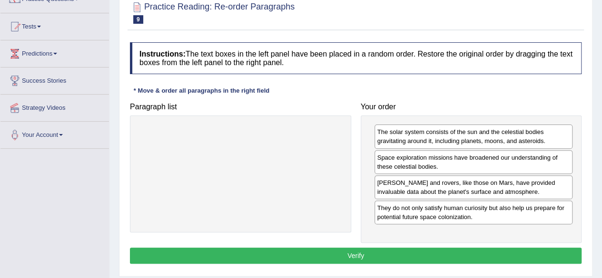
click at [398, 258] on button "Verify" at bounding box center [355, 256] width 451 height 16
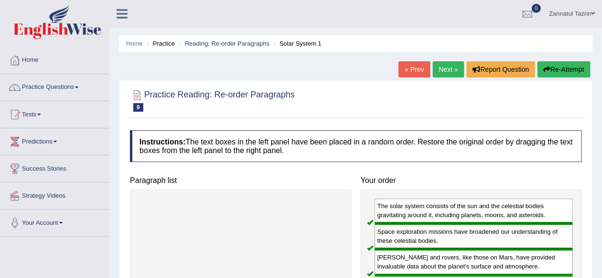
scroll to position [0, 0]
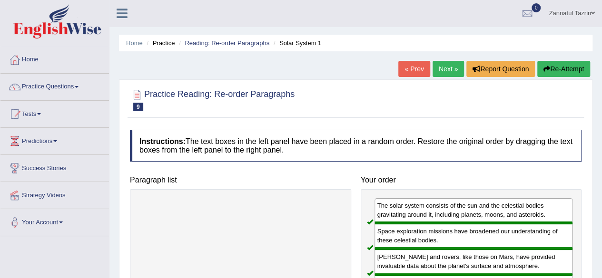
click at [451, 69] on link "Next »" at bounding box center [447, 69] width 31 height 16
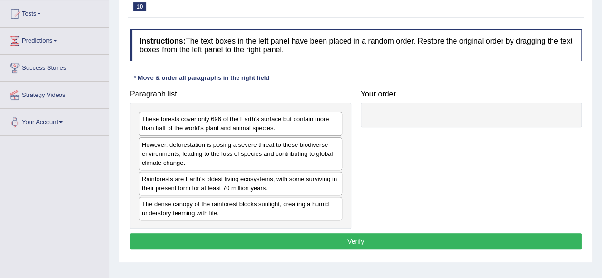
scroll to position [104, 0]
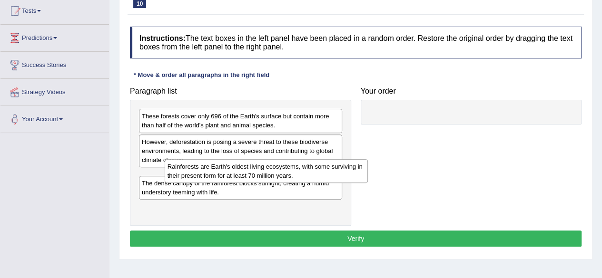
drag, startPoint x: 280, startPoint y: 183, endPoint x: 357, endPoint y: 156, distance: 82.0
click at [357, 159] on div "Rainforests are Earth's oldest living ecosystems, with some surviving in their …" at bounding box center [266, 171] width 203 height 24
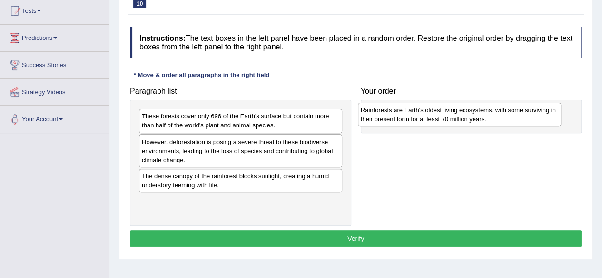
drag, startPoint x: 288, startPoint y: 180, endPoint x: 507, endPoint y: 115, distance: 228.3
click at [507, 115] on div "Rainforests are Earth's oldest living ecosystems, with some surviving in their …" at bounding box center [459, 115] width 203 height 24
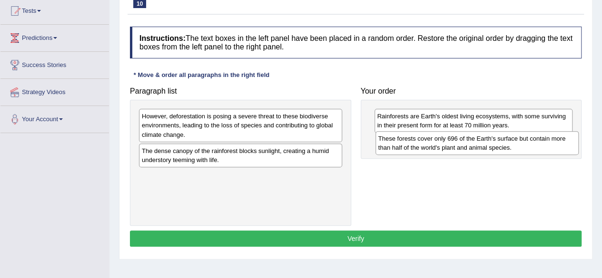
drag, startPoint x: 262, startPoint y: 124, endPoint x: 498, endPoint y: 146, distance: 237.4
click at [498, 146] on div "These forests cover only 696 of the Earth's surface but contain more than half …" at bounding box center [476, 143] width 203 height 24
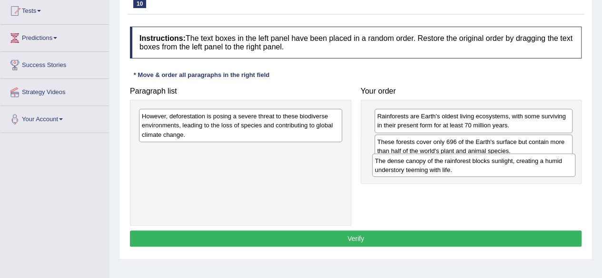
drag, startPoint x: 278, startPoint y: 162, endPoint x: 511, endPoint y: 172, distance: 233.3
click at [511, 172] on div "The dense canopy of the rainforest blocks sunlight, creating a humid understory…" at bounding box center [473, 166] width 203 height 24
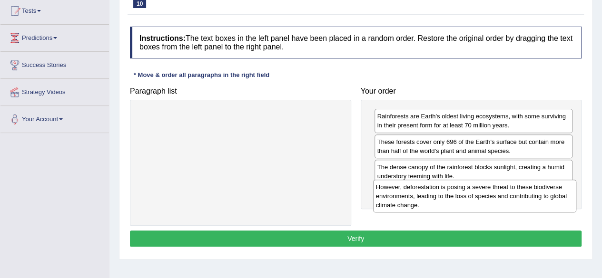
drag, startPoint x: 279, startPoint y: 128, endPoint x: 513, endPoint y: 200, distance: 244.8
click at [513, 200] on div "However, deforestation is posing a severe threat to these biodiverse environmen…" at bounding box center [474, 196] width 203 height 33
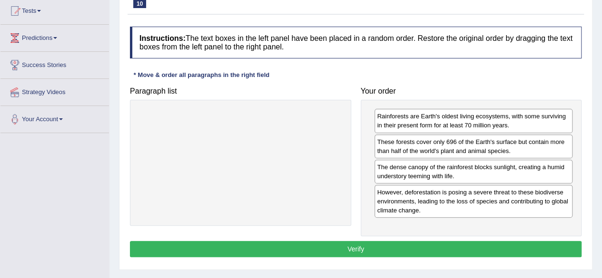
click at [379, 247] on button "Verify" at bounding box center [355, 249] width 451 height 16
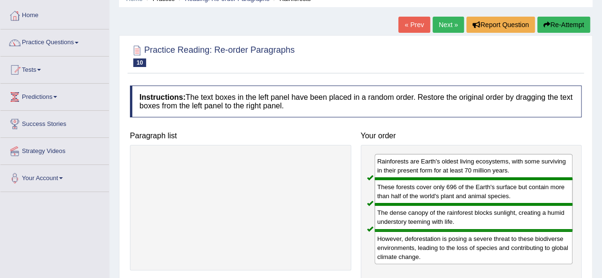
scroll to position [0, 0]
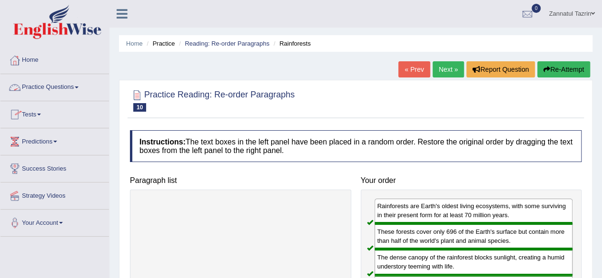
click at [68, 86] on link "Practice Questions" at bounding box center [54, 86] width 108 height 24
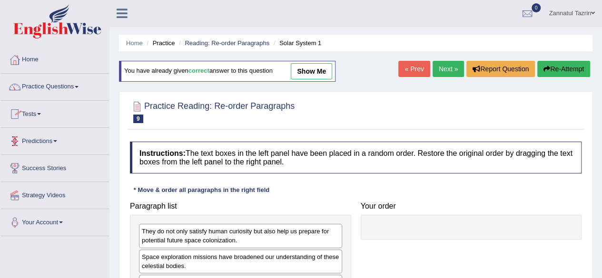
click at [42, 116] on link "Tests" at bounding box center [54, 113] width 108 height 24
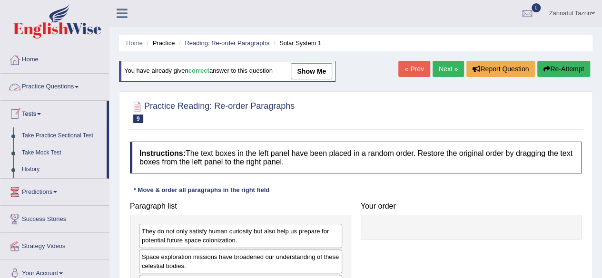
click at [67, 89] on link "Practice Questions" at bounding box center [54, 86] width 108 height 24
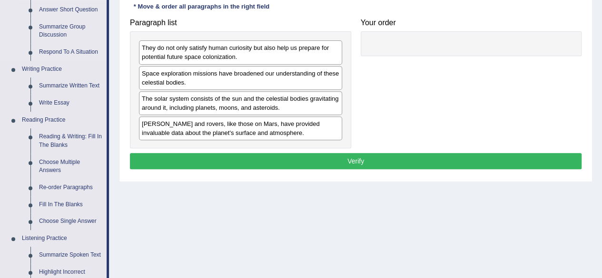
scroll to position [184, 0]
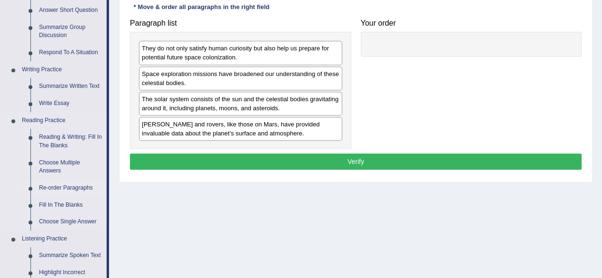
click at [58, 185] on link "Re-order Paragraphs" at bounding box center [71, 188] width 72 height 17
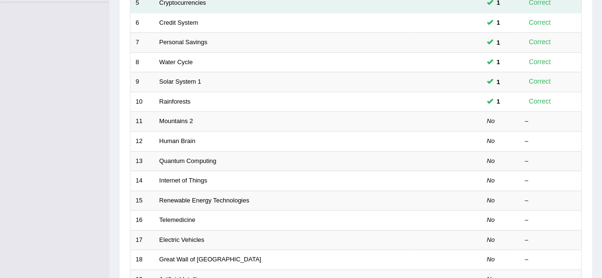
scroll to position [235, 0]
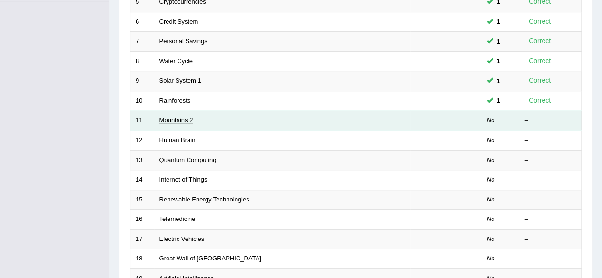
click at [181, 119] on link "Mountains 2" at bounding box center [176, 120] width 34 height 7
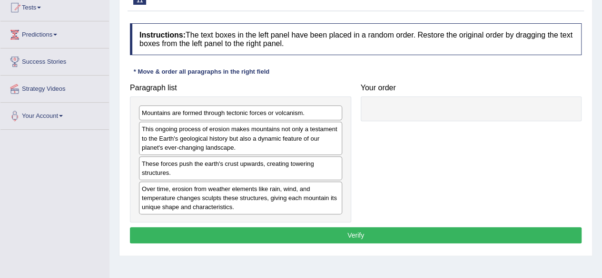
scroll to position [107, 0]
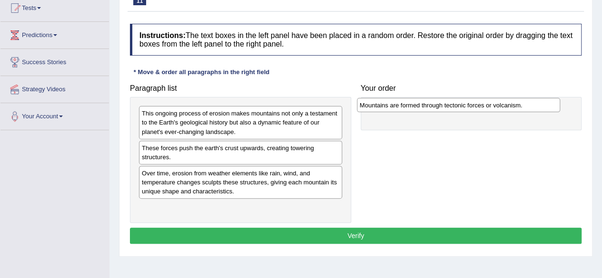
drag, startPoint x: 252, startPoint y: 112, endPoint x: 470, endPoint y: 106, distance: 218.4
click at [470, 106] on div "Mountains are formed through tectonic forces or volcanism." at bounding box center [458, 105] width 203 height 14
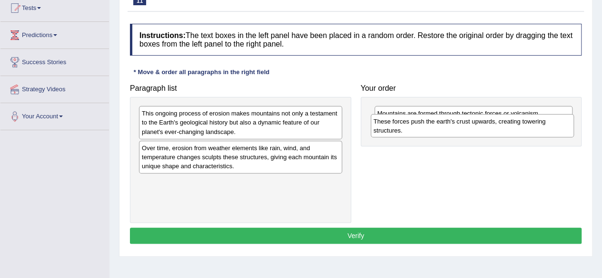
drag, startPoint x: 315, startPoint y: 149, endPoint x: 547, endPoint y: 123, distance: 233.6
click at [547, 123] on div "These forces push the earth's crust upwards, creating towering structures." at bounding box center [471, 126] width 203 height 24
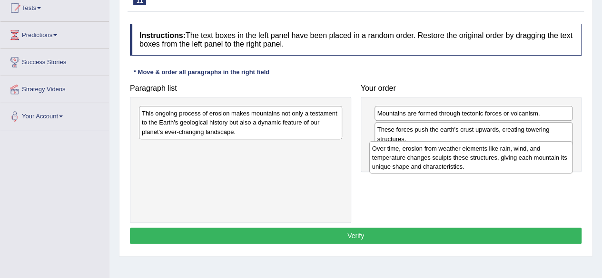
drag, startPoint x: 278, startPoint y: 158, endPoint x: 508, endPoint y: 159, distance: 230.2
click at [508, 159] on div "Over time, erosion from weather elements like rain, wind, and temperature chang…" at bounding box center [470, 157] width 203 height 33
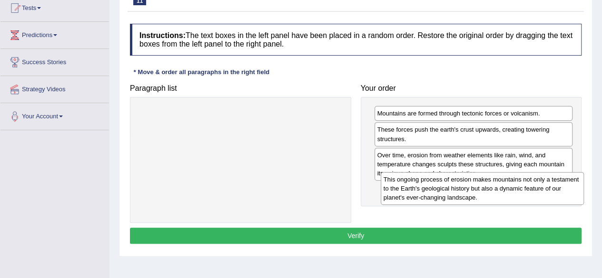
drag, startPoint x: 317, startPoint y: 119, endPoint x: 558, endPoint y: 185, distance: 250.5
click at [558, 185] on div "This ongoing process of erosion makes mountains not only a testament to the Ear…" at bounding box center [481, 188] width 203 height 33
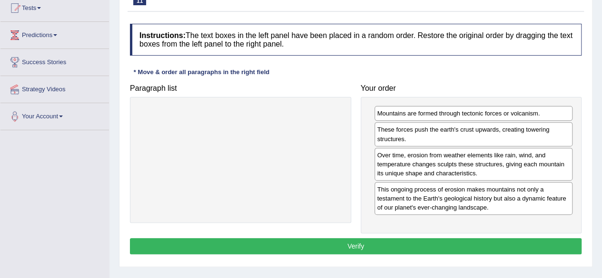
click at [497, 241] on button "Verify" at bounding box center [355, 246] width 451 height 16
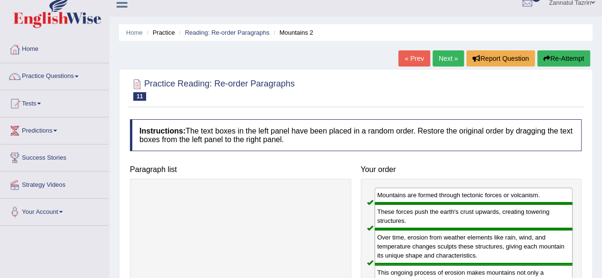
scroll to position [0, 0]
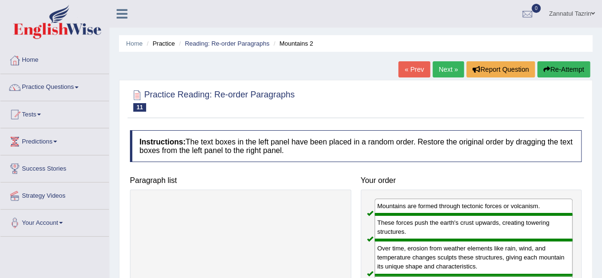
click at [449, 70] on link "Next »" at bounding box center [447, 69] width 31 height 16
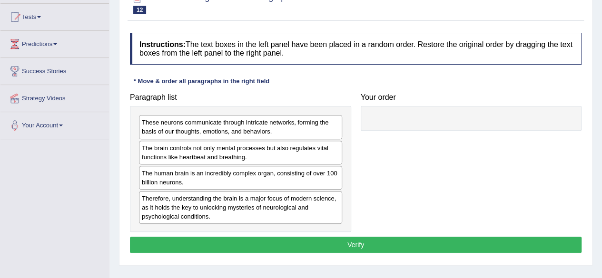
scroll to position [123, 0]
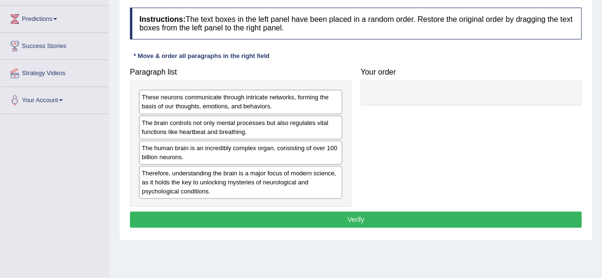
click at [244, 147] on div "The human brain is an incredibly complex organ, consisting of over 100 billion …" at bounding box center [240, 153] width 203 height 24
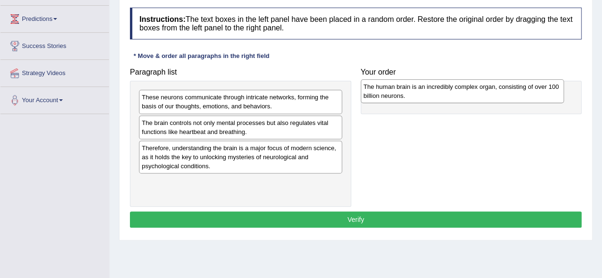
drag, startPoint x: 244, startPoint y: 147, endPoint x: 464, endPoint y: 86, distance: 228.9
click at [464, 86] on div "The human brain is an incredibly complex organ, consisting of over 100 billion …" at bounding box center [462, 91] width 203 height 24
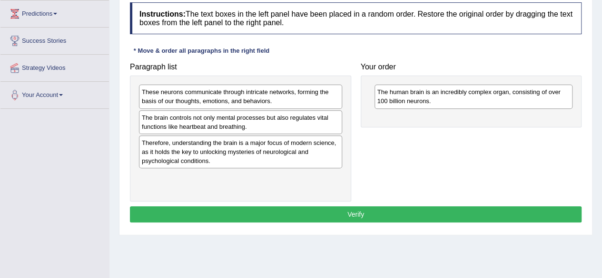
scroll to position [128, 0]
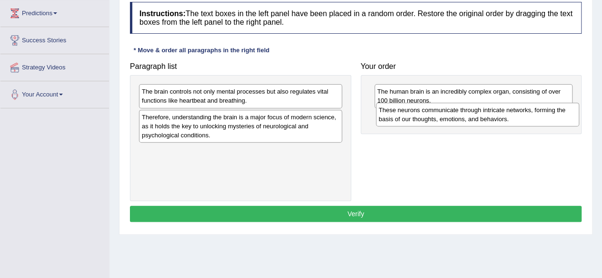
drag, startPoint x: 264, startPoint y: 104, endPoint x: 501, endPoint y: 124, distance: 237.7
click at [501, 124] on div "These neurons communicate through intricate networks, forming the basis of our …" at bounding box center [477, 115] width 203 height 24
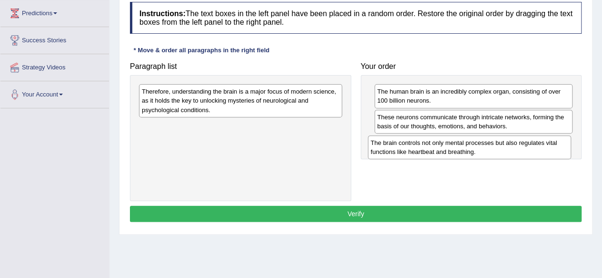
drag, startPoint x: 271, startPoint y: 97, endPoint x: 500, endPoint y: 148, distance: 234.8
click at [500, 148] on div "The brain controls not only mental processes but also regulates vital functions…" at bounding box center [469, 148] width 203 height 24
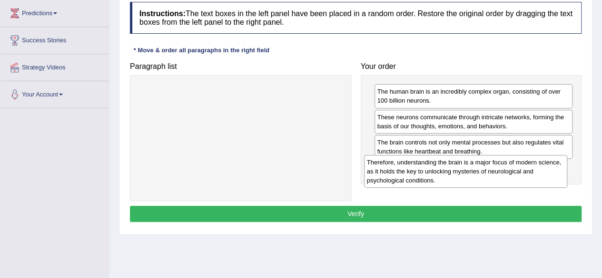
drag, startPoint x: 277, startPoint y: 101, endPoint x: 506, endPoint y: 173, distance: 239.5
click at [506, 173] on div "Therefore, understanding the brain is a major focus of modern science, as it ho…" at bounding box center [465, 171] width 203 height 33
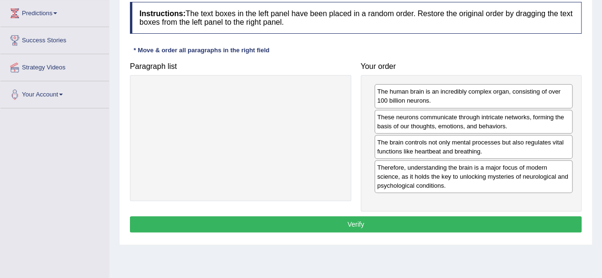
click at [448, 220] on button "Verify" at bounding box center [355, 224] width 451 height 16
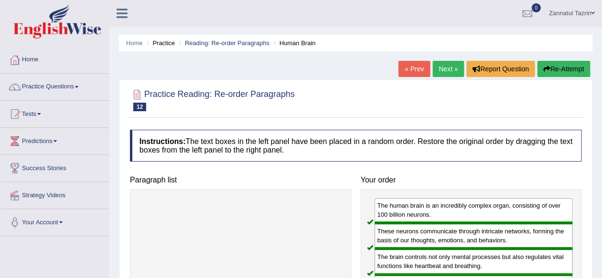
scroll to position [1, 0]
click at [445, 68] on link "Next »" at bounding box center [447, 68] width 31 height 16
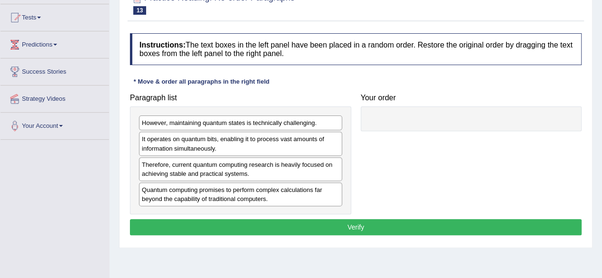
scroll to position [106, 0]
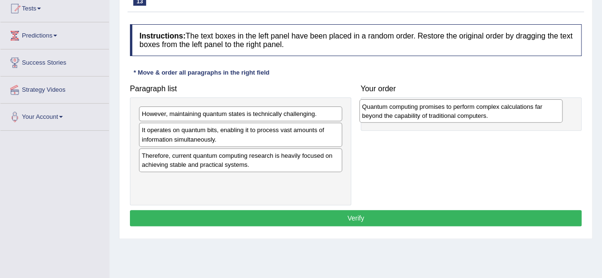
drag, startPoint x: 226, startPoint y: 187, endPoint x: 447, endPoint y: 114, distance: 232.2
click at [447, 114] on div "Quantum computing promises to perform complex calculations far beyond the capab…" at bounding box center [460, 111] width 203 height 24
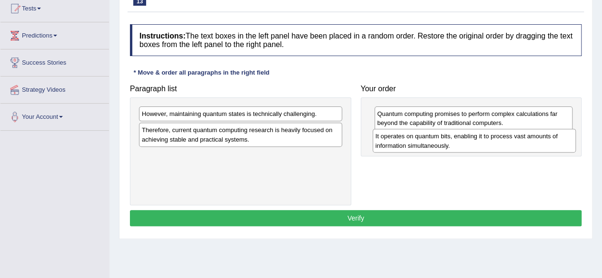
drag, startPoint x: 278, startPoint y: 135, endPoint x: 511, endPoint y: 142, distance: 233.6
click at [511, 142] on div "It operates on quantum bits, enabling it to process vast amounts of information…" at bounding box center [473, 141] width 203 height 24
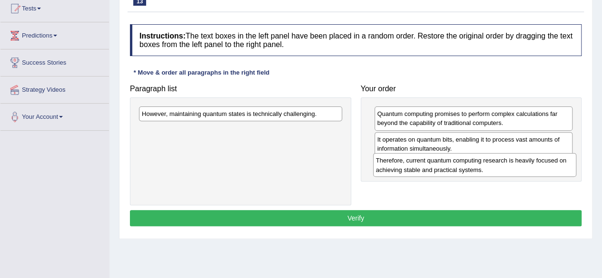
drag, startPoint x: 293, startPoint y: 137, endPoint x: 527, endPoint y: 169, distance: 236.1
click at [527, 169] on div "Therefore, current quantum computing research is heavily focused on achieving s…" at bounding box center [474, 165] width 203 height 24
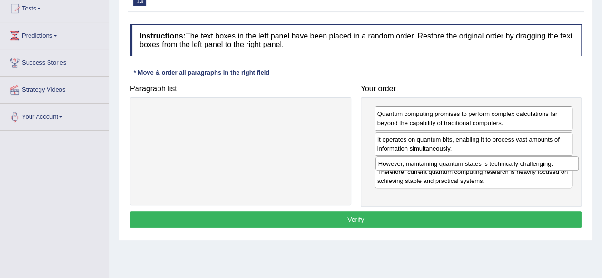
drag, startPoint x: 312, startPoint y: 114, endPoint x: 548, endPoint y: 164, distance: 241.6
click at [548, 164] on div "However, maintaining quantum states is technically challenging." at bounding box center [476, 163] width 203 height 14
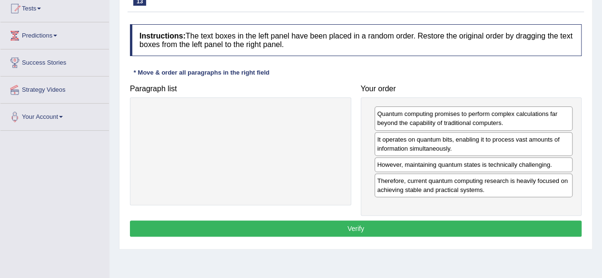
click at [548, 164] on div "However, maintaining quantum states is technically challenging." at bounding box center [473, 164] width 198 height 15
click at [403, 225] on button "Verify" at bounding box center [355, 229] width 451 height 16
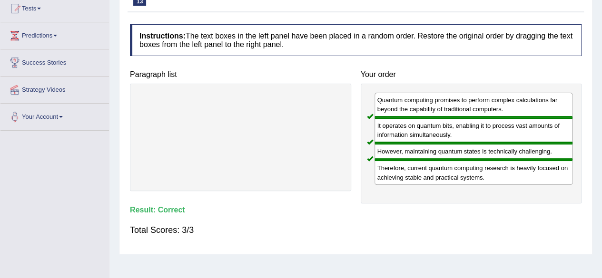
scroll to position [0, 0]
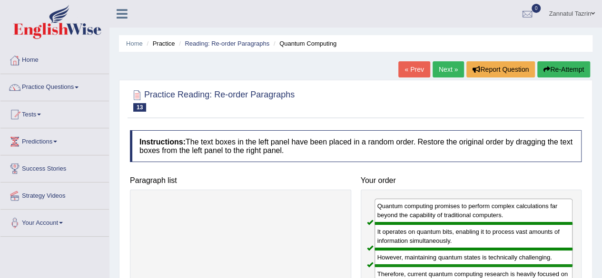
click at [449, 70] on link "Next »" at bounding box center [447, 69] width 31 height 16
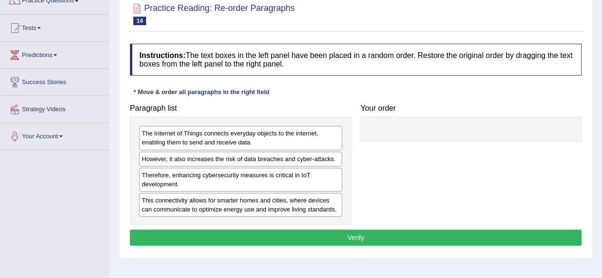
scroll to position [107, 0]
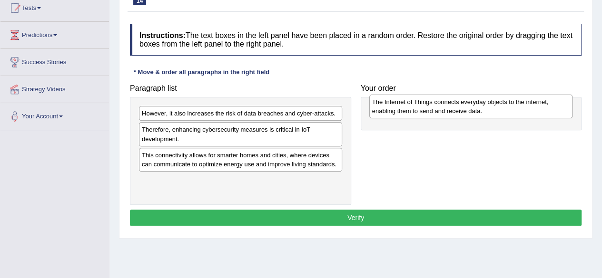
drag, startPoint x: 239, startPoint y: 117, endPoint x: 465, endPoint y: 108, distance: 226.6
click at [465, 108] on div "The Internet of Things connects everyday objects to the internet, enabling them…" at bounding box center [470, 107] width 203 height 24
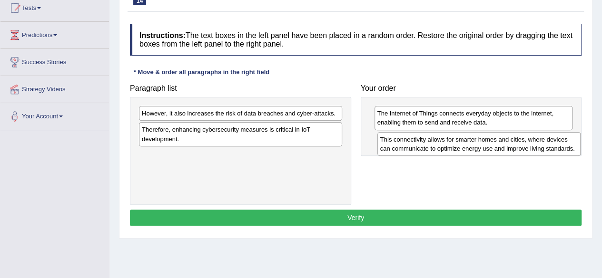
drag, startPoint x: 255, startPoint y: 160, endPoint x: 493, endPoint y: 145, distance: 237.8
click at [493, 145] on div "This connectivity allows for smarter homes and cities, where devices can commun…" at bounding box center [478, 144] width 203 height 24
click at [493, 145] on div "This connectivity allows for smarter homes and cities, where devices can commun…" at bounding box center [477, 144] width 203 height 24
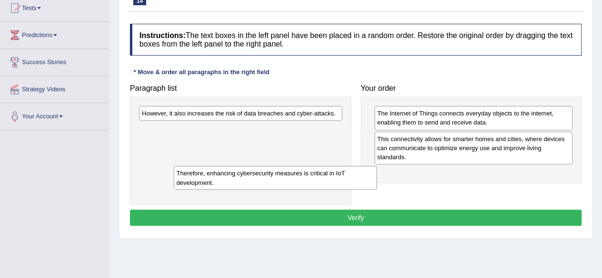
drag, startPoint x: 292, startPoint y: 134, endPoint x: 327, endPoint y: 178, distance: 56.2
click at [327, 178] on div "Therefore, enhancing cybersecurity measures is critical in IoT development." at bounding box center [275, 178] width 203 height 24
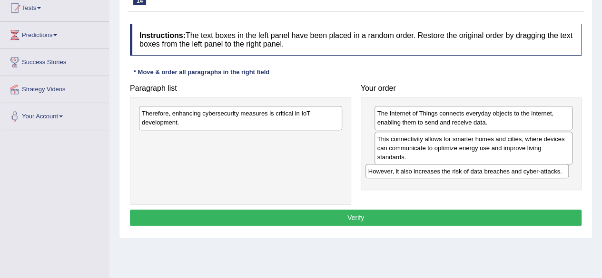
drag, startPoint x: 238, startPoint y: 115, endPoint x: 469, endPoint y: 174, distance: 238.5
click at [469, 174] on div "However, it also increases the risk of data breaches and cyber-attacks." at bounding box center [466, 171] width 203 height 14
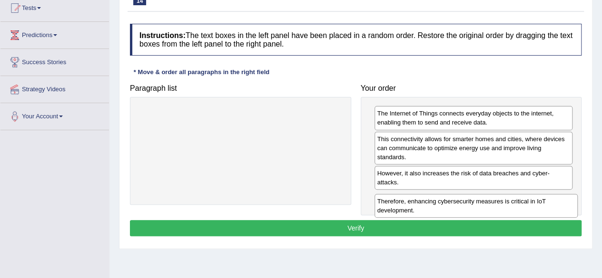
drag, startPoint x: 278, startPoint y: 117, endPoint x: 514, endPoint y: 201, distance: 249.9
click at [514, 201] on div "Therefore, enhancing cybersecurity measures is critical in IoT development." at bounding box center [475, 206] width 203 height 24
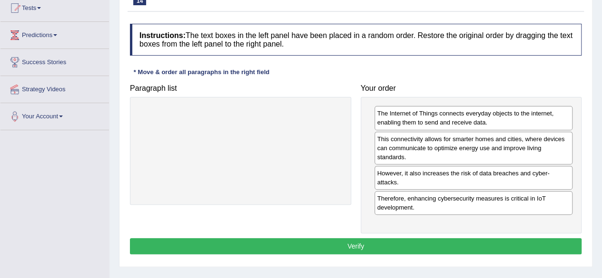
click at [378, 250] on button "Verify" at bounding box center [355, 246] width 451 height 16
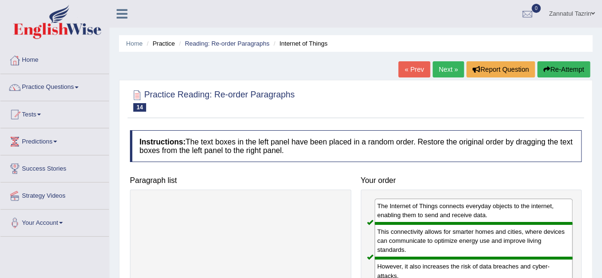
scroll to position [0, 0]
click at [440, 69] on link "Next »" at bounding box center [447, 69] width 31 height 16
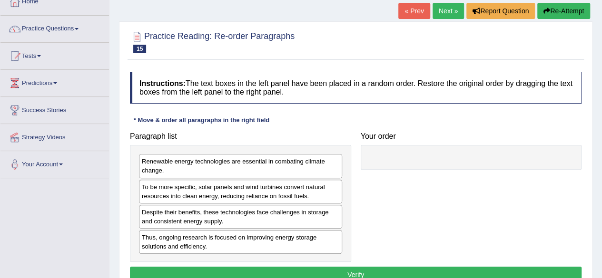
scroll to position [60, 0]
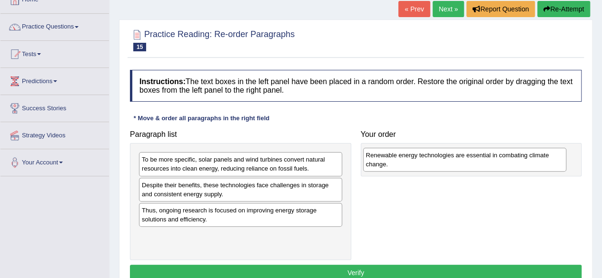
drag, startPoint x: 214, startPoint y: 166, endPoint x: 438, endPoint y: 161, distance: 224.1
click at [438, 161] on div "Renewable energy technologies are essential in combating climate change." at bounding box center [464, 160] width 203 height 24
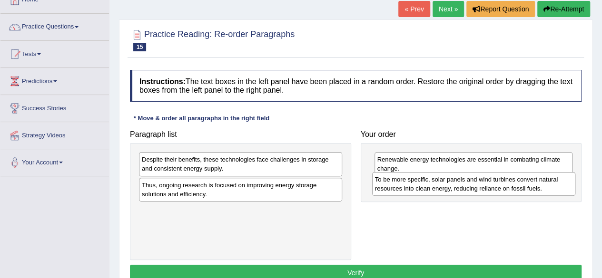
drag, startPoint x: 277, startPoint y: 167, endPoint x: 510, endPoint y: 187, distance: 233.9
click at [510, 187] on div "To be more specific, solar panels and wind turbines convert natural resources i…" at bounding box center [473, 184] width 203 height 24
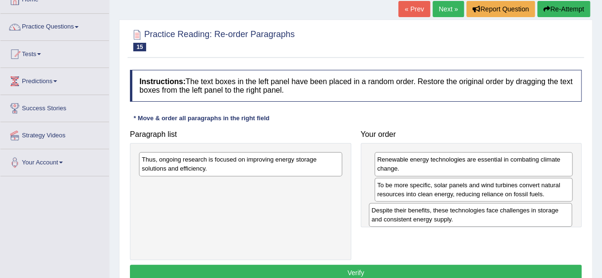
drag, startPoint x: 304, startPoint y: 161, endPoint x: 534, endPoint y: 212, distance: 235.3
click at [534, 212] on div "Despite their benefits, these technologies face challenges in storage and consi…" at bounding box center [470, 215] width 203 height 24
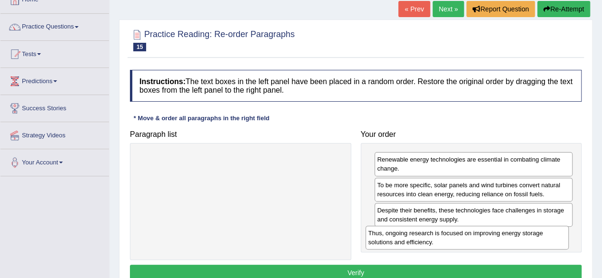
drag, startPoint x: 277, startPoint y: 164, endPoint x: 503, endPoint y: 237, distance: 238.1
click at [503, 237] on div "Thus, ongoing research is focused on improving energy storage solutions and eff…" at bounding box center [466, 238] width 203 height 24
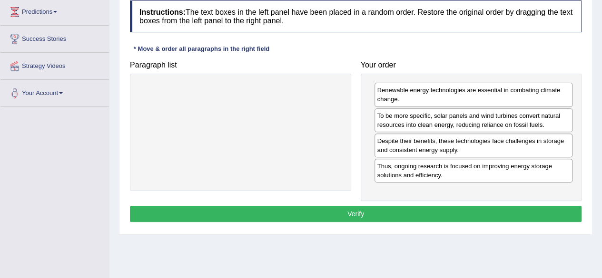
scroll to position [132, 0]
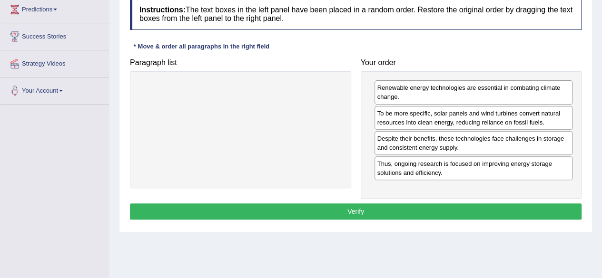
click at [436, 209] on button "Verify" at bounding box center [355, 212] width 451 height 16
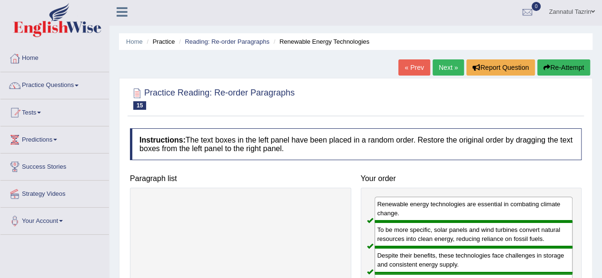
scroll to position [0, 0]
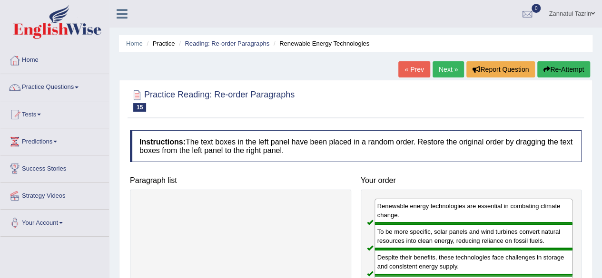
click at [447, 65] on link "Next »" at bounding box center [447, 69] width 31 height 16
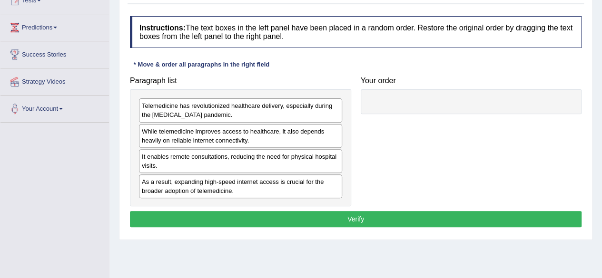
scroll to position [115, 0]
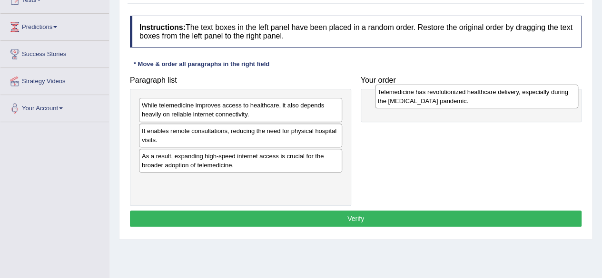
drag, startPoint x: 242, startPoint y: 109, endPoint x: 471, endPoint y: 100, distance: 229.4
click at [471, 100] on div "Telemedicine has revolutionized healthcare delivery, especially during the [MED…" at bounding box center [476, 97] width 203 height 24
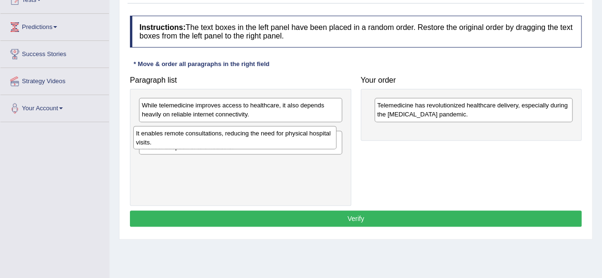
drag, startPoint x: 280, startPoint y: 133, endPoint x: 273, endPoint y: 133, distance: 6.7
click at [273, 133] on div "It enables remote consultations, reducing the need for physical hospital visits." at bounding box center [234, 138] width 203 height 24
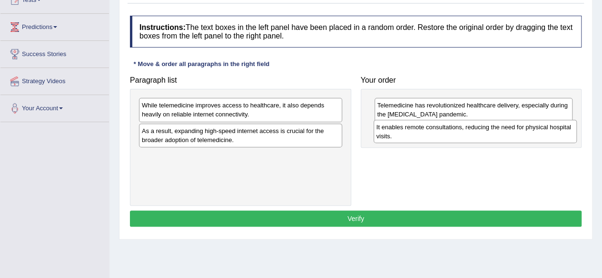
drag, startPoint x: 270, startPoint y: 135, endPoint x: 504, endPoint y: 131, distance: 234.5
click at [504, 131] on div "It enables remote consultations, reducing the need for physical hospital visits." at bounding box center [474, 132] width 203 height 24
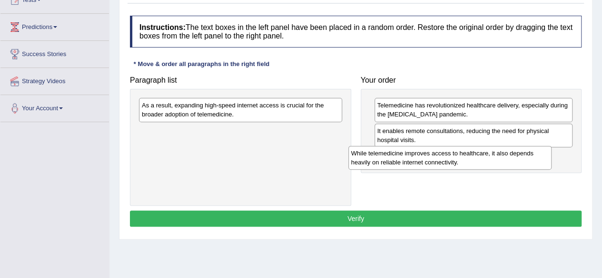
drag, startPoint x: 328, startPoint y: 115, endPoint x: 545, endPoint y: 165, distance: 222.4
click at [545, 165] on div "While telemedicine improves access to healthcare, it also depends heavily on re…" at bounding box center [449, 158] width 203 height 24
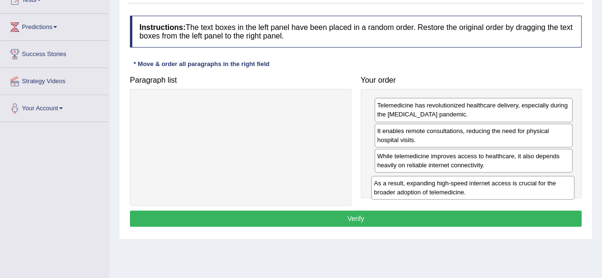
drag, startPoint x: 300, startPoint y: 108, endPoint x: 532, endPoint y: 186, distance: 244.8
click at [532, 186] on div "As a result, expanding high-speed internet access is crucial for the broader ad…" at bounding box center [472, 188] width 203 height 24
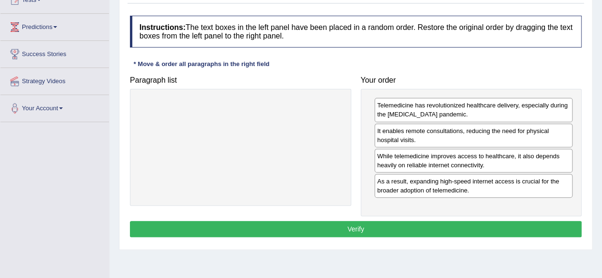
click at [398, 222] on button "Verify" at bounding box center [355, 229] width 451 height 16
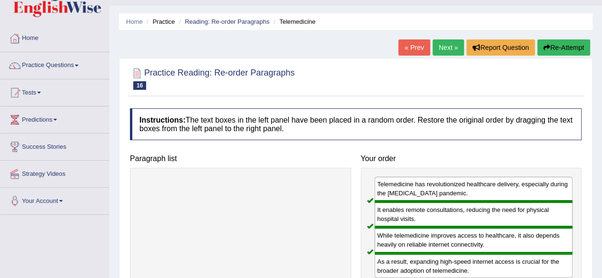
scroll to position [0, 0]
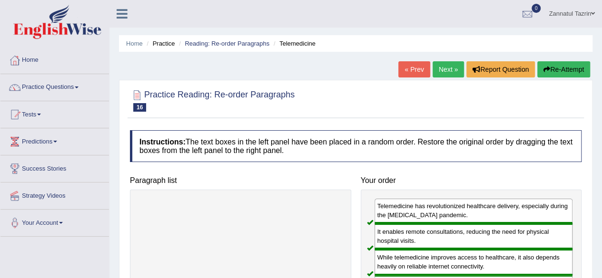
click at [450, 65] on link "Next »" at bounding box center [447, 69] width 31 height 16
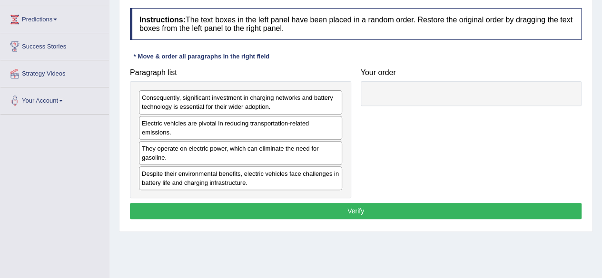
scroll to position [122, 0]
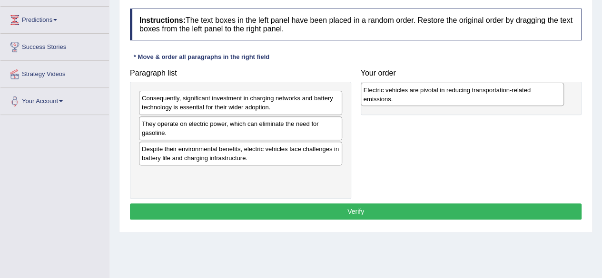
drag, startPoint x: 264, startPoint y: 134, endPoint x: 486, endPoint y: 100, distance: 224.1
click at [486, 100] on div "Electric vehicles are pivotal in reducing transportation-related emissions." at bounding box center [462, 95] width 203 height 24
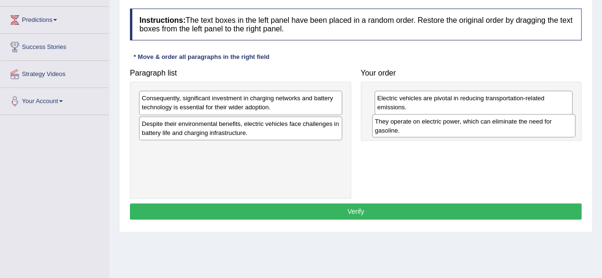
drag, startPoint x: 292, startPoint y: 137, endPoint x: 526, endPoint y: 136, distance: 234.5
click at [526, 136] on div "They operate on electric power, which can eliminate the need for gasoline." at bounding box center [473, 126] width 203 height 24
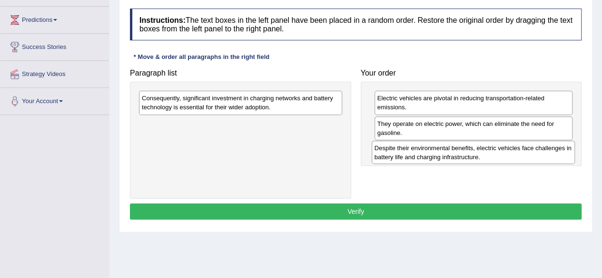
drag, startPoint x: 284, startPoint y: 135, endPoint x: 519, endPoint y: 157, distance: 236.5
click at [519, 157] on div "Despite their environmental benefits, electric vehicles face challenges in batt…" at bounding box center [472, 153] width 203 height 24
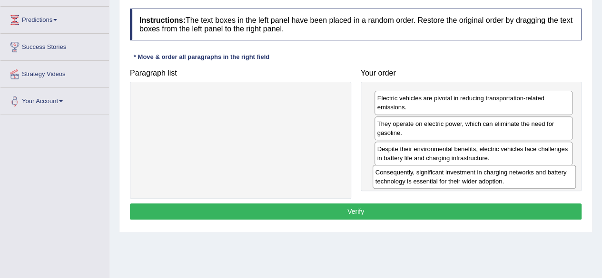
drag, startPoint x: 288, startPoint y: 104, endPoint x: 521, endPoint y: 178, distance: 245.0
click at [521, 178] on div "Consequently, significant investment in charging networks and battery technolog…" at bounding box center [473, 177] width 203 height 24
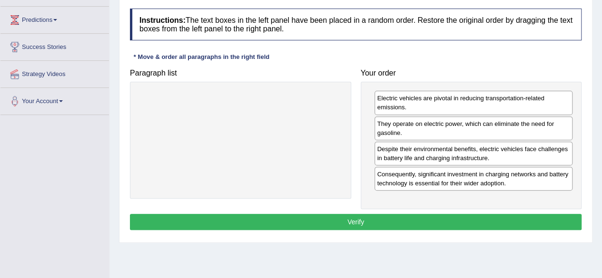
click at [448, 223] on button "Verify" at bounding box center [355, 222] width 451 height 16
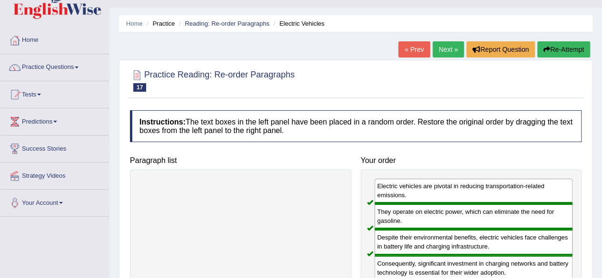
scroll to position [0, 0]
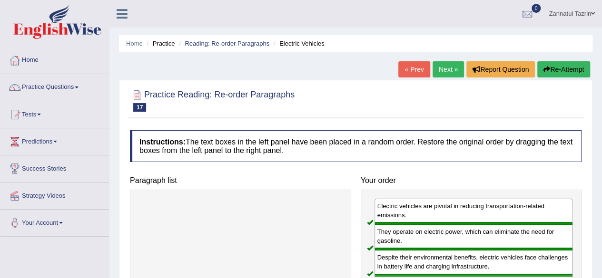
click at [443, 68] on link "Next »" at bounding box center [447, 69] width 31 height 16
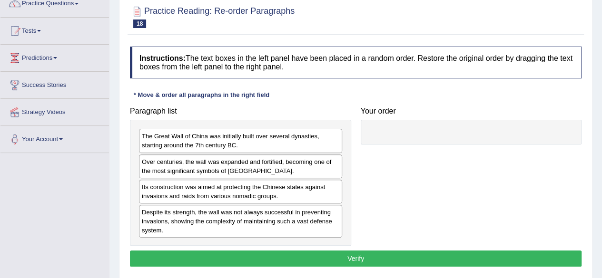
scroll to position [108, 0]
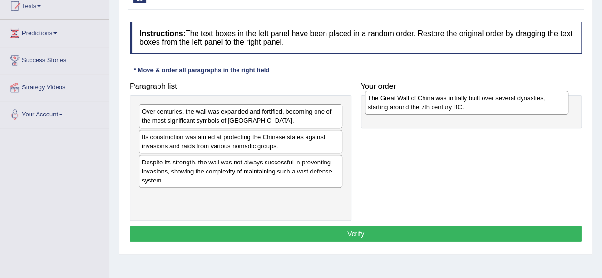
drag, startPoint x: 222, startPoint y: 119, endPoint x: 444, endPoint y: 108, distance: 222.8
click at [444, 108] on div "The Great Wall of China was initially built over several dynasties, starting ar…" at bounding box center [466, 103] width 203 height 24
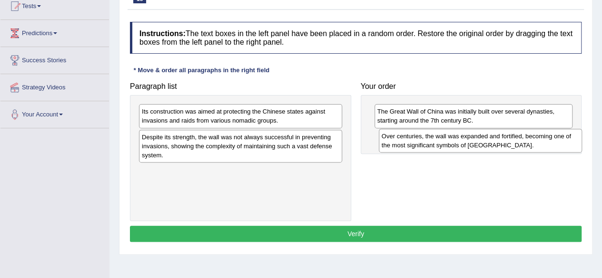
drag, startPoint x: 265, startPoint y: 115, endPoint x: 501, endPoint y: 139, distance: 237.2
click at [501, 139] on div "Over centuries, the wall was expanded and fortified, becoming one of the most s…" at bounding box center [480, 141] width 203 height 24
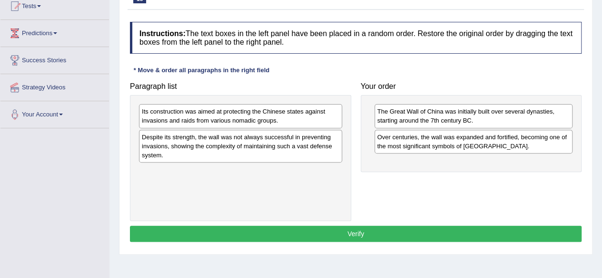
click at [480, 171] on div "Paragraph list Its construction was aimed at protecting the Chinese states agai…" at bounding box center [355, 150] width 461 height 144
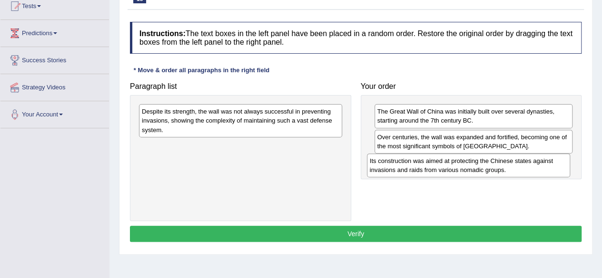
drag, startPoint x: 331, startPoint y: 110, endPoint x: 558, endPoint y: 159, distance: 233.1
click at [558, 159] on div "Its construction was aimed at protecting the Chinese states against invasions a…" at bounding box center [468, 166] width 203 height 24
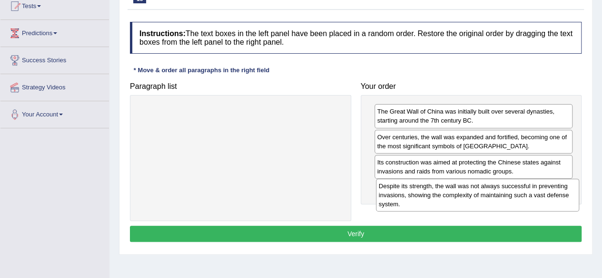
drag, startPoint x: 229, startPoint y: 127, endPoint x: 466, endPoint y: 201, distance: 247.7
click at [466, 201] on div "Despite its strength, the wall was not always successful in preventing invasion…" at bounding box center [477, 195] width 203 height 33
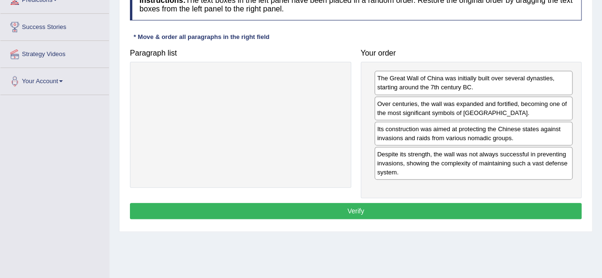
scroll to position [142, 0]
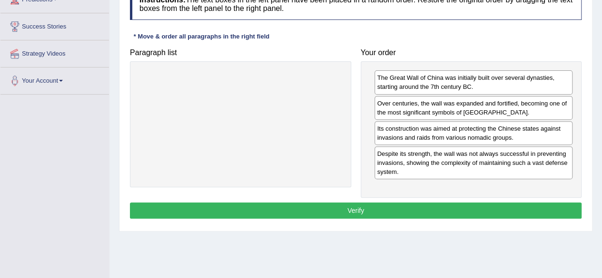
click at [474, 211] on button "Verify" at bounding box center [355, 211] width 451 height 16
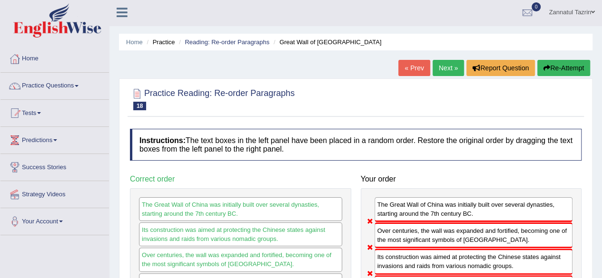
scroll to position [1, 0]
click at [449, 71] on link "Next »" at bounding box center [447, 68] width 31 height 16
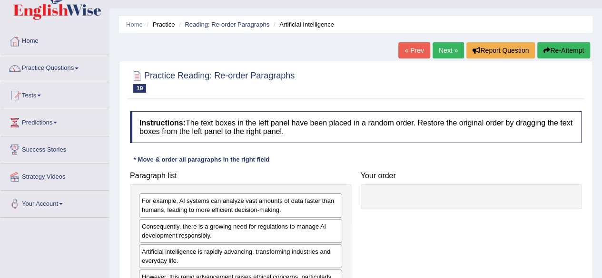
scroll to position [18, 0]
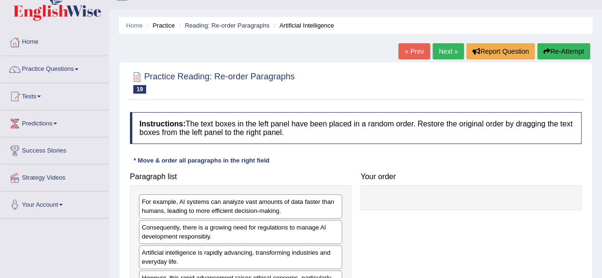
click at [404, 53] on link "« Prev" at bounding box center [413, 51] width 31 height 16
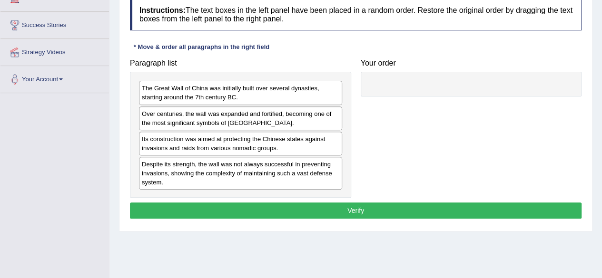
scroll to position [152, 0]
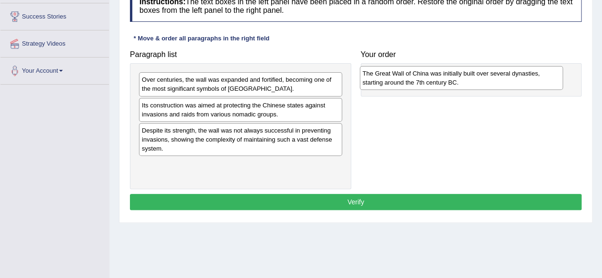
drag, startPoint x: 293, startPoint y: 88, endPoint x: 514, endPoint y: 81, distance: 220.8
click at [514, 81] on div "The Great Wall of China was initially built over several dynasties, starting ar…" at bounding box center [461, 78] width 203 height 24
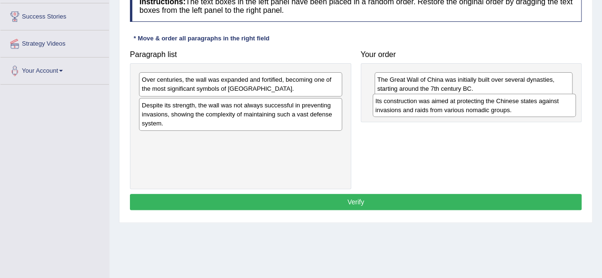
drag, startPoint x: 278, startPoint y: 109, endPoint x: 512, endPoint y: 105, distance: 233.5
click at [512, 105] on div "Its construction was aimed at protecting the Chinese states against invasions a…" at bounding box center [473, 106] width 203 height 24
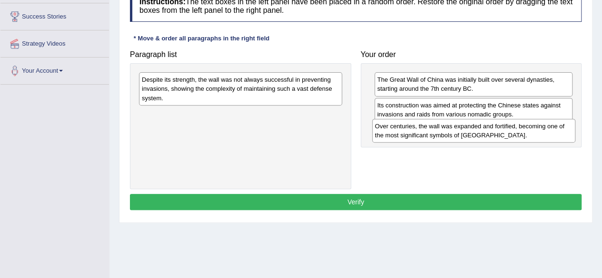
drag, startPoint x: 341, startPoint y: 98, endPoint x: 537, endPoint y: 131, distance: 198.6
click at [537, 131] on div "Over centuries, the wall was expanded and fortified, becoming one of the most s…" at bounding box center [473, 131] width 203 height 24
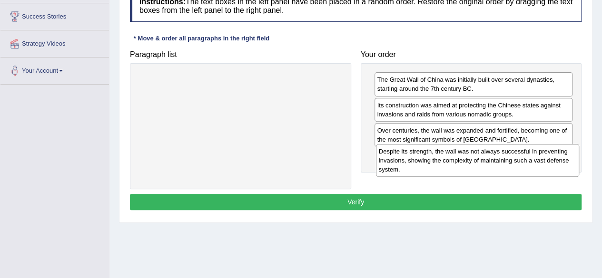
drag, startPoint x: 283, startPoint y: 80, endPoint x: 520, endPoint y: 152, distance: 247.5
click at [520, 152] on div "Despite its strength, the wall was not always successful in preventing invasion…" at bounding box center [477, 160] width 203 height 33
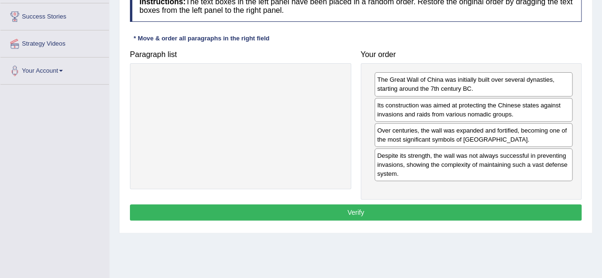
click at [381, 217] on button "Verify" at bounding box center [355, 213] width 451 height 16
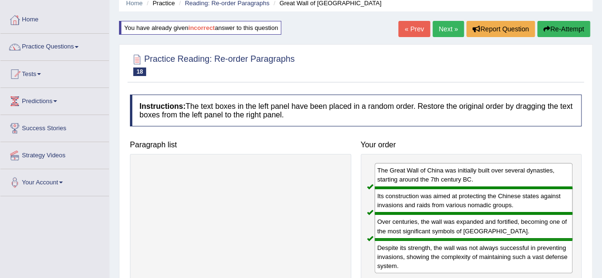
scroll to position [0, 0]
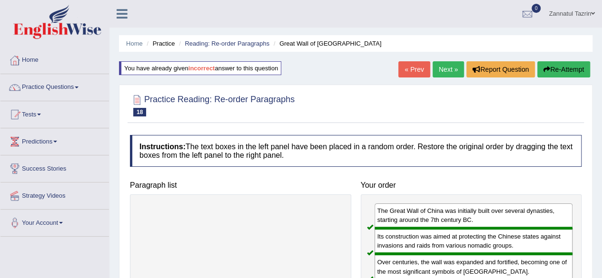
click at [447, 64] on link "Next »" at bounding box center [447, 69] width 31 height 16
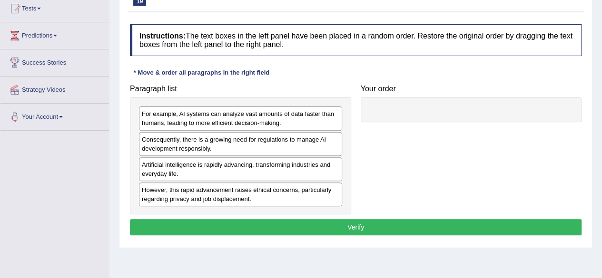
scroll to position [107, 0]
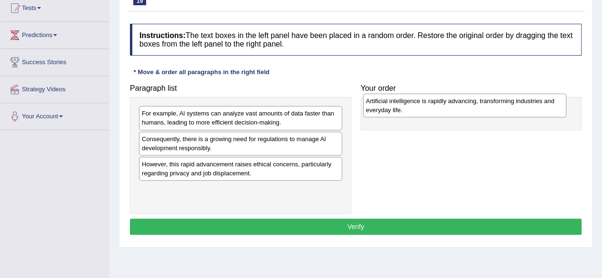
drag, startPoint x: 232, startPoint y: 169, endPoint x: 454, endPoint y: 109, distance: 230.0
click at [454, 109] on div "Artificial intelligence is rapidly advancing, transforming industries and every…" at bounding box center [464, 106] width 203 height 24
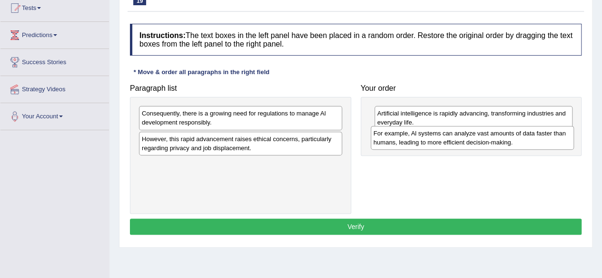
drag, startPoint x: 279, startPoint y: 121, endPoint x: 510, endPoint y: 141, distance: 232.5
click at [510, 141] on div "For example, Al systems can analyze vast amounts of data faster than humans, le…" at bounding box center [471, 138] width 203 height 24
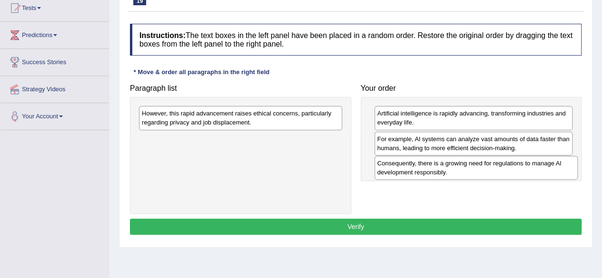
drag, startPoint x: 289, startPoint y: 117, endPoint x: 525, endPoint y: 167, distance: 240.7
click at [525, 167] on div "Consequently, there is a growing need for regulations to manage Al development …" at bounding box center [475, 168] width 203 height 24
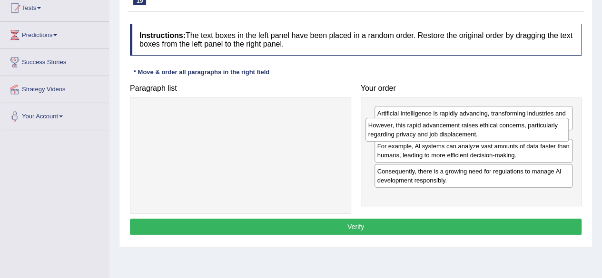
drag, startPoint x: 283, startPoint y: 119, endPoint x: 510, endPoint y: 132, distance: 227.2
click at [510, 132] on div "However, this rapid advancement raises ethical concerns, particularly regarding…" at bounding box center [466, 130] width 203 height 24
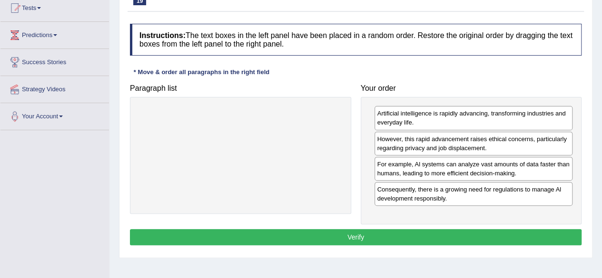
click at [386, 237] on button "Verify" at bounding box center [355, 237] width 451 height 16
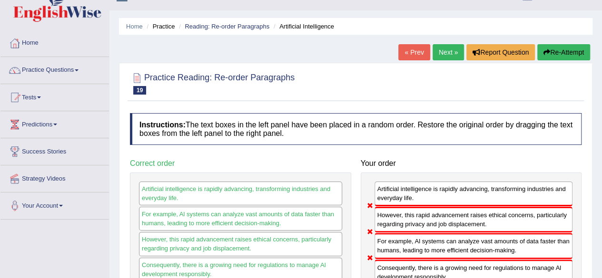
scroll to position [4, 0]
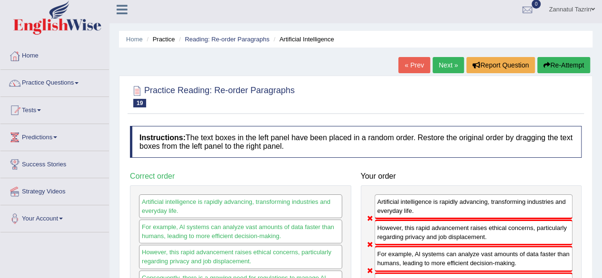
click at [569, 66] on button "Re-Attempt" at bounding box center [563, 65] width 53 height 16
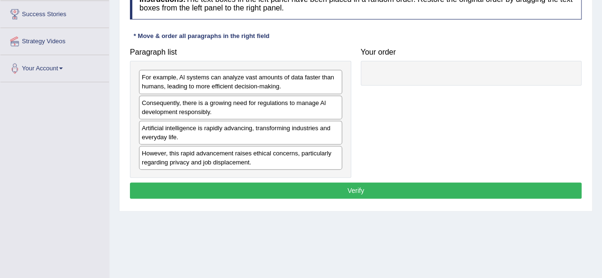
scroll to position [154, 0]
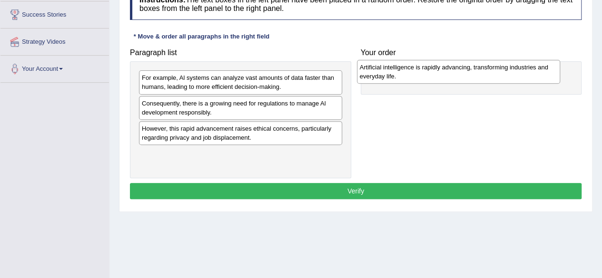
drag, startPoint x: 243, startPoint y: 135, endPoint x: 460, endPoint y: 74, distance: 226.0
click at [460, 74] on div "Artificial intelligence is rapidly advancing, transforming industries and every…" at bounding box center [458, 72] width 203 height 24
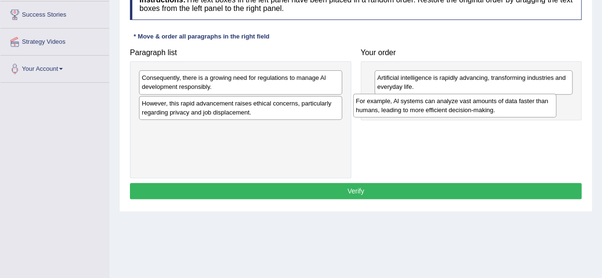
drag, startPoint x: 247, startPoint y: 88, endPoint x: 461, endPoint y: 112, distance: 215.3
click at [461, 112] on div "For example, Al systems can analyze vast amounts of data faster than humans, le…" at bounding box center [454, 106] width 203 height 24
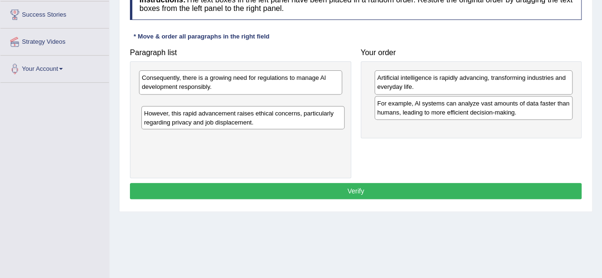
drag, startPoint x: 249, startPoint y: 98, endPoint x: 252, endPoint y: 110, distance: 11.8
click at [252, 110] on div "However, this rapid advancement raises ethical concerns, particularly regarding…" at bounding box center [242, 118] width 203 height 24
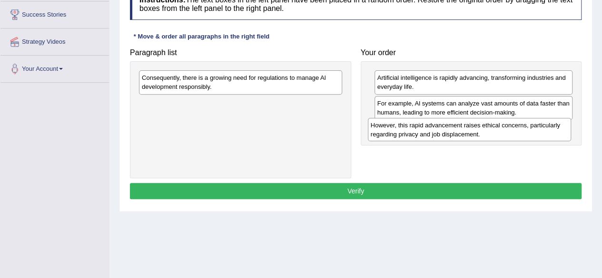
drag, startPoint x: 252, startPoint y: 110, endPoint x: 480, endPoint y: 132, distance: 229.3
click at [480, 132] on div "However, this rapid advancement raises ethical concerns, particularly regarding…" at bounding box center [469, 130] width 203 height 24
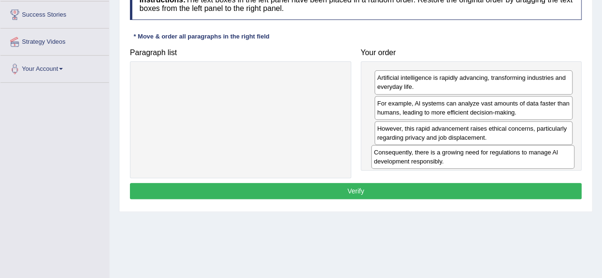
drag, startPoint x: 280, startPoint y: 87, endPoint x: 511, endPoint y: 161, distance: 243.2
click at [511, 161] on div "Consequently, there is a growing need for regulations to manage Al development …" at bounding box center [472, 157] width 203 height 24
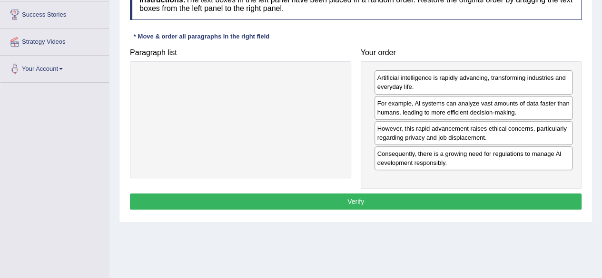
click at [415, 202] on button "Verify" at bounding box center [355, 202] width 451 height 16
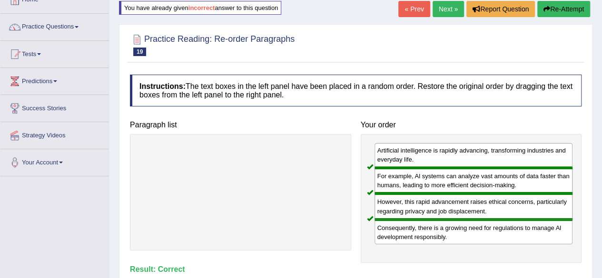
scroll to position [35, 0]
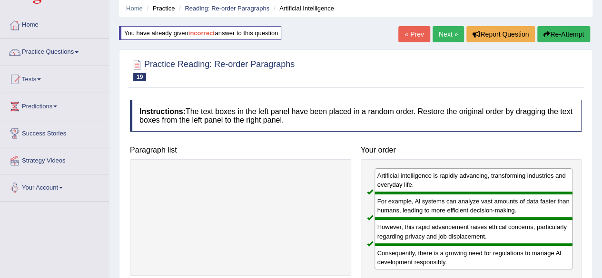
click at [447, 27] on link "Next »" at bounding box center [447, 34] width 31 height 16
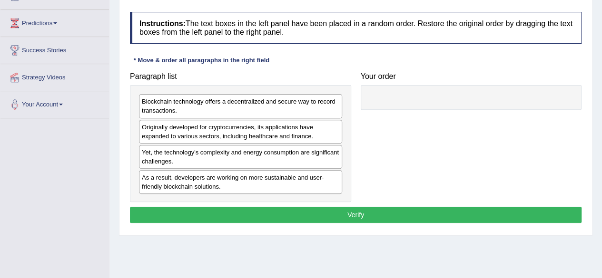
scroll to position [136, 0]
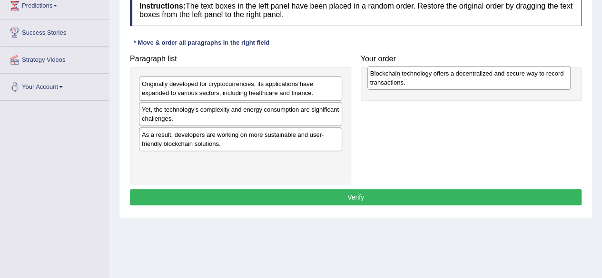
drag, startPoint x: 233, startPoint y: 86, endPoint x: 455, endPoint y: 73, distance: 222.5
click at [455, 73] on div "Blockchain technology offers a decentralized and secure way to record transacti…" at bounding box center [468, 78] width 203 height 24
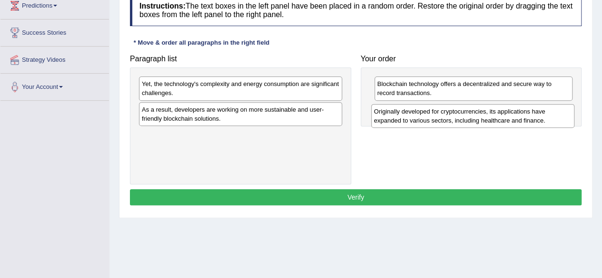
drag, startPoint x: 264, startPoint y: 88, endPoint x: 494, endPoint y: 112, distance: 230.5
click at [494, 112] on div "Originally developed for cryptocurrencies, its applications have expanded to va…" at bounding box center [472, 116] width 203 height 24
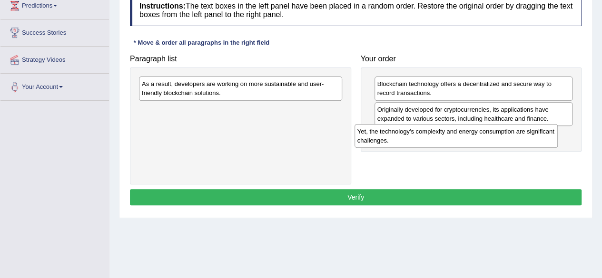
drag, startPoint x: 306, startPoint y: 85, endPoint x: 522, endPoint y: 132, distance: 220.6
click at [522, 132] on div "Yet, the technology's complexity and energy consumption are significant challen…" at bounding box center [455, 136] width 203 height 24
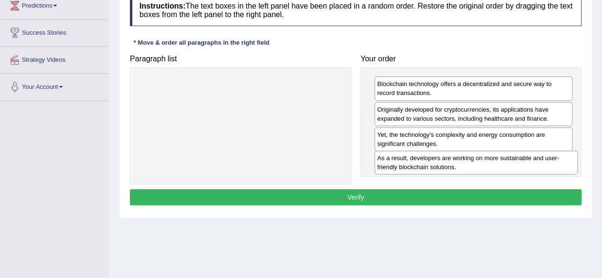
drag, startPoint x: 300, startPoint y: 88, endPoint x: 536, endPoint y: 162, distance: 246.8
click at [536, 162] on div "As a result, developers are working on more sustainable and user-friendly block…" at bounding box center [475, 163] width 203 height 24
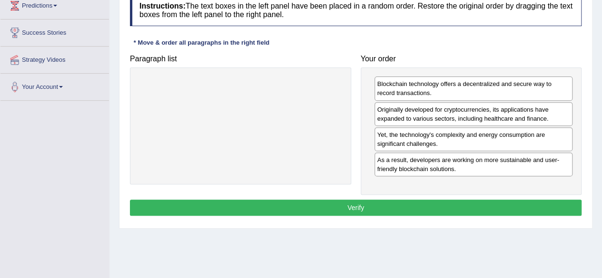
click at [386, 200] on button "Verify" at bounding box center [355, 208] width 451 height 16
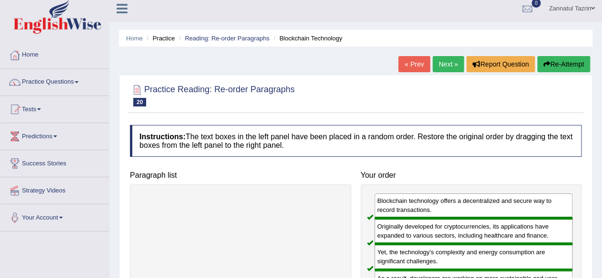
scroll to position [5, 0]
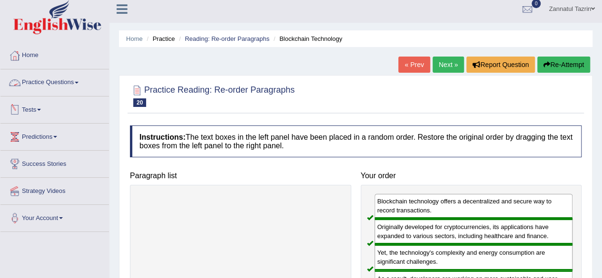
click at [59, 82] on link "Practice Questions" at bounding box center [54, 81] width 108 height 24
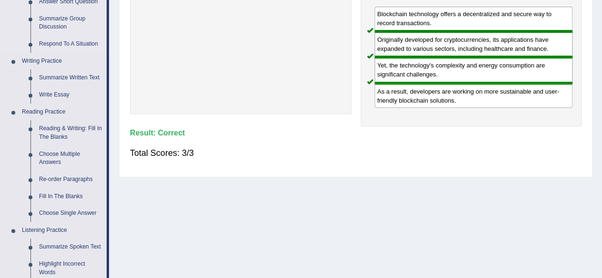
scroll to position [193, 0]
click at [88, 178] on link "Re-order Paragraphs" at bounding box center [71, 179] width 72 height 17
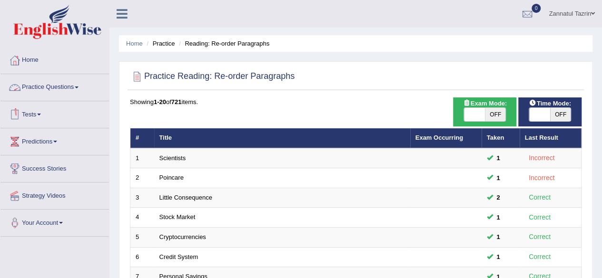
click at [48, 92] on link "Practice Questions" at bounding box center [54, 86] width 108 height 24
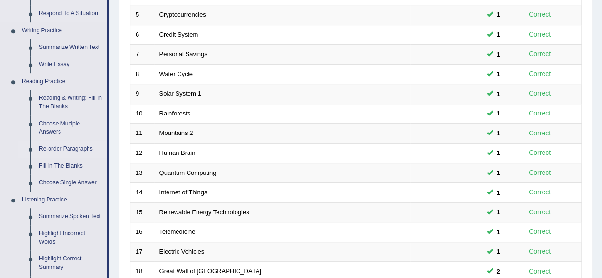
scroll to position [222, 0]
click at [58, 164] on link "Fill In The Blanks" at bounding box center [71, 166] width 72 height 17
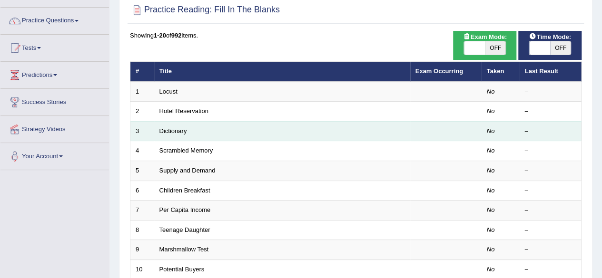
scroll to position [66, 0]
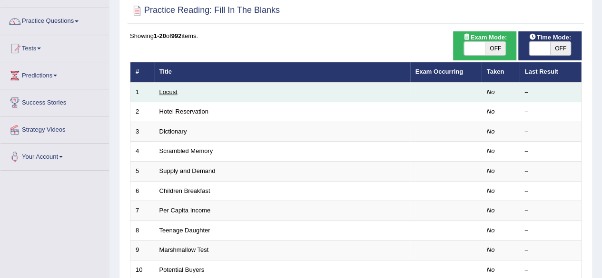
click at [166, 92] on link "Locust" at bounding box center [168, 91] width 18 height 7
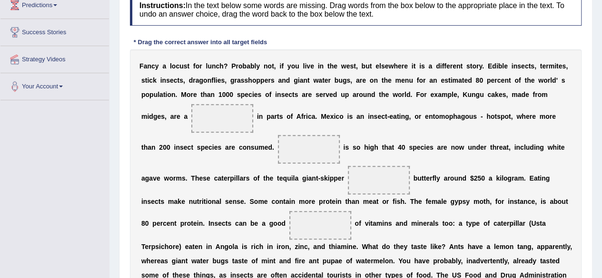
scroll to position [136, 0]
drag, startPoint x: 374, startPoint y: 98, endPoint x: 174, endPoint y: 123, distance: 201.7
click at [174, 123] on div "F a n c y a l o c u s t f o r l u n c h ? P r o b a b l y n o t , i f y o u l i…" at bounding box center [355, 184] width 451 height 271
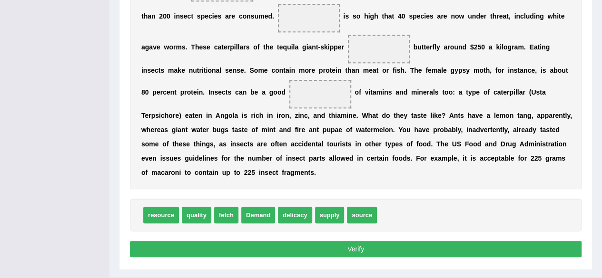
scroll to position [236, 0]
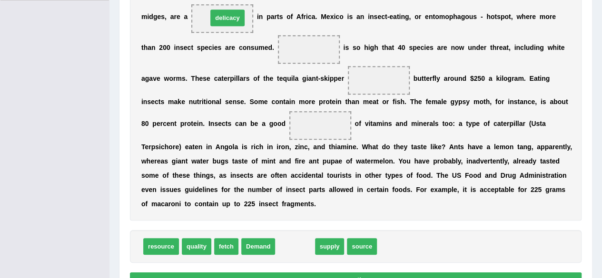
drag, startPoint x: 298, startPoint y: 244, endPoint x: 230, endPoint y: 11, distance: 242.2
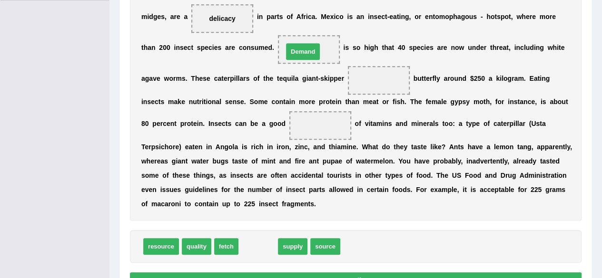
drag, startPoint x: 260, startPoint y: 244, endPoint x: 304, endPoint y: 49, distance: 200.1
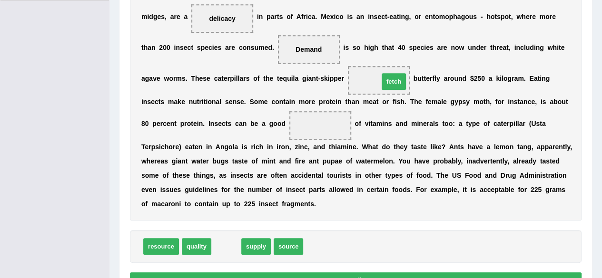
drag, startPoint x: 226, startPoint y: 244, endPoint x: 387, endPoint y: 79, distance: 230.4
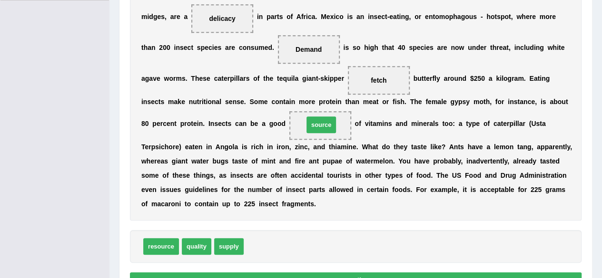
drag, startPoint x: 264, startPoint y: 248, endPoint x: 324, endPoint y: 127, distance: 135.3
click at [233, 245] on span "supply" at bounding box center [228, 246] width 29 height 17
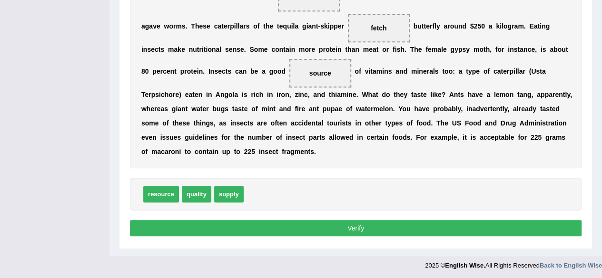
scroll to position [288, 0]
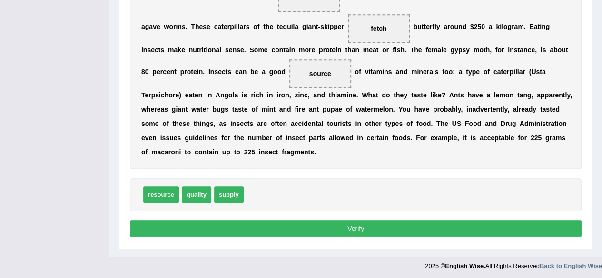
click at [366, 230] on button "Verify" at bounding box center [355, 229] width 451 height 16
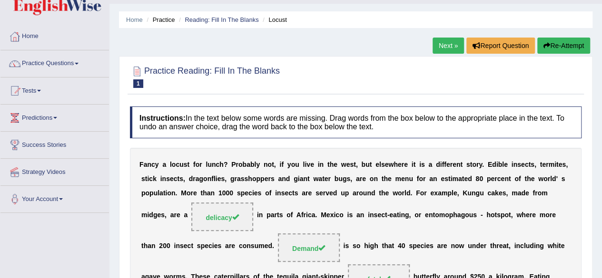
scroll to position [25, 0]
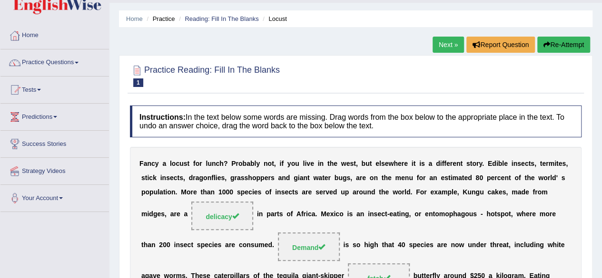
click at [451, 53] on div "Next » Report Question Re-Attempt" at bounding box center [512, 46] width 160 height 19
click at [447, 45] on link "Next »" at bounding box center [447, 45] width 31 height 16
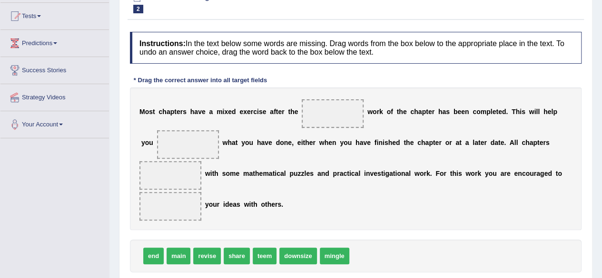
scroll to position [98, 0]
click at [152, 259] on span "end" at bounding box center [153, 256] width 20 height 17
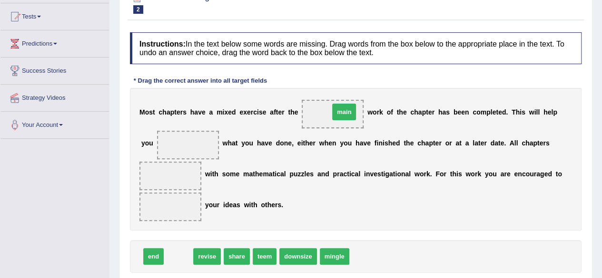
drag, startPoint x: 180, startPoint y: 255, endPoint x: 345, endPoint y: 111, distance: 219.8
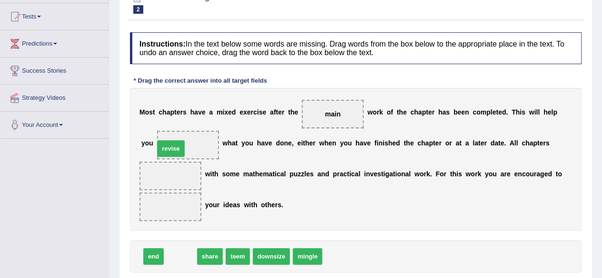
drag, startPoint x: 181, startPoint y: 256, endPoint x: 171, endPoint y: 148, distance: 108.4
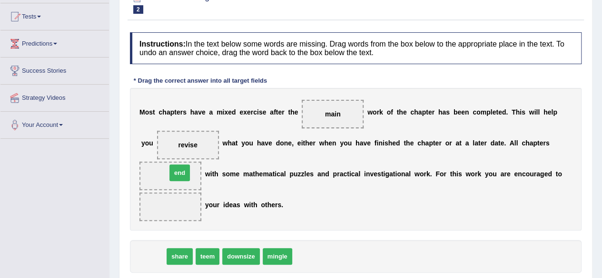
drag, startPoint x: 154, startPoint y: 259, endPoint x: 180, endPoint y: 175, distance: 87.7
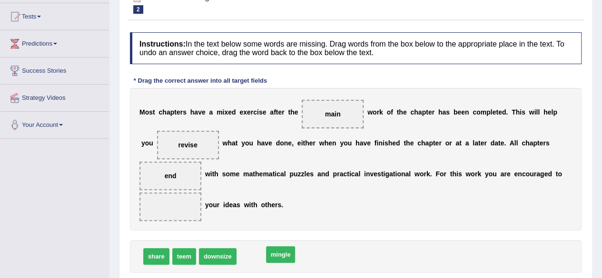
drag, startPoint x: 258, startPoint y: 255, endPoint x: 290, endPoint y: 256, distance: 32.4
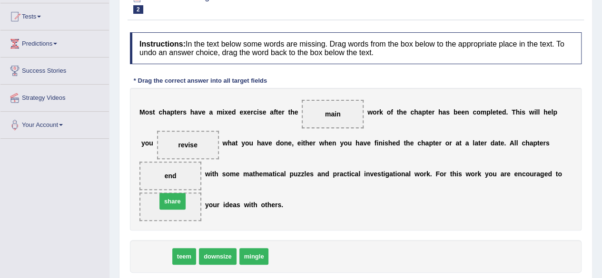
drag, startPoint x: 157, startPoint y: 257, endPoint x: 173, endPoint y: 203, distance: 57.0
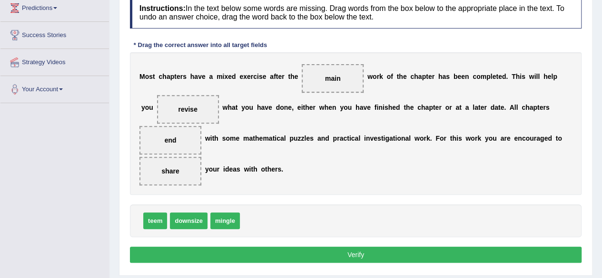
scroll to position [134, 0]
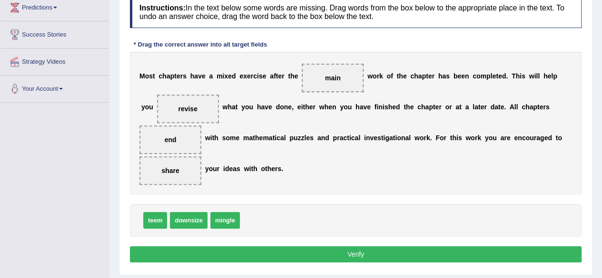
click at [358, 253] on button "Verify" at bounding box center [355, 254] width 451 height 16
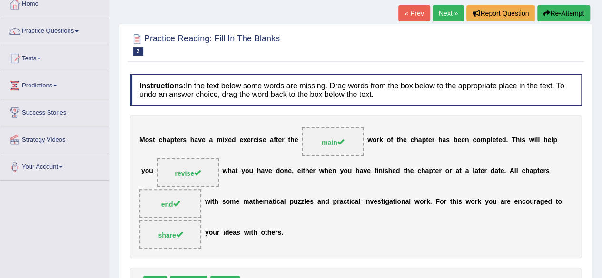
scroll to position [0, 0]
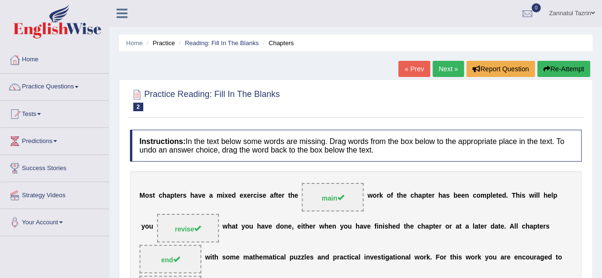
click at [443, 73] on link "Next »" at bounding box center [447, 69] width 31 height 16
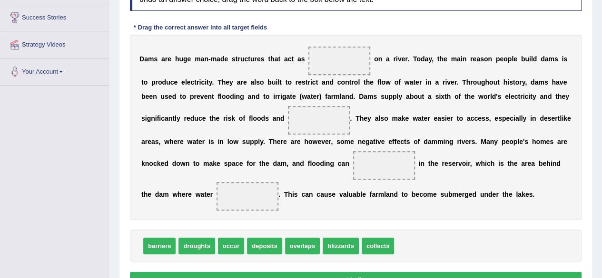
scroll to position [151, 0]
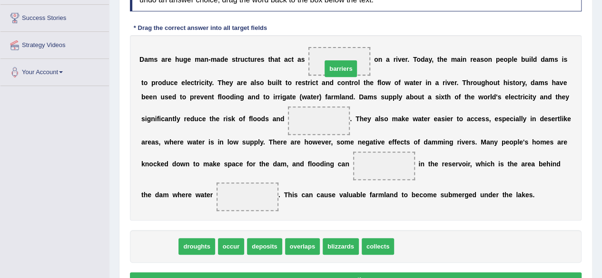
drag, startPoint x: 159, startPoint y: 252, endPoint x: 341, endPoint y: 70, distance: 257.3
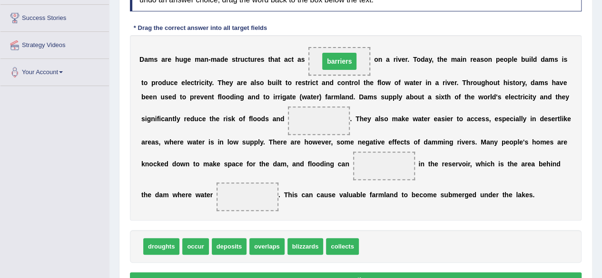
click at [341, 70] on span "barriers" at bounding box center [339, 61] width 62 height 29
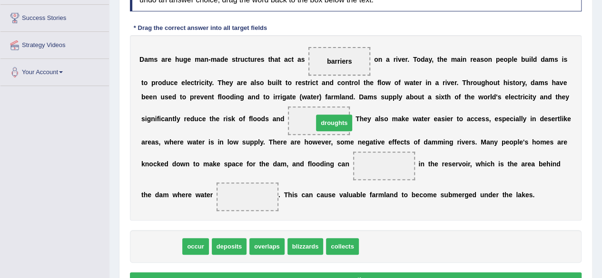
drag, startPoint x: 166, startPoint y: 251, endPoint x: 341, endPoint y: 127, distance: 213.5
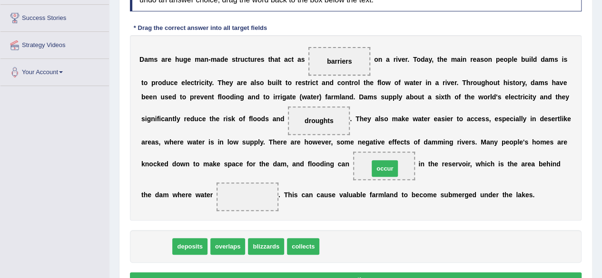
drag, startPoint x: 161, startPoint y: 244, endPoint x: 392, endPoint y: 166, distance: 243.9
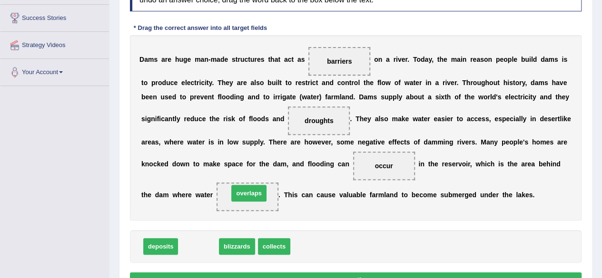
drag, startPoint x: 199, startPoint y: 248, endPoint x: 249, endPoint y: 195, distance: 73.3
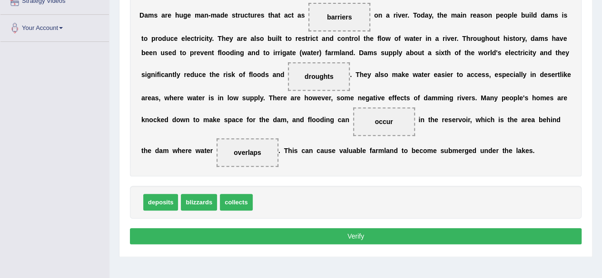
scroll to position [195, 0]
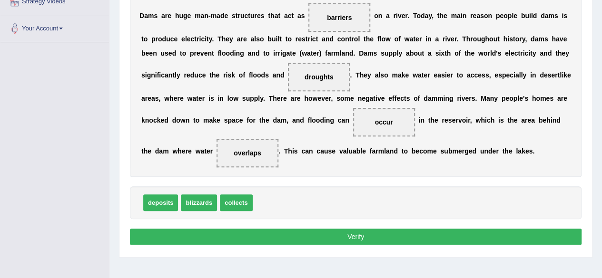
click at [348, 239] on button "Verify" at bounding box center [355, 237] width 451 height 16
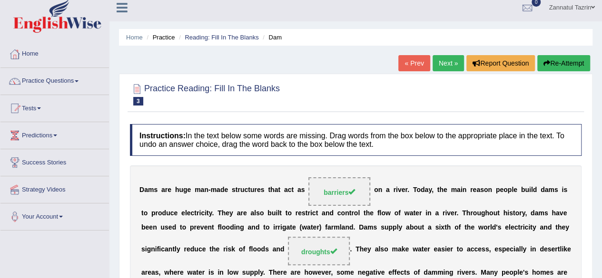
scroll to position [5, 0]
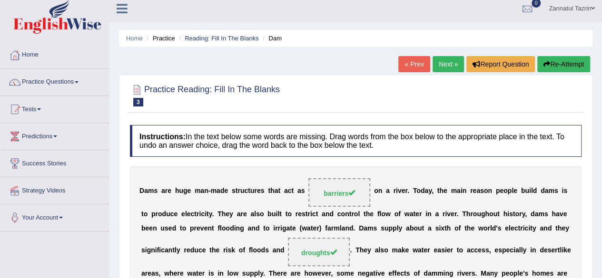
click at [445, 62] on link "Next »" at bounding box center [447, 64] width 31 height 16
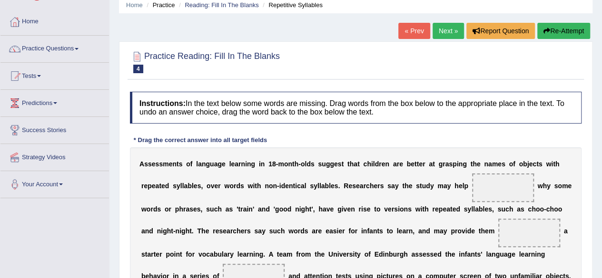
scroll to position [38, 0]
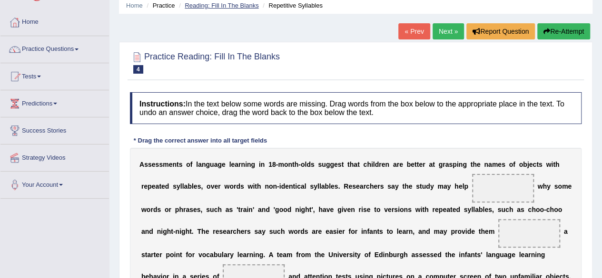
click at [225, 4] on link "Reading: Fill In The Blanks" at bounding box center [222, 5] width 74 height 7
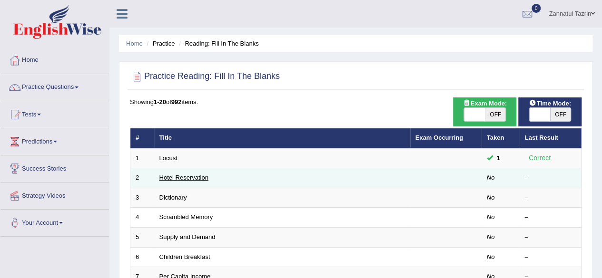
click at [182, 177] on link "Hotel Reservation" at bounding box center [183, 177] width 49 height 7
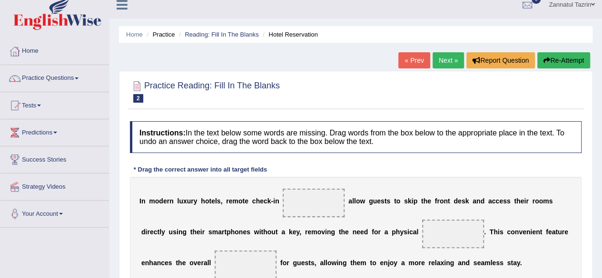
scroll to position [6, 0]
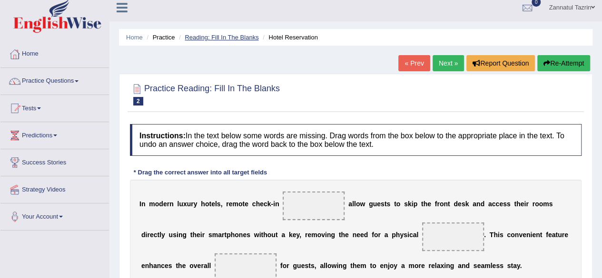
click at [231, 35] on link "Reading: Fill In The Blanks" at bounding box center [222, 37] width 74 height 7
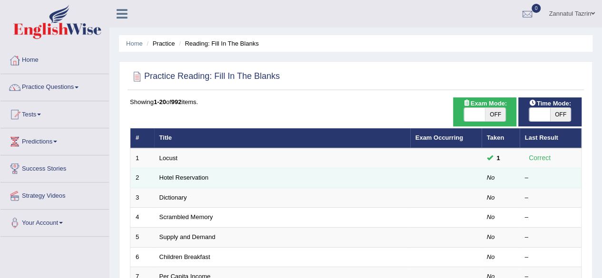
scroll to position [40, 0]
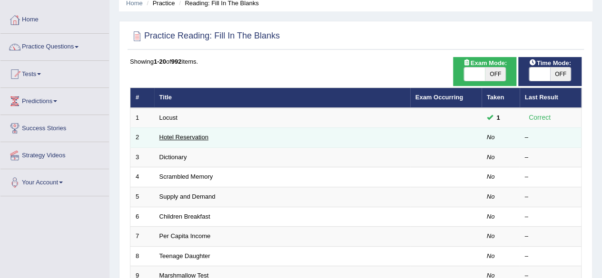
click at [181, 139] on link "Hotel Reservation" at bounding box center [183, 137] width 49 height 7
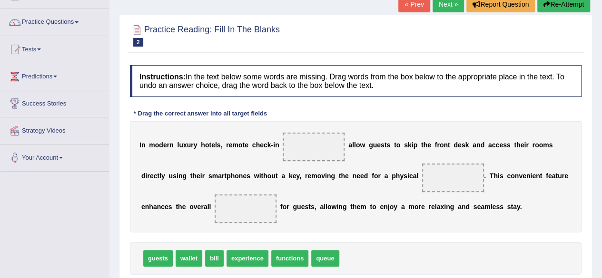
scroll to position [65, 0]
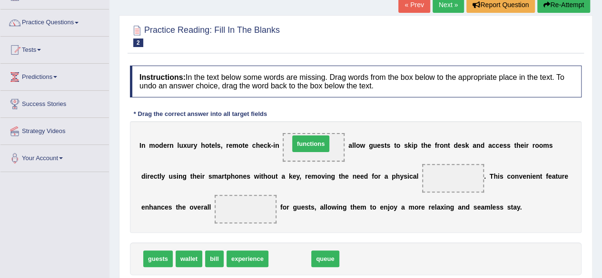
drag, startPoint x: 293, startPoint y: 255, endPoint x: 319, endPoint y: 146, distance: 112.4
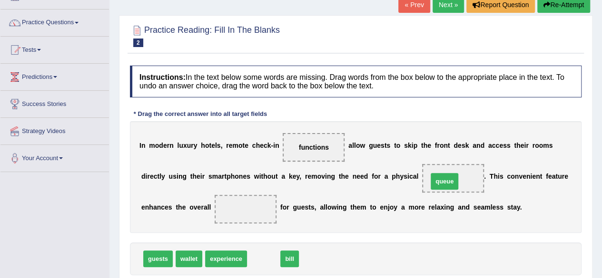
drag, startPoint x: 265, startPoint y: 257, endPoint x: 448, endPoint y: 180, distance: 197.6
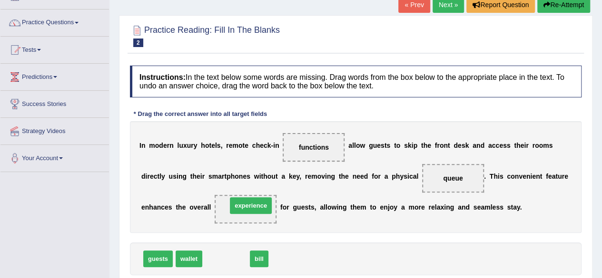
drag, startPoint x: 221, startPoint y: 260, endPoint x: 245, endPoint y: 207, distance: 58.7
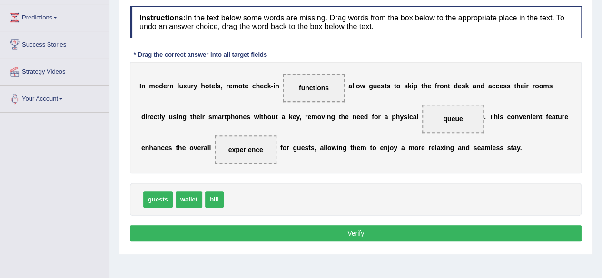
scroll to position [131, 0]
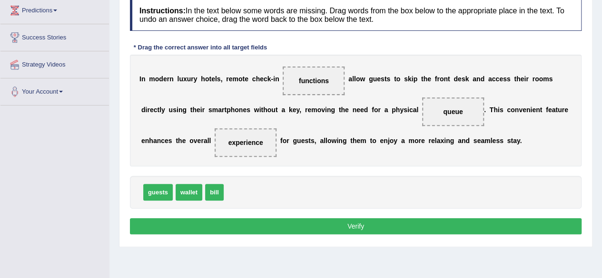
click at [356, 220] on button "Verify" at bounding box center [355, 226] width 451 height 16
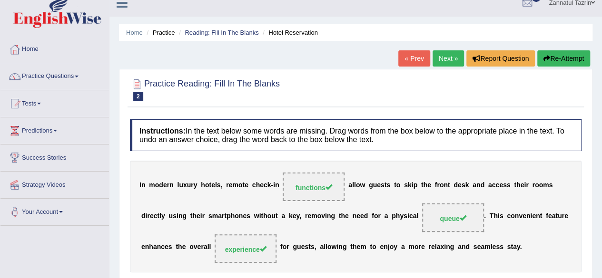
scroll to position [0, 0]
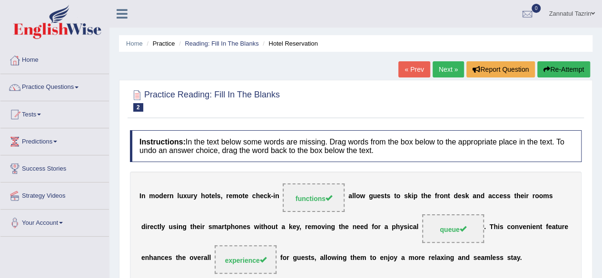
click at [448, 63] on link "Next »" at bounding box center [447, 69] width 31 height 16
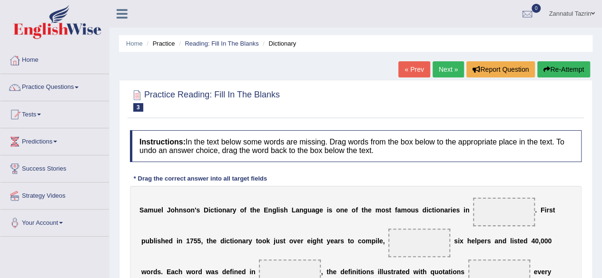
scroll to position [0, 0]
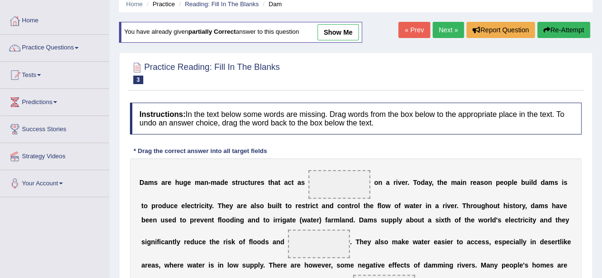
scroll to position [40, 0]
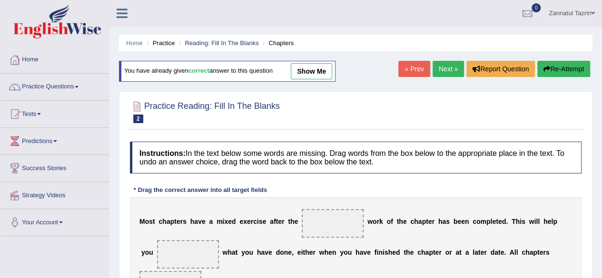
click at [449, 69] on link "Next »" at bounding box center [447, 69] width 31 height 16
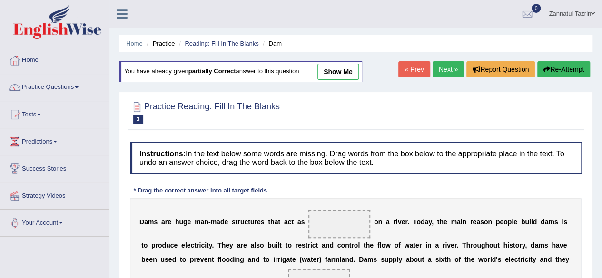
click at [449, 69] on link "Next »" at bounding box center [447, 69] width 31 height 16
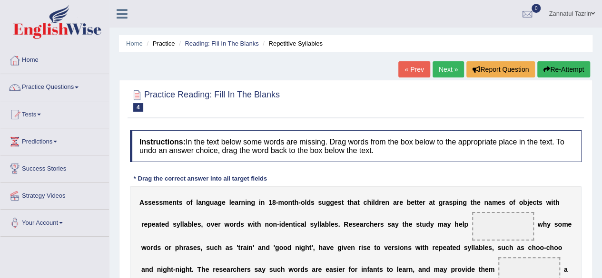
click at [449, 69] on link "Next »" at bounding box center [447, 69] width 31 height 16
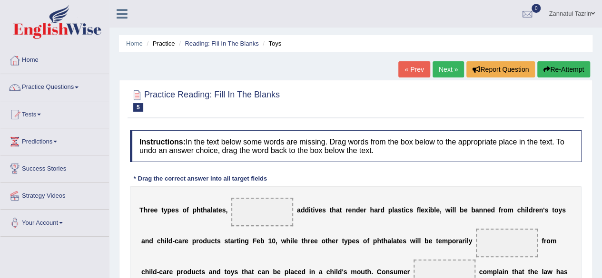
click at [449, 69] on link "Next »" at bounding box center [447, 69] width 31 height 16
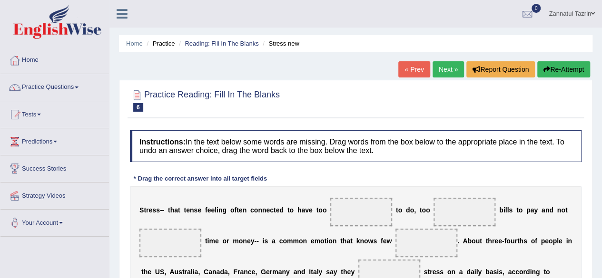
click at [412, 67] on link "« Prev" at bounding box center [413, 69] width 31 height 16
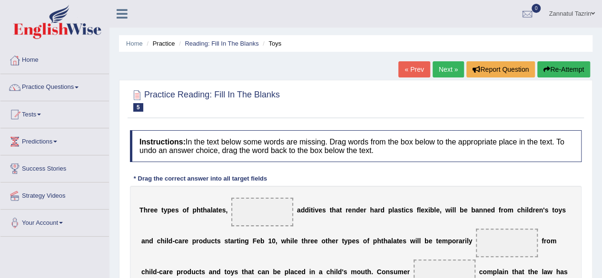
click at [412, 67] on link "« Prev" at bounding box center [413, 69] width 31 height 16
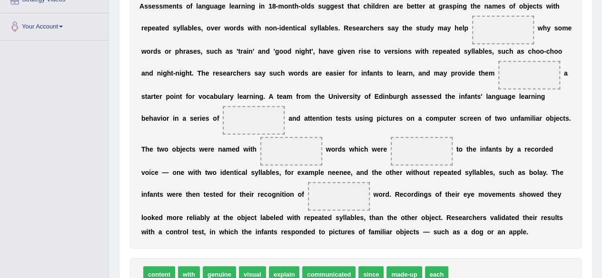
scroll to position [197, 0]
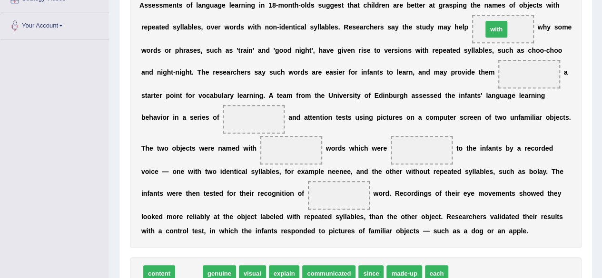
drag, startPoint x: 192, startPoint y: 272, endPoint x: 499, endPoint y: 27, distance: 392.9
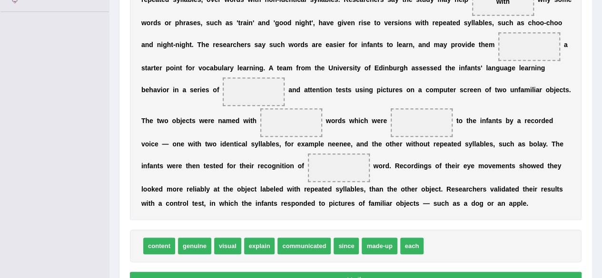
scroll to position [220, 0]
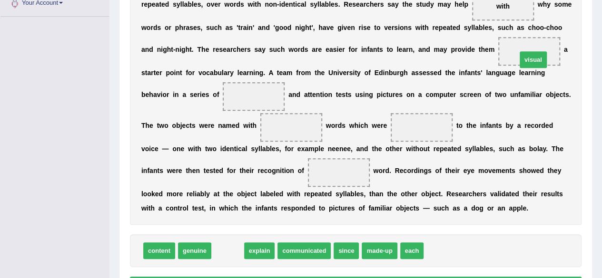
drag, startPoint x: 230, startPoint y: 254, endPoint x: 536, endPoint y: 59, distance: 362.0
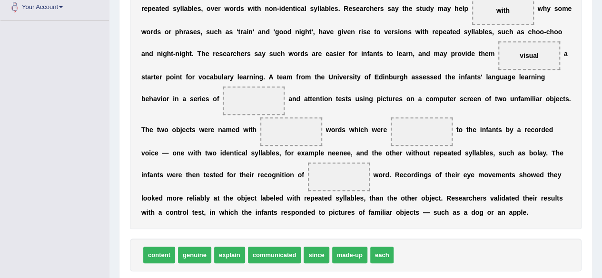
scroll to position [238, 0]
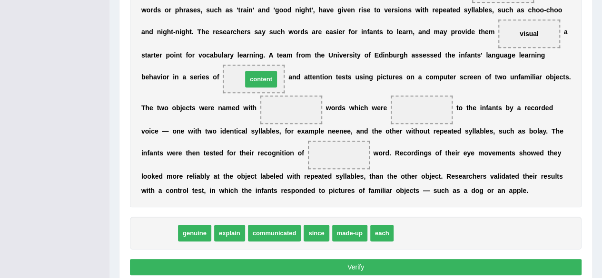
drag, startPoint x: 160, startPoint y: 234, endPoint x: 262, endPoint y: 79, distance: 184.7
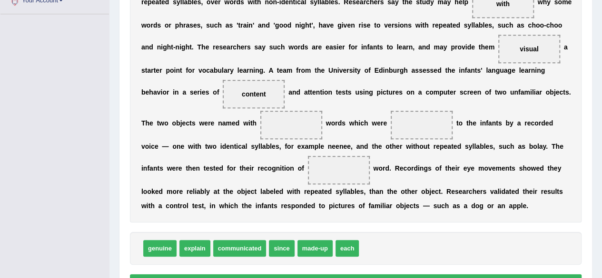
scroll to position [222, 0]
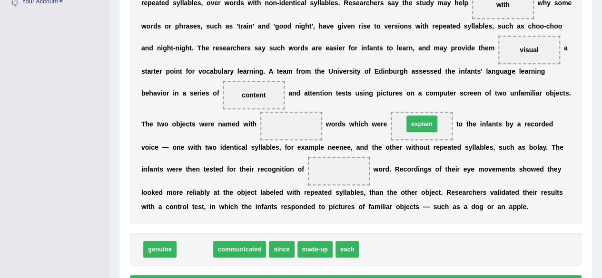
drag, startPoint x: 191, startPoint y: 249, endPoint x: 418, endPoint y: 123, distance: 259.3
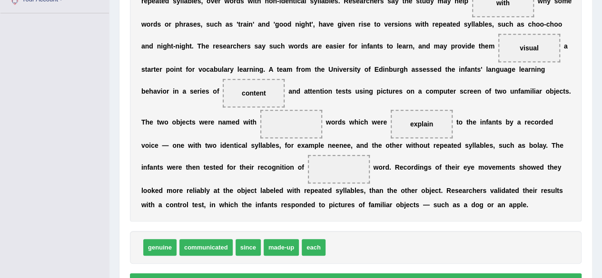
scroll to position [226, 0]
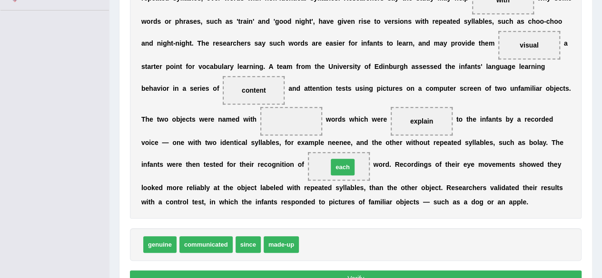
drag, startPoint x: 314, startPoint y: 243, endPoint x: 342, endPoint y: 165, distance: 82.6
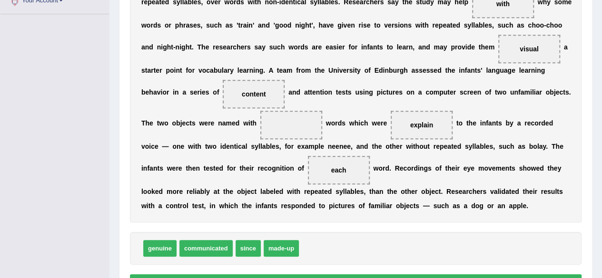
scroll to position [223, 0]
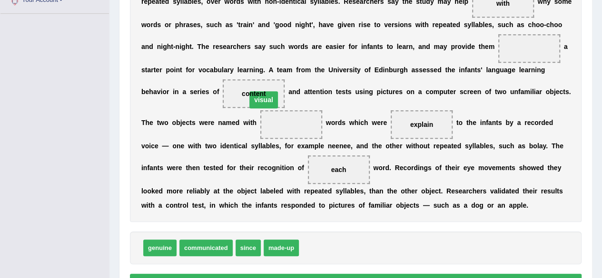
drag, startPoint x: 530, startPoint y: 47, endPoint x: 256, endPoint y: 96, distance: 278.3
drag, startPoint x: 326, startPoint y: 246, endPoint x: 540, endPoint y: 45, distance: 293.7
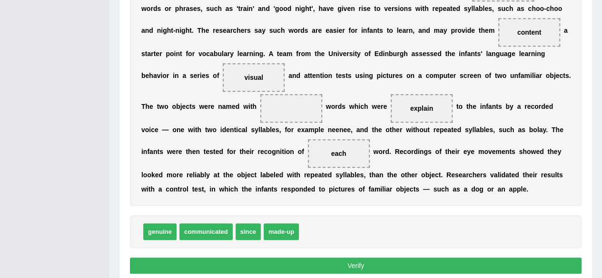
scroll to position [239, 0]
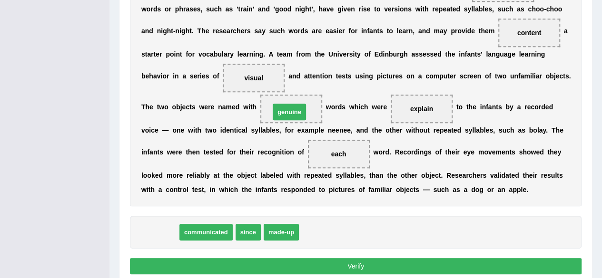
drag, startPoint x: 164, startPoint y: 227, endPoint x: 293, endPoint y: 106, distance: 177.3
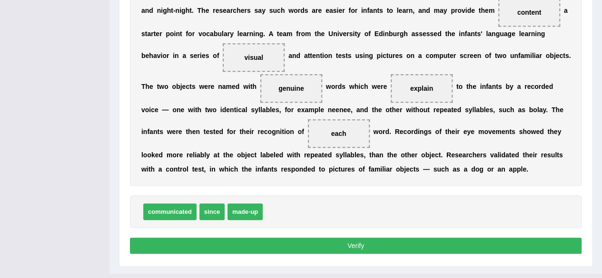
scroll to position [256, 0]
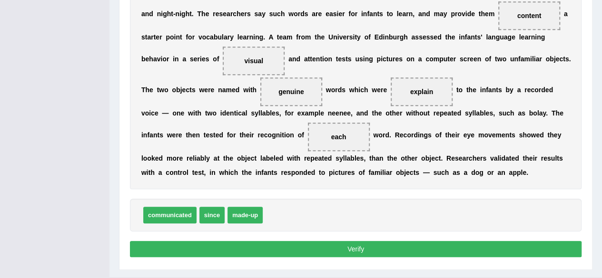
click at [359, 251] on button "Verify" at bounding box center [355, 249] width 451 height 16
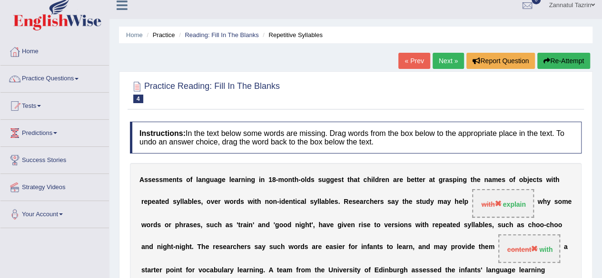
scroll to position [0, 0]
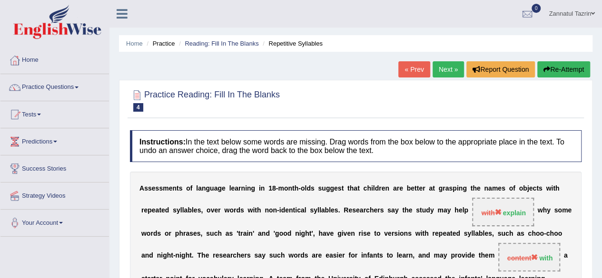
click at [448, 64] on link "Next »" at bounding box center [447, 69] width 31 height 16
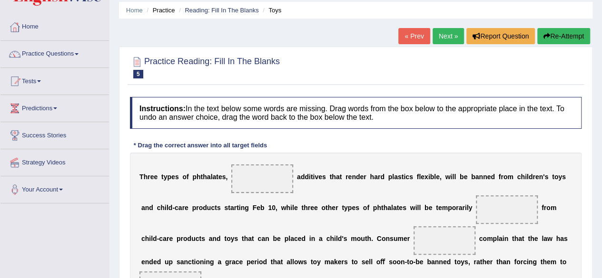
scroll to position [30, 0]
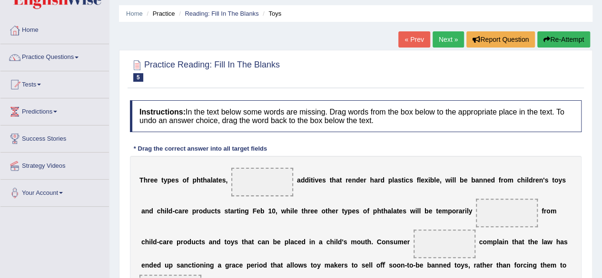
click at [418, 38] on link "« Prev" at bounding box center [413, 39] width 31 height 16
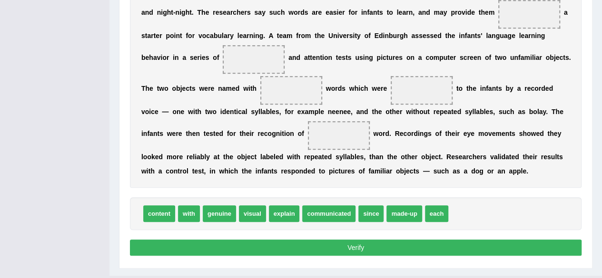
scroll to position [268, 0]
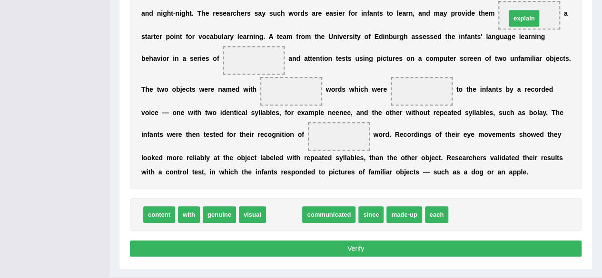
drag, startPoint x: 287, startPoint y: 214, endPoint x: 527, endPoint y: 17, distance: 309.9
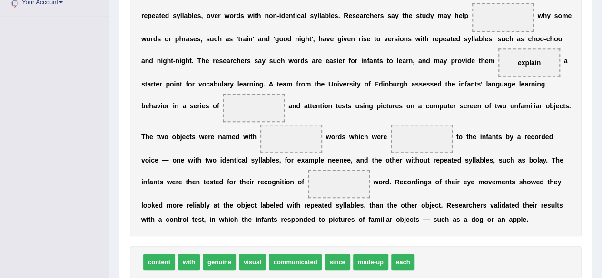
scroll to position [219, 0]
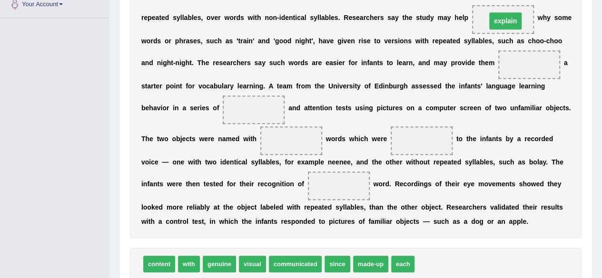
drag, startPoint x: 529, startPoint y: 64, endPoint x: 505, endPoint y: 20, distance: 49.8
drag, startPoint x: 189, startPoint y: 263, endPoint x: 531, endPoint y: 63, distance: 396.0
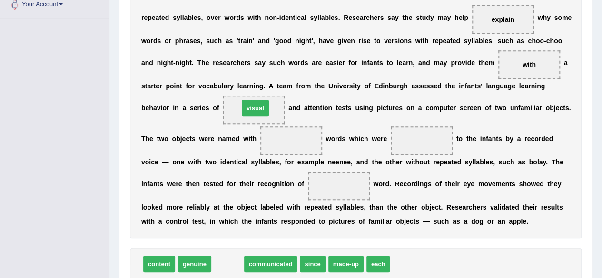
drag, startPoint x: 227, startPoint y: 263, endPoint x: 253, endPoint y: 111, distance: 154.0
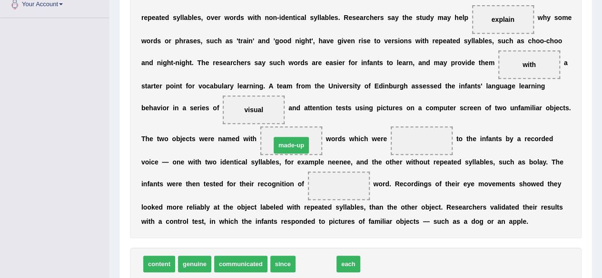
drag, startPoint x: 318, startPoint y: 267, endPoint x: 293, endPoint y: 147, distance: 121.9
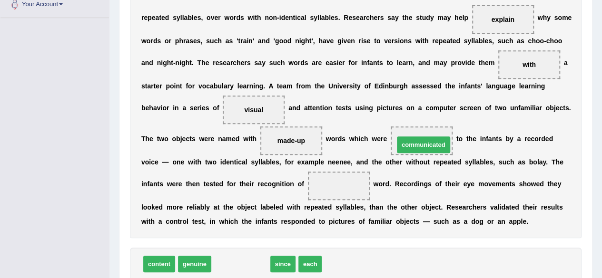
drag, startPoint x: 243, startPoint y: 263, endPoint x: 425, endPoint y: 143, distance: 218.2
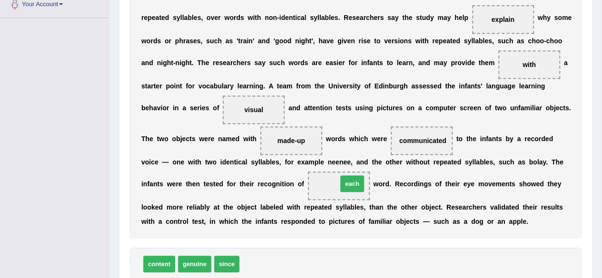
drag, startPoint x: 250, startPoint y: 265, endPoint x: 348, endPoint y: 184, distance: 127.0
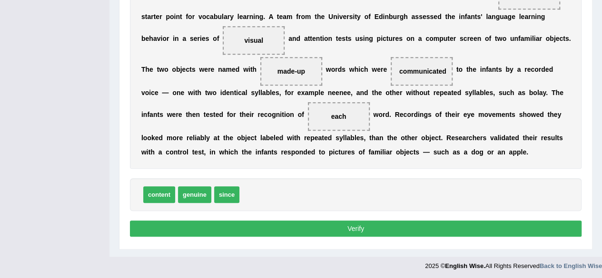
click at [358, 231] on button "Verify" at bounding box center [355, 229] width 451 height 16
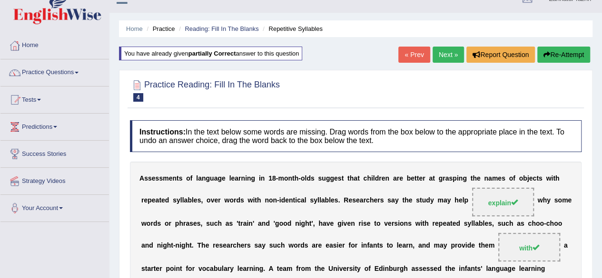
scroll to position [14, 0]
click at [444, 58] on link "Next »" at bounding box center [447, 55] width 31 height 16
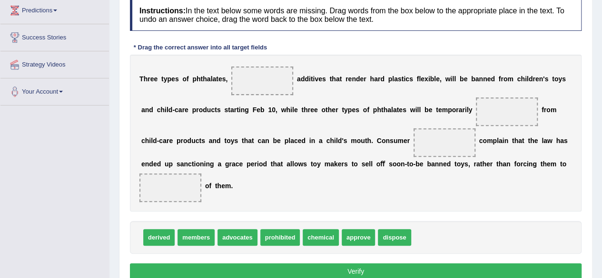
scroll to position [132, 0]
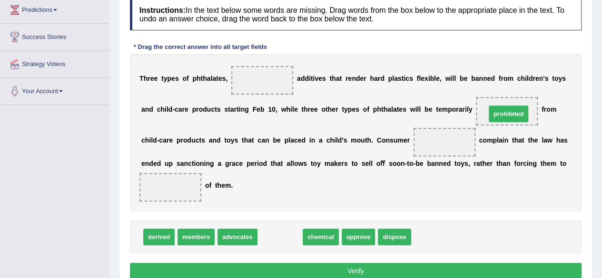
drag, startPoint x: 284, startPoint y: 238, endPoint x: 512, endPoint y: 116, distance: 259.2
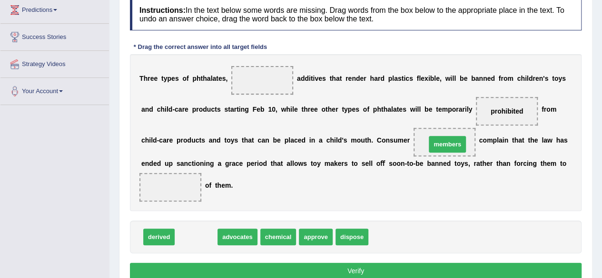
drag, startPoint x: 208, startPoint y: 236, endPoint x: 459, endPoint y: 143, distance: 267.9
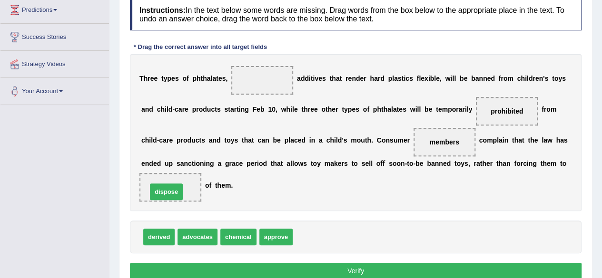
drag, startPoint x: 313, startPoint y: 236, endPoint x: 168, endPoint y: 191, distance: 152.5
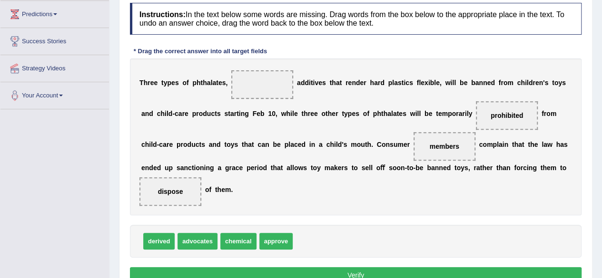
scroll to position [128, 0]
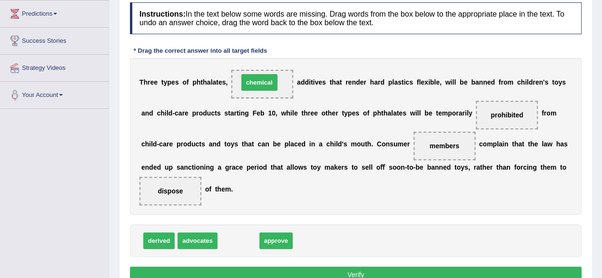
drag, startPoint x: 236, startPoint y: 239, endPoint x: 257, endPoint y: 80, distance: 160.3
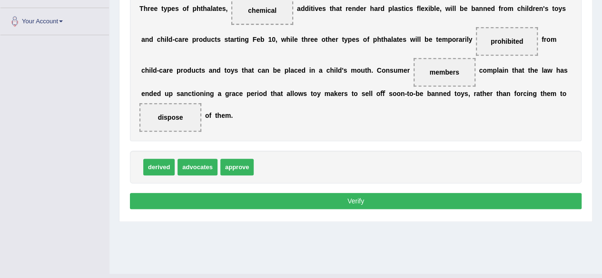
scroll to position [199, 0]
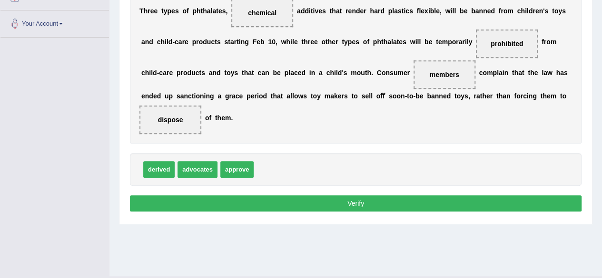
click at [331, 206] on button "Verify" at bounding box center [355, 203] width 451 height 16
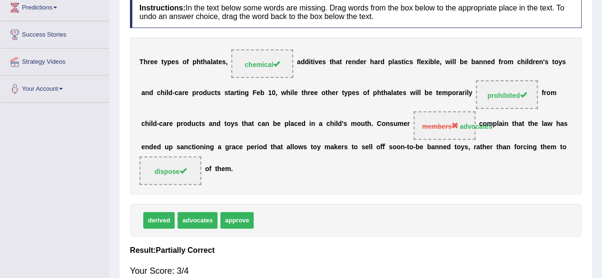
scroll to position [28, 0]
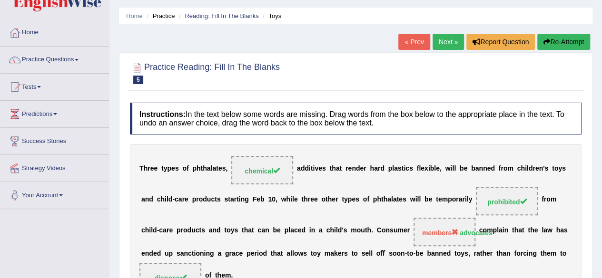
click at [443, 42] on link "Next »" at bounding box center [447, 42] width 31 height 16
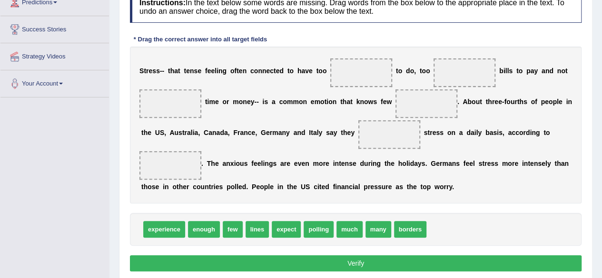
scroll to position [158, 0]
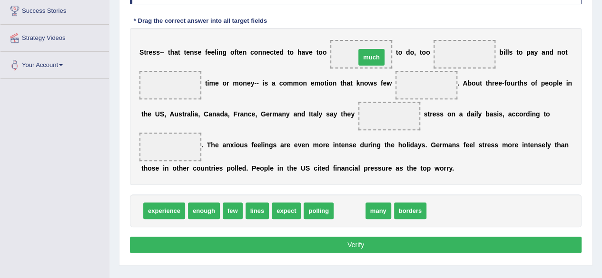
drag, startPoint x: 346, startPoint y: 209, endPoint x: 368, endPoint y: 56, distance: 155.1
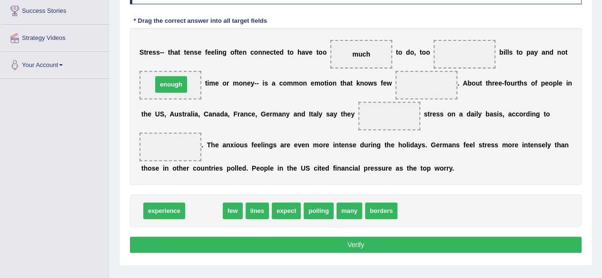
drag, startPoint x: 212, startPoint y: 209, endPoint x: 179, endPoint y: 83, distance: 129.9
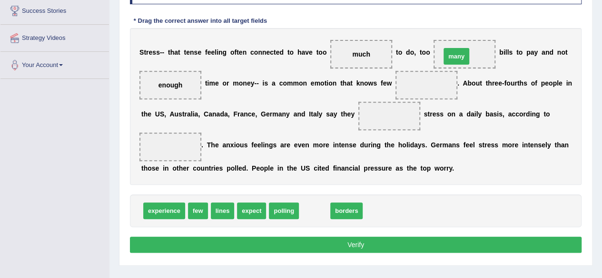
drag, startPoint x: 312, startPoint y: 205, endPoint x: 460, endPoint y: 46, distance: 217.4
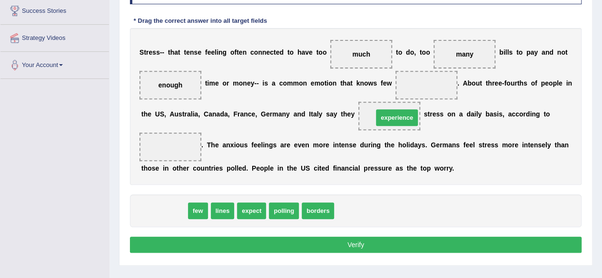
drag, startPoint x: 166, startPoint y: 214, endPoint x: 399, endPoint y: 120, distance: 250.3
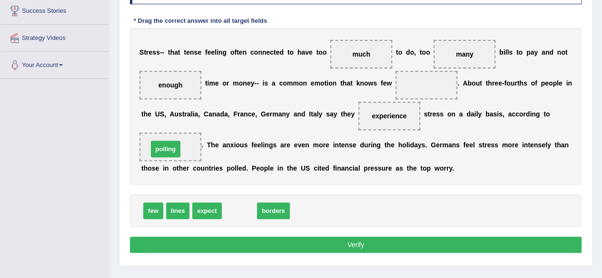
drag, startPoint x: 250, startPoint y: 210, endPoint x: 176, endPoint y: 148, distance: 96.2
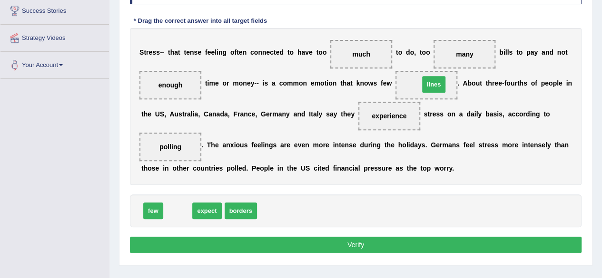
drag, startPoint x: 179, startPoint y: 215, endPoint x: 432, endPoint y: 94, distance: 280.8
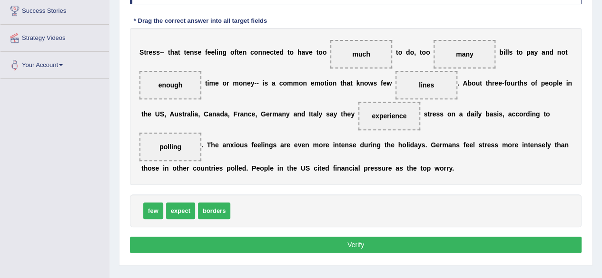
click at [346, 252] on div "Instructions: In the text below some words are missing. Drag words from the box…" at bounding box center [355, 114] width 456 height 293
click at [351, 243] on button "Verify" at bounding box center [355, 245] width 451 height 16
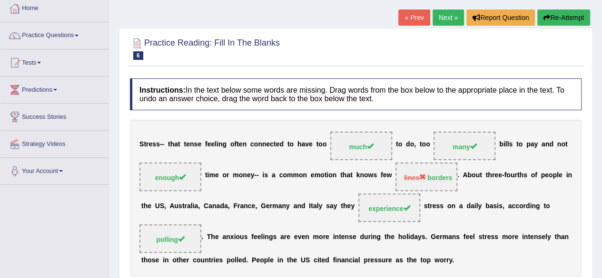
scroll to position [51, 0]
click at [446, 17] on link "Next »" at bounding box center [447, 18] width 31 height 16
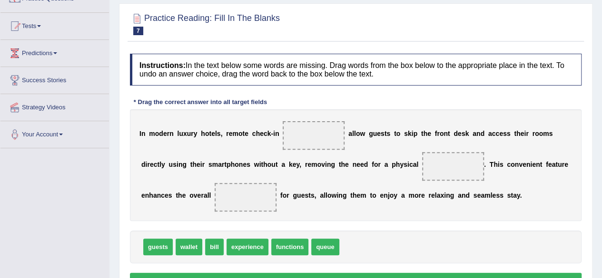
scroll to position [87, 0]
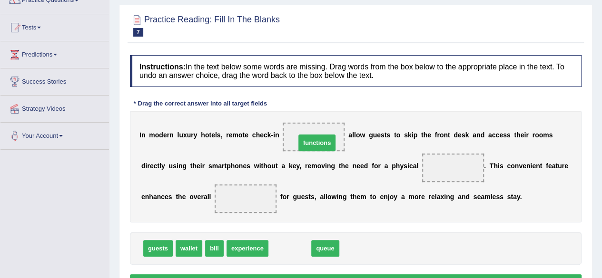
drag, startPoint x: 294, startPoint y: 249, endPoint x: 321, endPoint y: 141, distance: 111.3
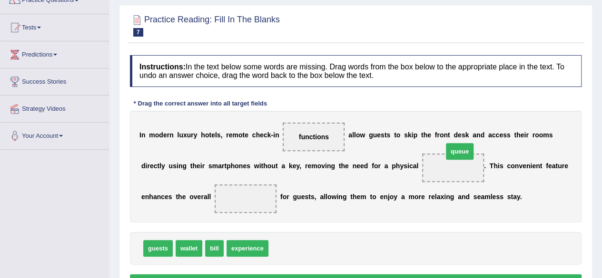
drag, startPoint x: 280, startPoint y: 245, endPoint x: 453, endPoint y: 151, distance: 196.8
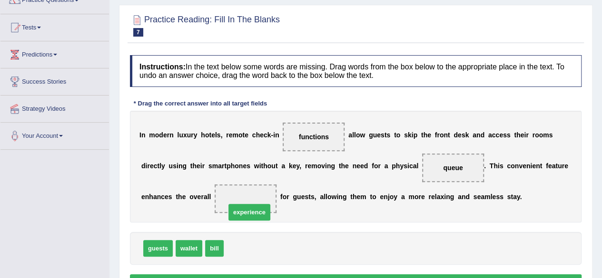
drag, startPoint x: 259, startPoint y: 249, endPoint x: 261, endPoint y: 211, distance: 38.1
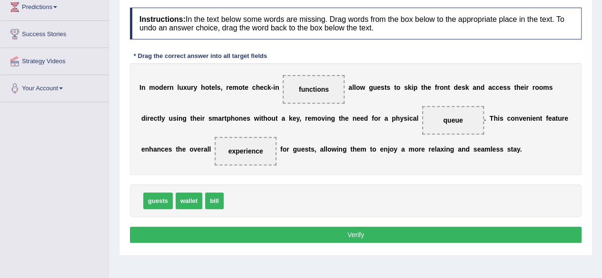
scroll to position [135, 0]
click at [329, 229] on button "Verify" at bounding box center [355, 235] width 451 height 16
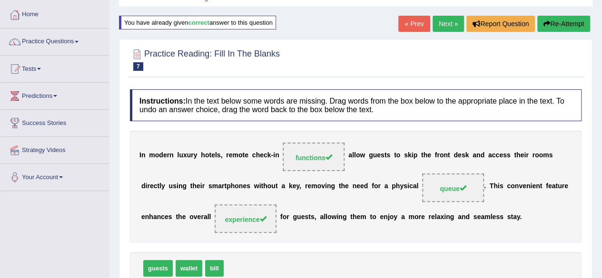
scroll to position [44, 0]
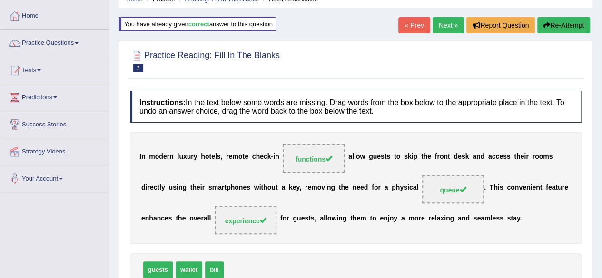
click at [446, 29] on link "Next »" at bounding box center [447, 25] width 31 height 16
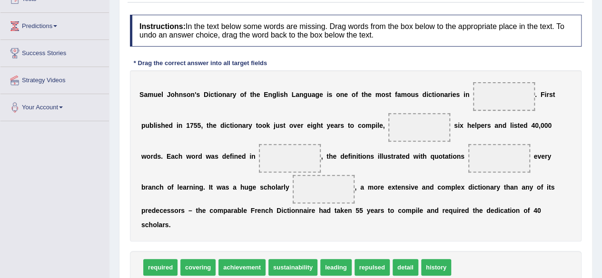
scroll to position [116, 0]
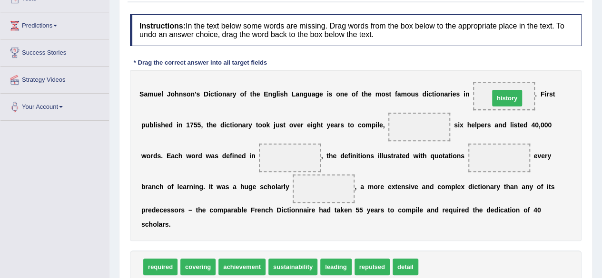
drag, startPoint x: 431, startPoint y: 268, endPoint x: 502, endPoint y: 99, distance: 183.1
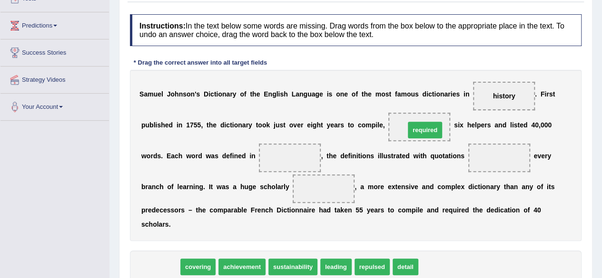
drag, startPoint x: 166, startPoint y: 265, endPoint x: 431, endPoint y: 126, distance: 298.9
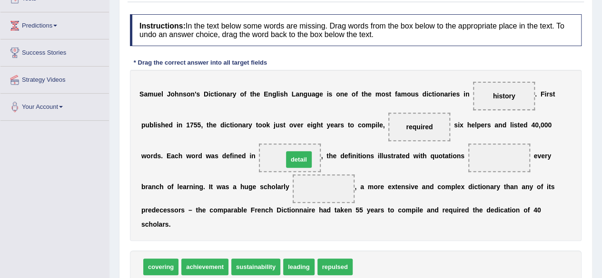
drag, startPoint x: 378, startPoint y: 268, endPoint x: 308, endPoint y: 160, distance: 128.0
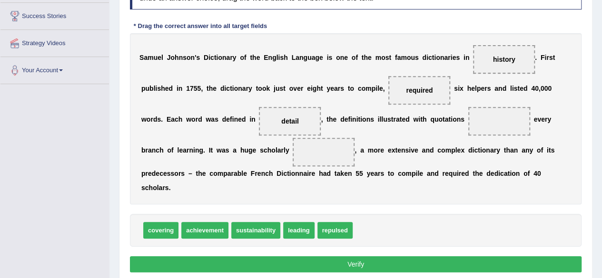
scroll to position [152, 0]
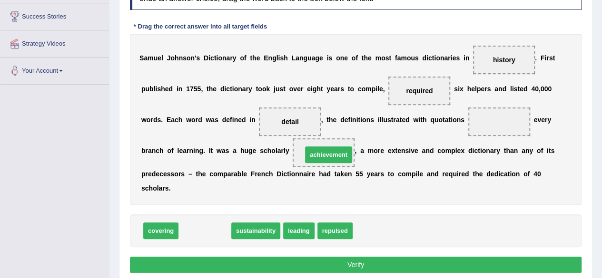
drag, startPoint x: 206, startPoint y: 229, endPoint x: 325, endPoint y: 157, distance: 138.9
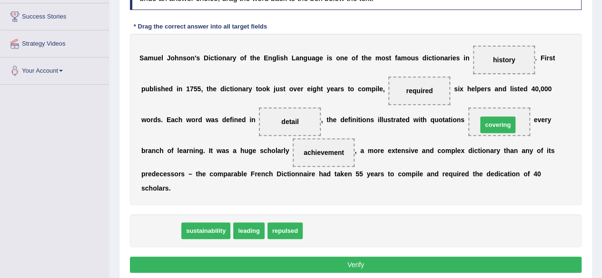
drag, startPoint x: 161, startPoint y: 229, endPoint x: 497, endPoint y: 122, distance: 353.2
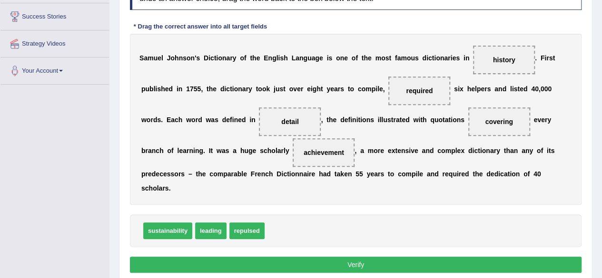
click at [411, 259] on button "Verify" at bounding box center [355, 265] width 451 height 16
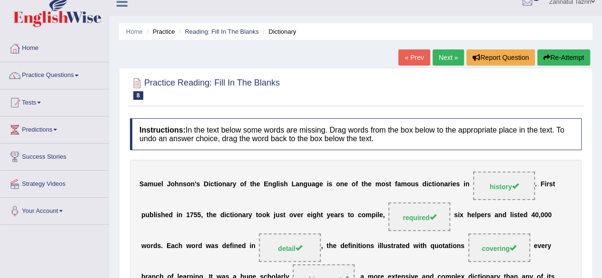
scroll to position [11, 0]
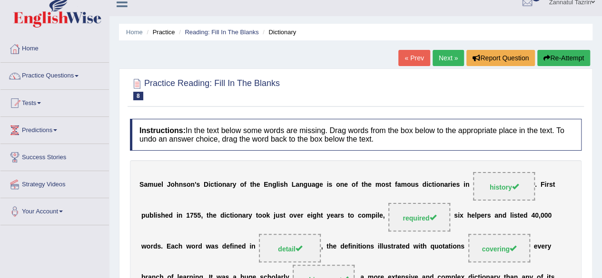
click at [446, 63] on link "Next »" at bounding box center [447, 58] width 31 height 16
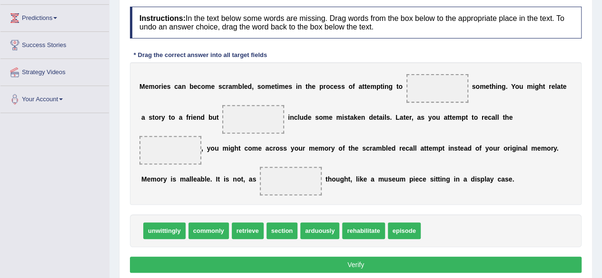
scroll to position [123, 0]
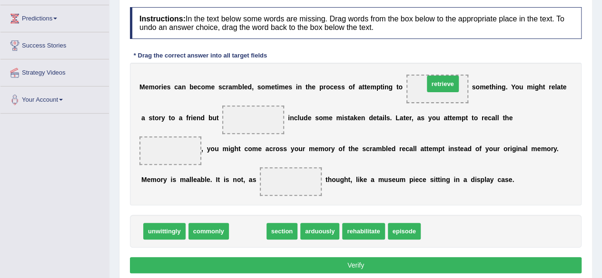
drag, startPoint x: 258, startPoint y: 231, endPoint x: 450, endPoint y: 88, distance: 240.3
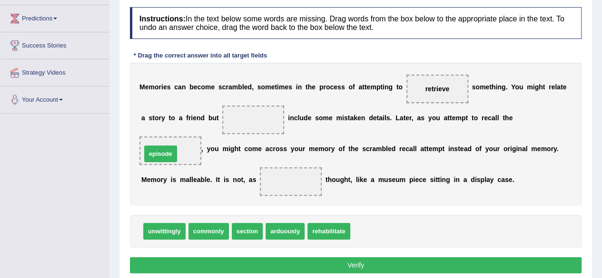
drag, startPoint x: 380, startPoint y: 233, endPoint x: 171, endPoint y: 154, distance: 223.7
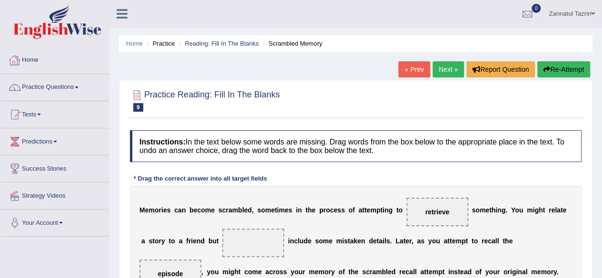
click at [29, 59] on link "Home" at bounding box center [54, 59] width 108 height 24
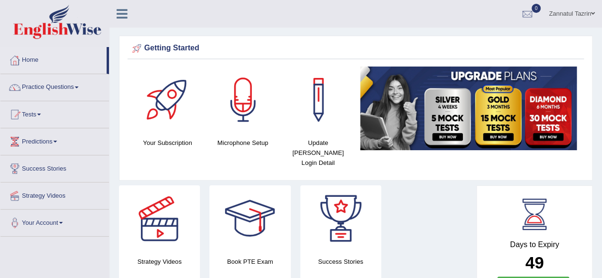
scroll to position [0, 0]
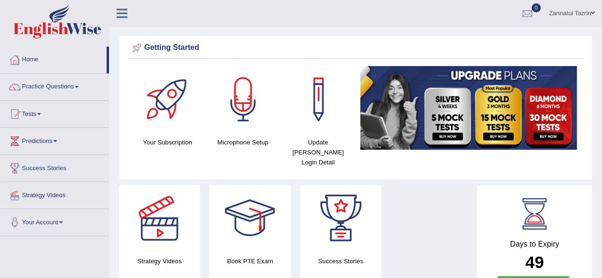
click at [591, 12] on span at bounding box center [593, 13] width 4 height 6
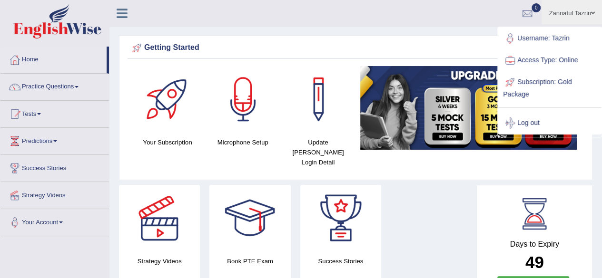
click at [546, 37] on link "Username: Tazrin" at bounding box center [549, 39] width 103 height 22
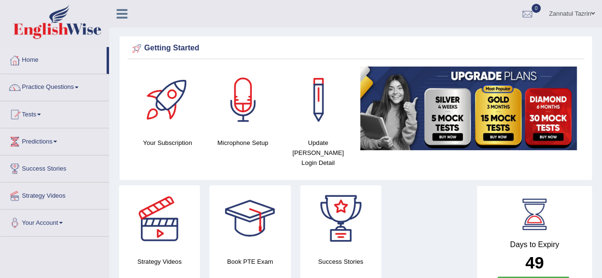
click at [591, 12] on span at bounding box center [593, 13] width 4 height 6
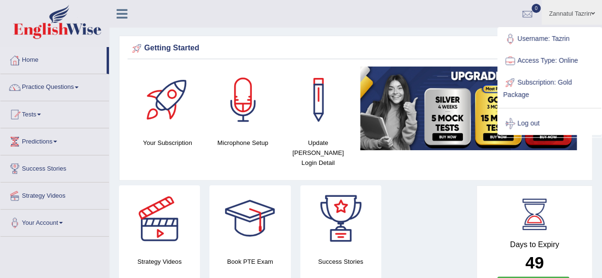
click at [422, 15] on ul "Zannatul Tazrin Toggle navigation Username: Tazrin Access Type: Online Subscrip…" at bounding box center [429, 13] width 345 height 27
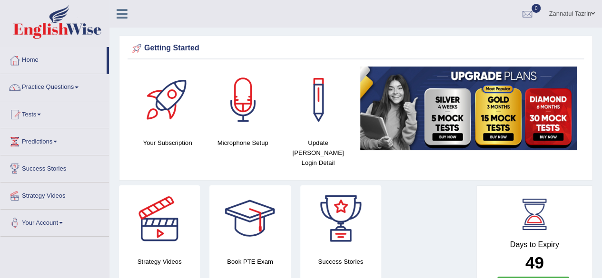
click at [76, 84] on link "Practice Questions" at bounding box center [54, 86] width 108 height 24
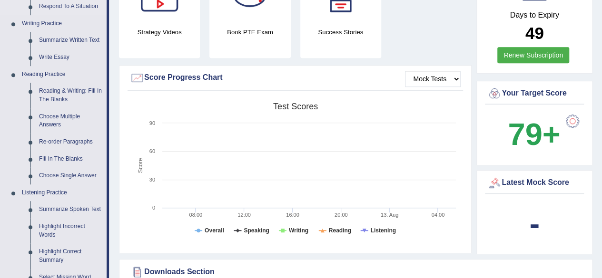
scroll to position [241, 0]
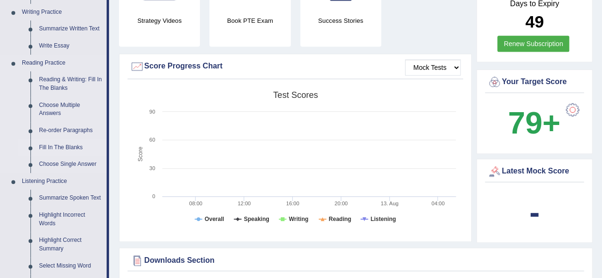
click at [63, 143] on link "Fill In The Blanks" at bounding box center [71, 147] width 72 height 17
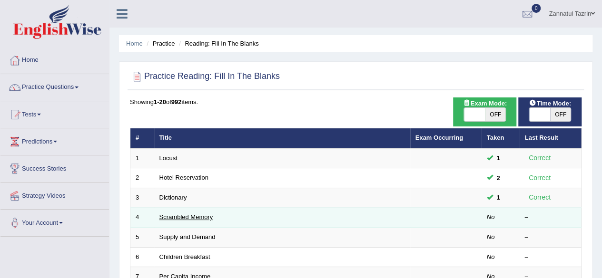
click at [188, 214] on link "Scrambled Memory" at bounding box center [186, 217] width 54 height 7
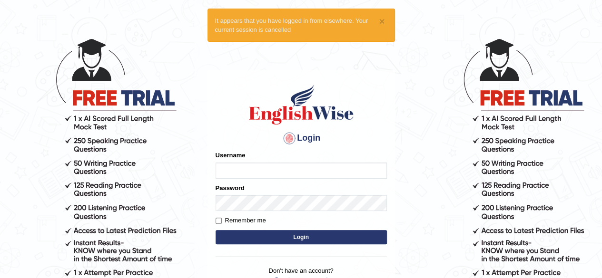
scroll to position [23, 0]
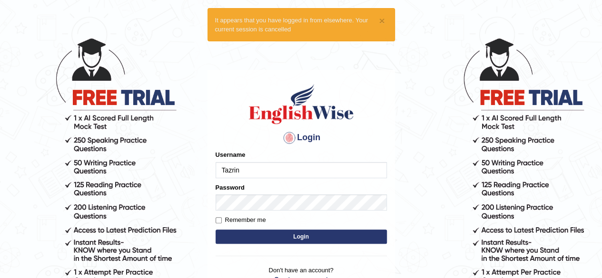
type input "Tazrin"
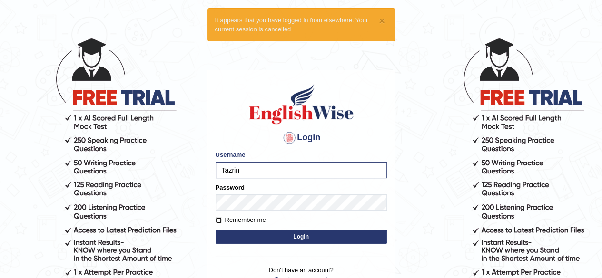
click at [217, 220] on input "Remember me" at bounding box center [218, 220] width 6 height 6
checkbox input "true"
click at [292, 236] on button "Login" at bounding box center [300, 237] width 171 height 14
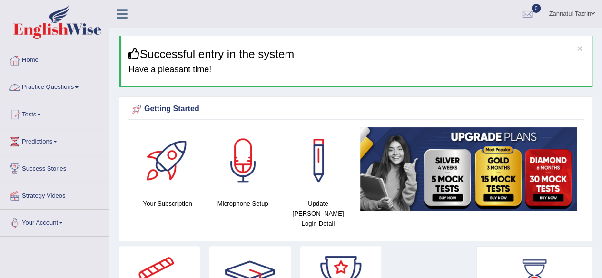
click at [58, 88] on link "Practice Questions" at bounding box center [54, 86] width 108 height 24
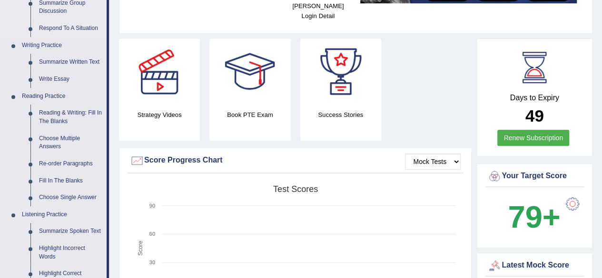
scroll to position [208, 0]
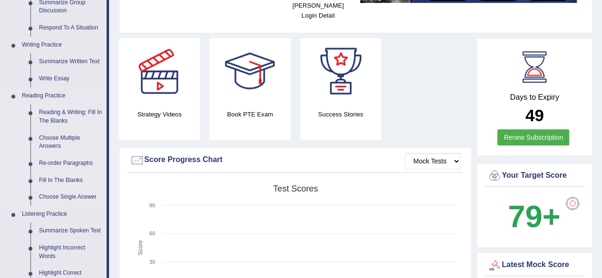
click at [60, 179] on link "Fill In The Blanks" at bounding box center [71, 180] width 72 height 17
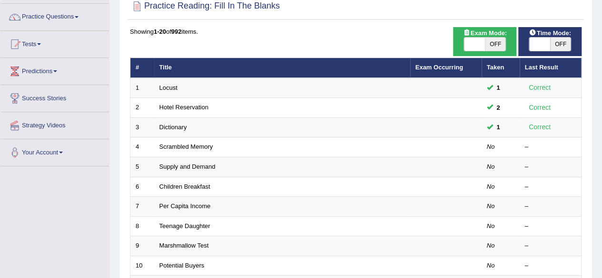
scroll to position [86, 0]
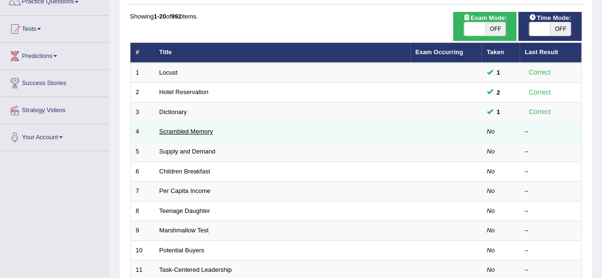
click at [194, 129] on link "Scrambled Memory" at bounding box center [186, 131] width 54 height 7
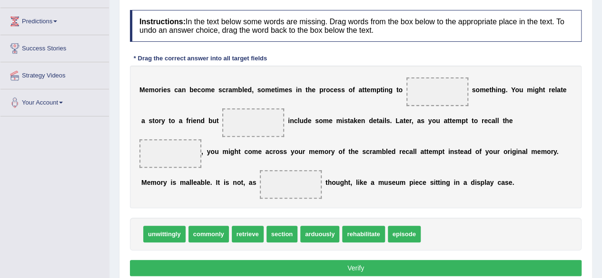
scroll to position [126, 0]
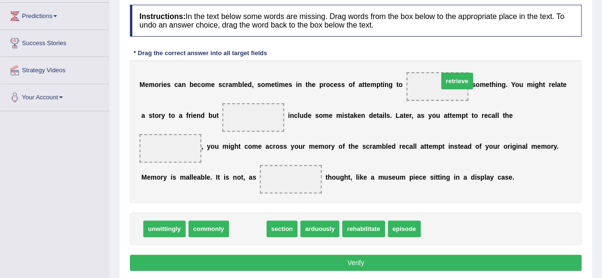
drag, startPoint x: 246, startPoint y: 232, endPoint x: 454, endPoint y: 84, distance: 254.7
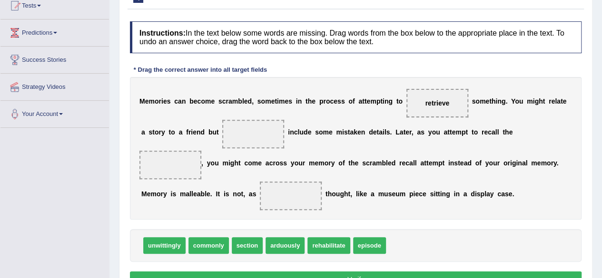
scroll to position [110, 0]
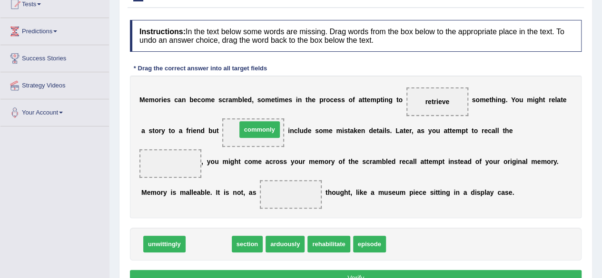
drag, startPoint x: 202, startPoint y: 245, endPoint x: 253, endPoint y: 131, distance: 125.4
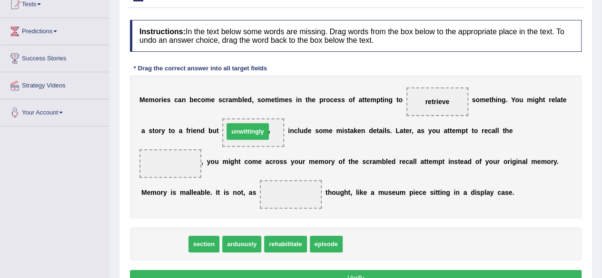
drag, startPoint x: 173, startPoint y: 244, endPoint x: 257, endPoint y: 131, distance: 140.3
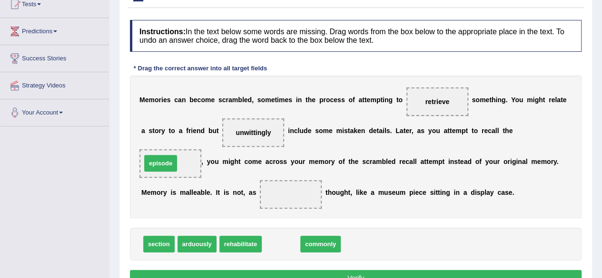
drag, startPoint x: 288, startPoint y: 248, endPoint x: 169, endPoint y: 167, distance: 143.5
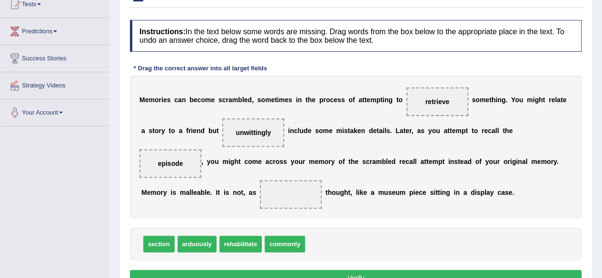
drag, startPoint x: 289, startPoint y: 252, endPoint x: 294, endPoint y: 216, distance: 35.6
click at [294, 216] on div "Instructions: In the text below some words are missing. Drag words from the box…" at bounding box center [355, 154] width 456 height 279
drag, startPoint x: 289, startPoint y: 244, endPoint x: 297, endPoint y: 191, distance: 53.9
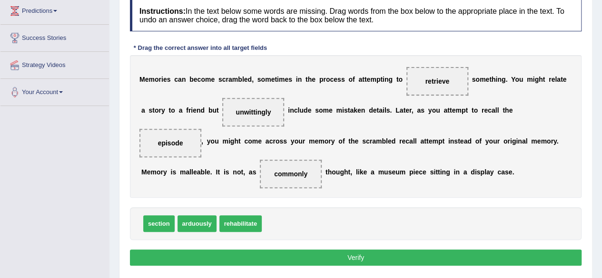
scroll to position [131, 0]
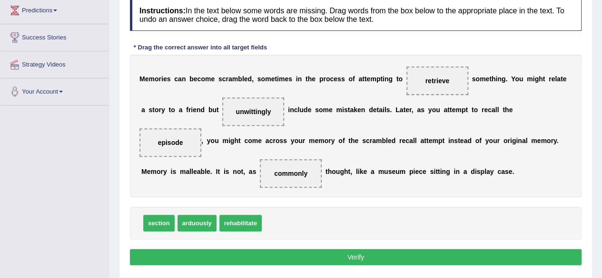
click at [360, 258] on button "Verify" at bounding box center [355, 257] width 451 height 16
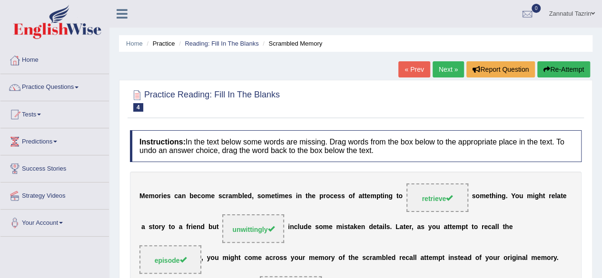
scroll to position [0, 0]
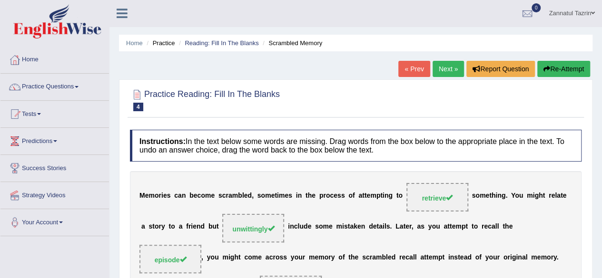
click at [442, 73] on link "Next »" at bounding box center [447, 69] width 31 height 16
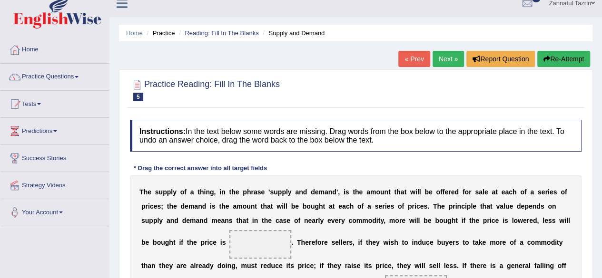
scroll to position [11, 0]
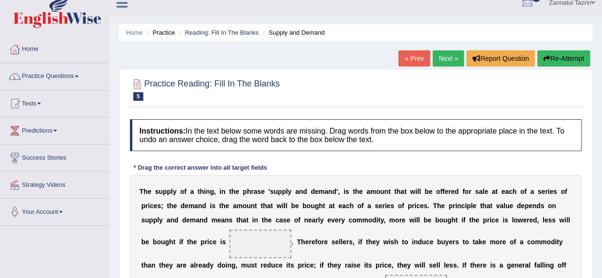
click at [226, 37] on li "Reading: Fill In The Blanks" at bounding box center [217, 32] width 82 height 9
click at [229, 28] on li "Reading: Fill In The Blanks" at bounding box center [217, 32] width 82 height 9
click at [228, 30] on link "Reading: Fill In The Blanks" at bounding box center [222, 32] width 74 height 7
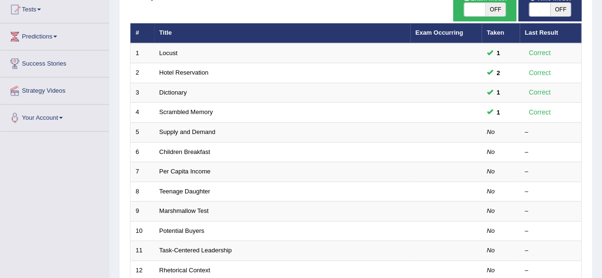
scroll to position [116, 0]
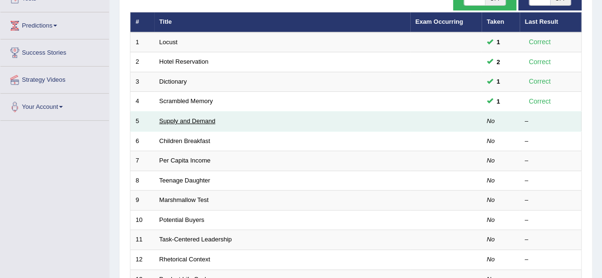
click at [195, 119] on link "Supply and Demand" at bounding box center [187, 120] width 56 height 7
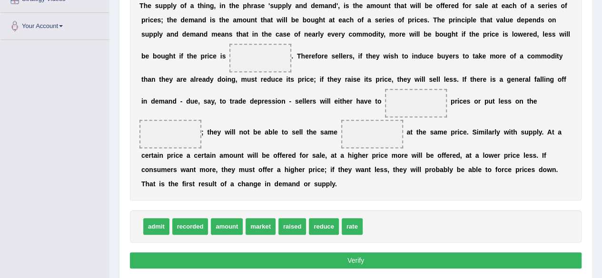
scroll to position [196, 0]
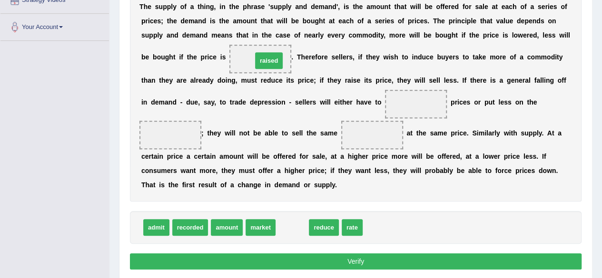
drag, startPoint x: 297, startPoint y: 225, endPoint x: 273, endPoint y: 58, distance: 169.1
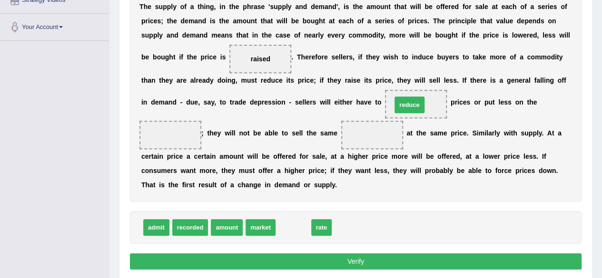
drag, startPoint x: 293, startPoint y: 231, endPoint x: 409, endPoint y: 108, distance: 168.9
click at [263, 231] on span "market" at bounding box center [260, 227] width 30 height 17
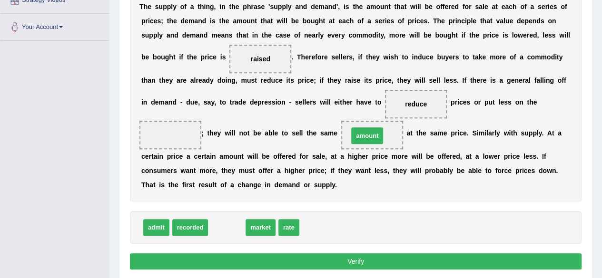
drag, startPoint x: 226, startPoint y: 226, endPoint x: 366, endPoint y: 135, distance: 167.7
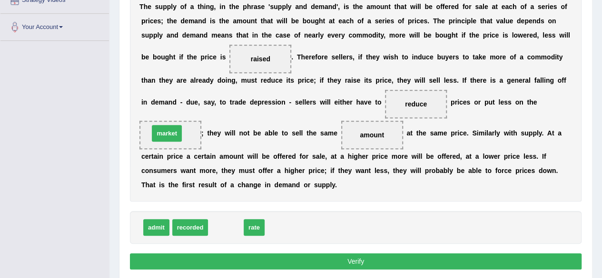
drag, startPoint x: 224, startPoint y: 227, endPoint x: 166, endPoint y: 133, distance: 111.1
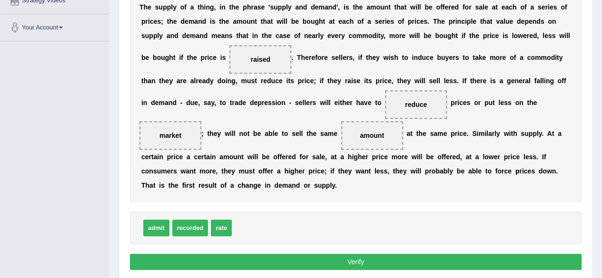
scroll to position [217, 0]
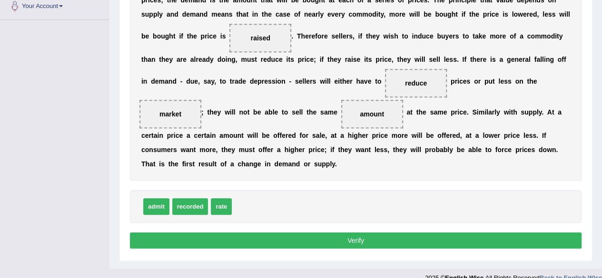
click at [361, 239] on button "Verify" at bounding box center [355, 241] width 451 height 16
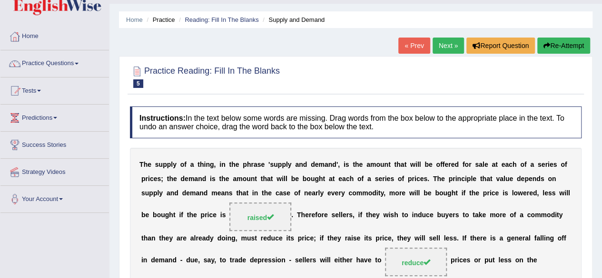
scroll to position [23, 0]
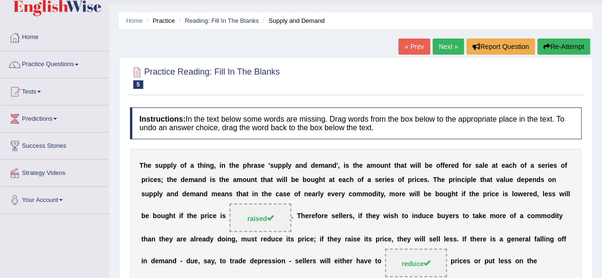
click at [443, 46] on link "Next »" at bounding box center [447, 47] width 31 height 16
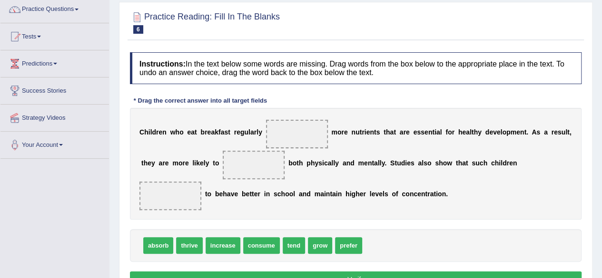
scroll to position [97, 0]
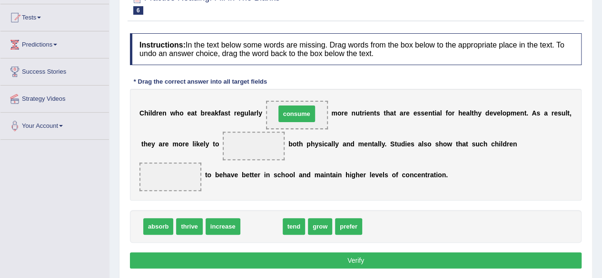
drag, startPoint x: 261, startPoint y: 226, endPoint x: 296, endPoint y: 113, distance: 117.9
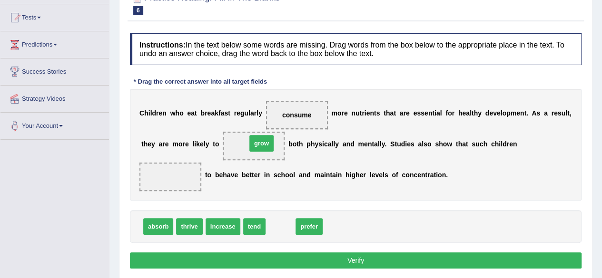
drag, startPoint x: 286, startPoint y: 225, endPoint x: 266, endPoint y: 141, distance: 86.4
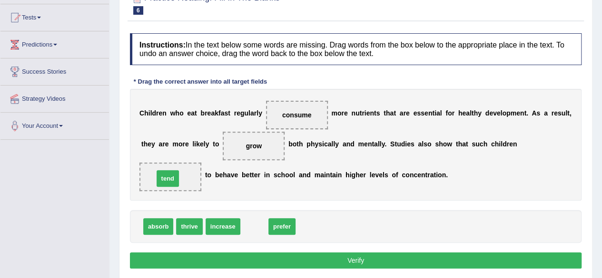
drag, startPoint x: 259, startPoint y: 226, endPoint x: 172, endPoint y: 177, distance: 99.2
click at [348, 266] on button "Verify" at bounding box center [355, 261] width 451 height 16
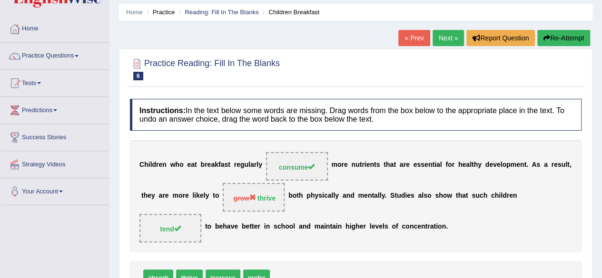
scroll to position [0, 0]
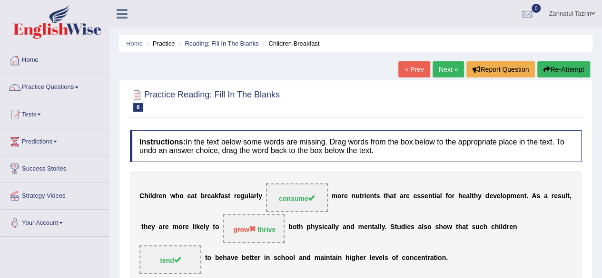
click at [456, 68] on link "Next »" at bounding box center [447, 69] width 31 height 16
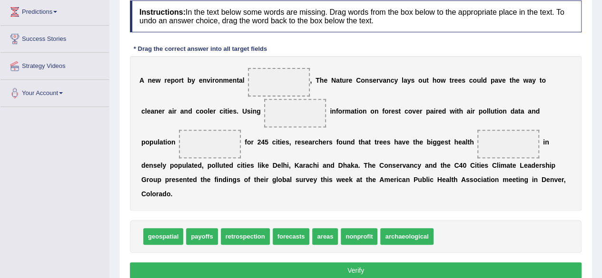
scroll to position [123, 0]
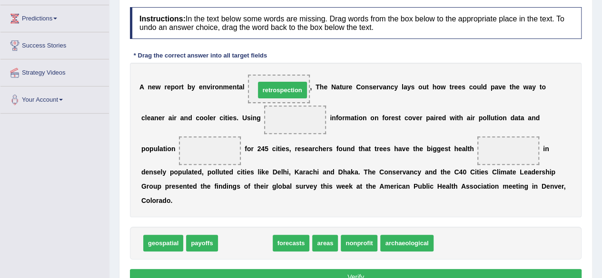
drag, startPoint x: 244, startPoint y: 249, endPoint x: 281, endPoint y: 96, distance: 157.1
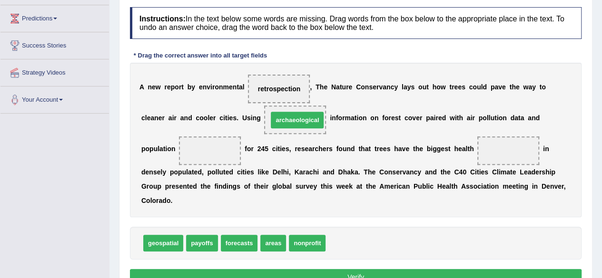
drag, startPoint x: 362, startPoint y: 243, endPoint x: 302, endPoint y: 122, distance: 134.8
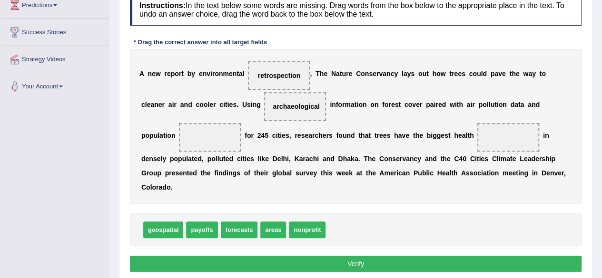
scroll to position [137, 0]
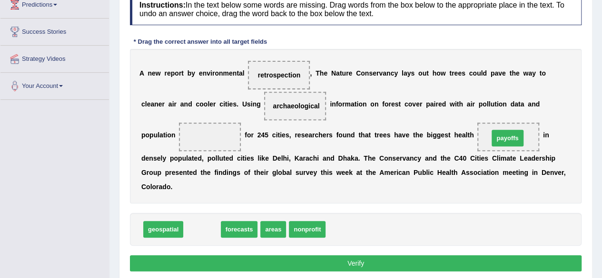
drag, startPoint x: 207, startPoint y: 231, endPoint x: 513, endPoint y: 139, distance: 318.7
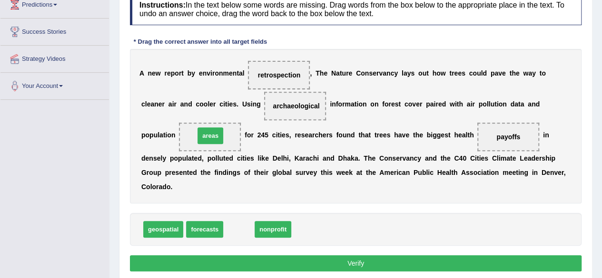
drag, startPoint x: 237, startPoint y: 230, endPoint x: 209, endPoint y: 136, distance: 97.9
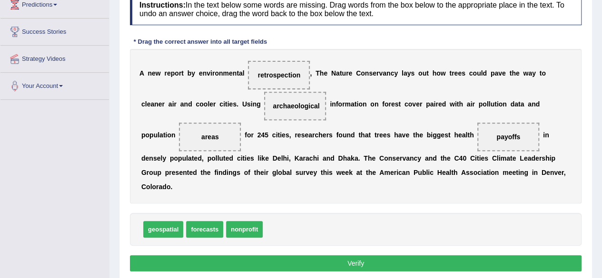
click at [310, 249] on div "Instructions: In the text below some words are missing. Drag words from the box…" at bounding box center [355, 134] width 456 height 291
click at [321, 261] on button "Verify" at bounding box center [355, 263] width 451 height 16
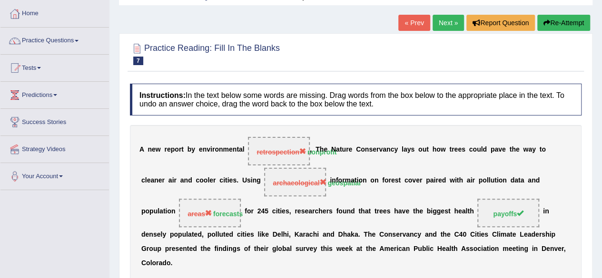
scroll to position [46, 0]
click at [567, 21] on button "Re-Attempt" at bounding box center [563, 23] width 53 height 16
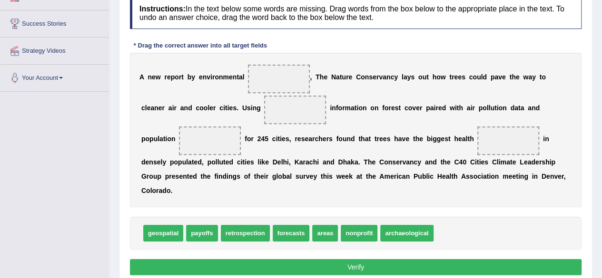
scroll to position [145, 0]
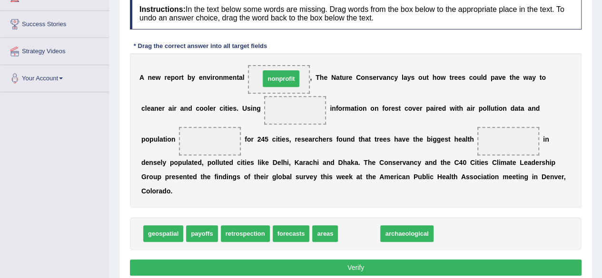
drag, startPoint x: 363, startPoint y: 234, endPoint x: 285, endPoint y: 79, distance: 173.6
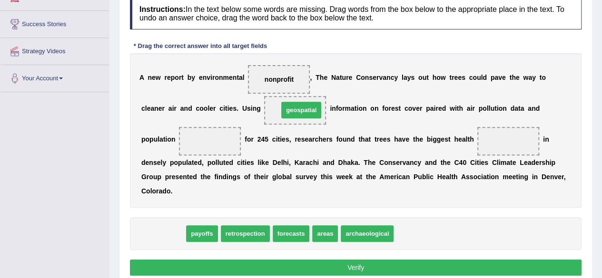
drag, startPoint x: 170, startPoint y: 233, endPoint x: 306, endPoint y: 107, distance: 185.1
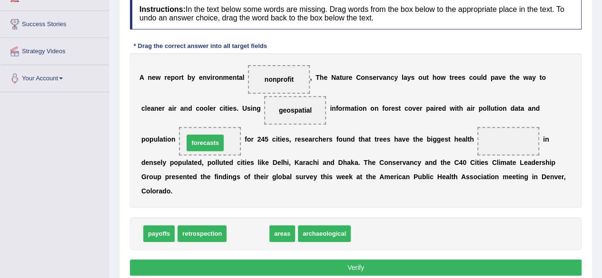
drag, startPoint x: 248, startPoint y: 236, endPoint x: 205, endPoint y: 146, distance: 100.0
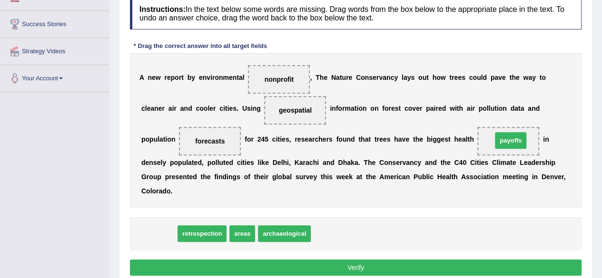
drag, startPoint x: 165, startPoint y: 234, endPoint x: 516, endPoint y: 140, distance: 363.3
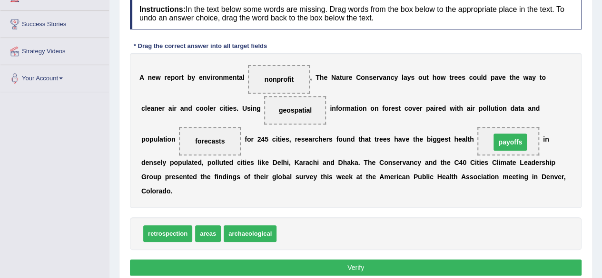
drag, startPoint x: 516, startPoint y: 140, endPoint x: 518, endPoint y: 135, distance: 5.5
click at [518, 135] on span "payoffs" at bounding box center [508, 141] width 62 height 29
click at [364, 267] on button "Verify" at bounding box center [355, 268] width 451 height 16
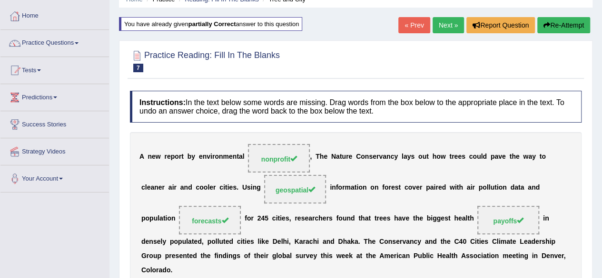
scroll to position [55, 0]
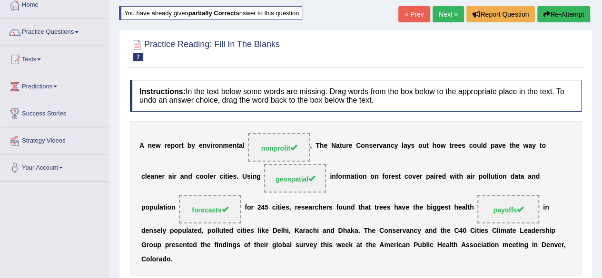
click at [446, 6] on link "Next »" at bounding box center [447, 14] width 31 height 16
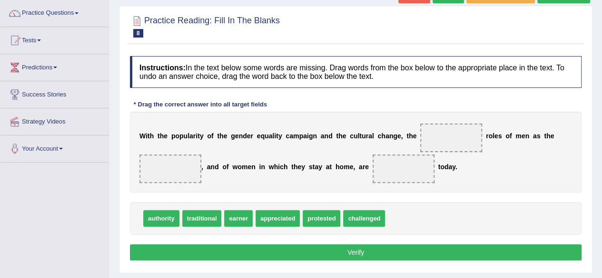
scroll to position [75, 0]
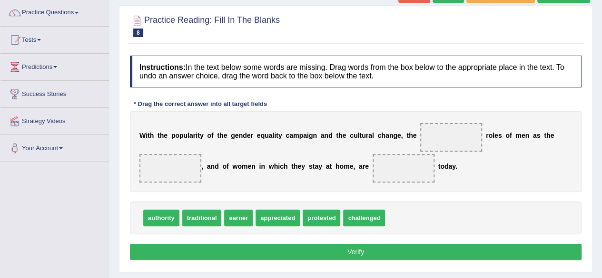
click at [418, 136] on b at bounding box center [418, 136] width 4 height 8
